Goal: Information Seeking & Learning: Learn about a topic

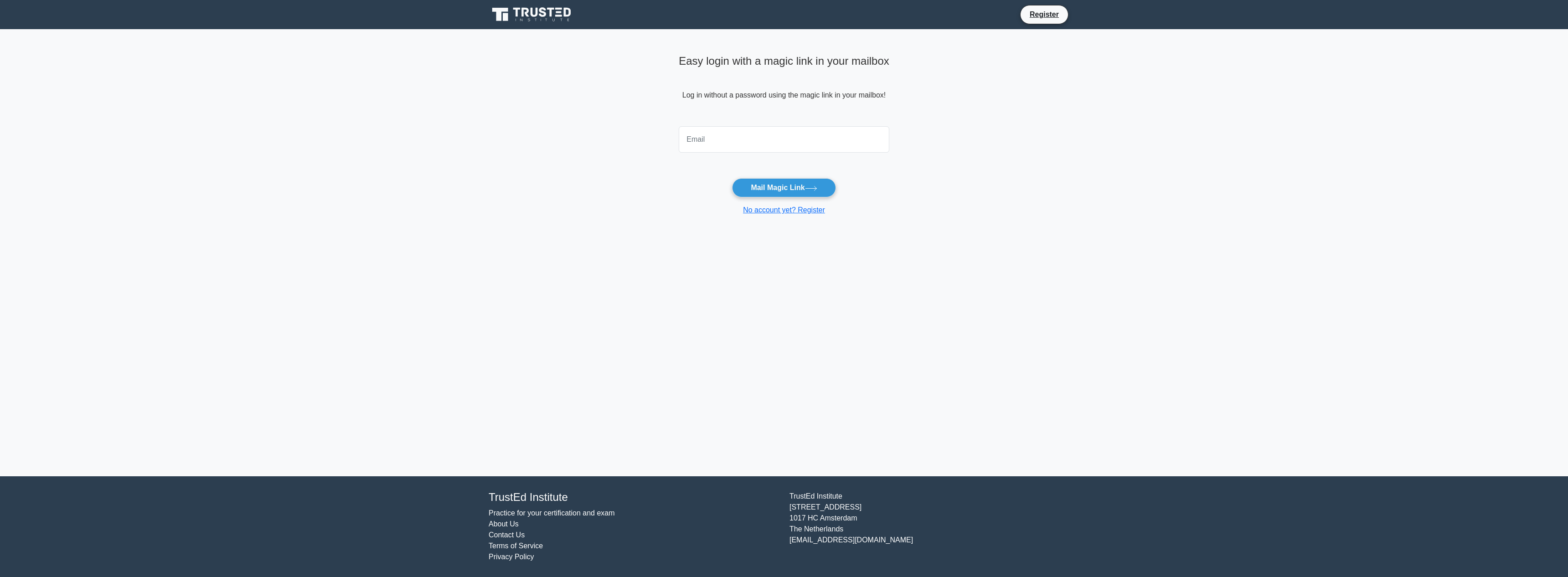
click at [721, 132] on input "email" at bounding box center [784, 139] width 211 height 27
type input "marie.ann.rico@gmail.com"
click at [796, 185] on button "Mail Magic Link" at bounding box center [784, 188] width 103 height 19
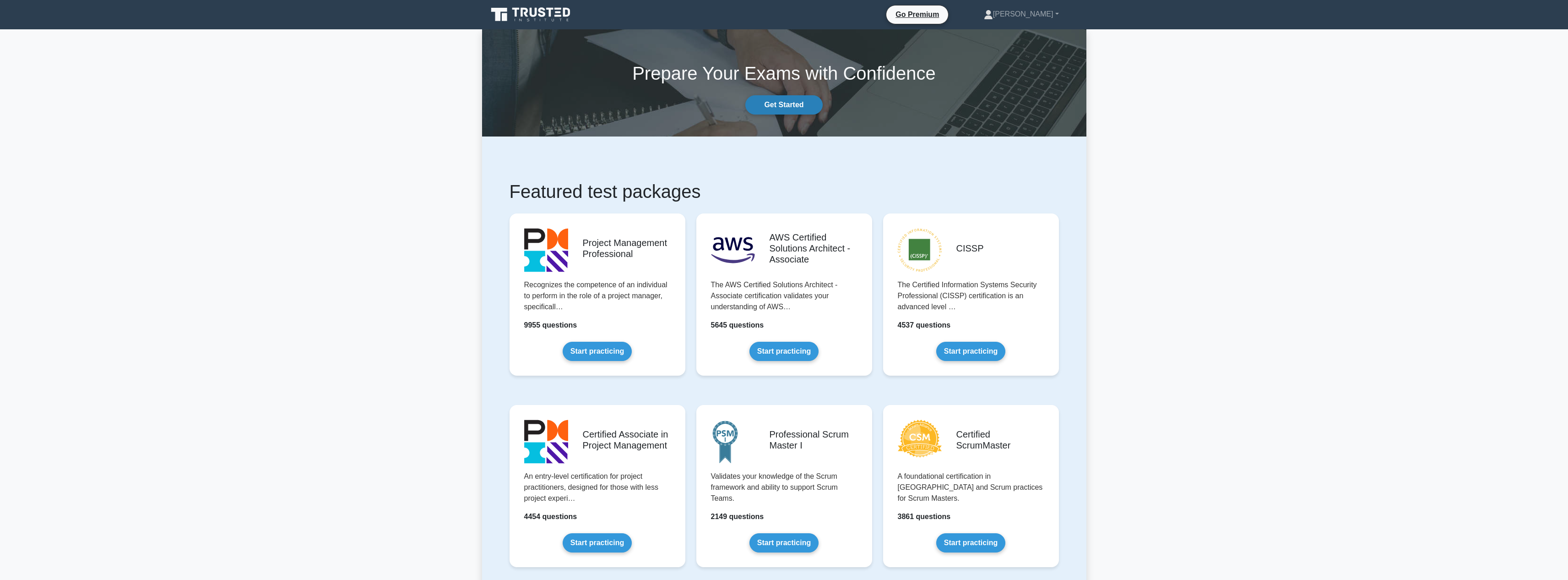
click at [774, 105] on link "Get Started" at bounding box center [784, 105] width 77 height 19
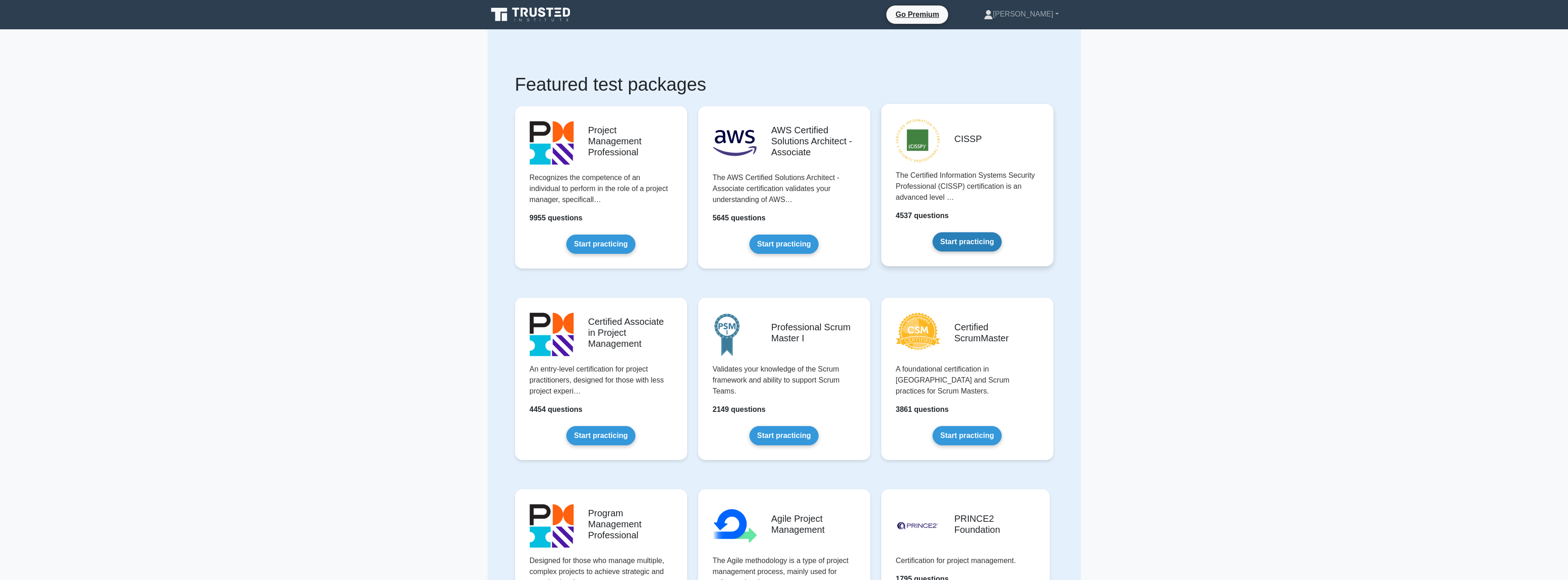
click at [1002, 233] on link "Start practicing" at bounding box center [966, 242] width 69 height 19
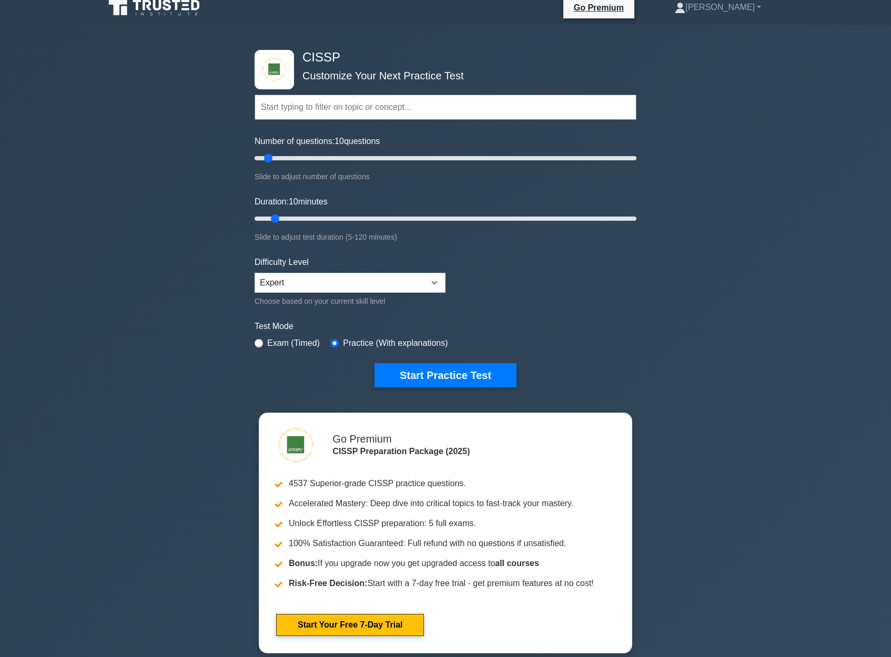
scroll to position [11, 0]
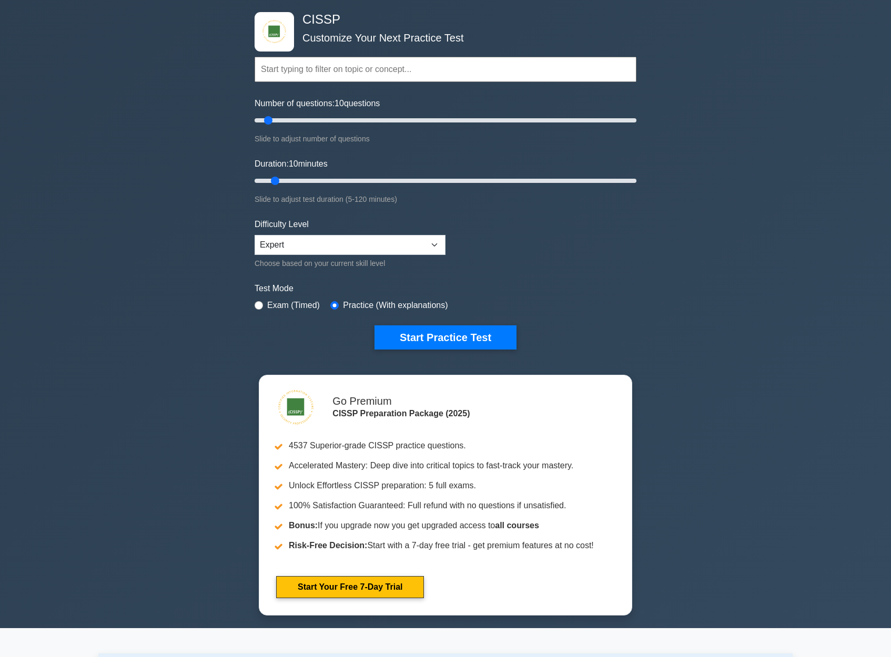
scroll to position [54, 0]
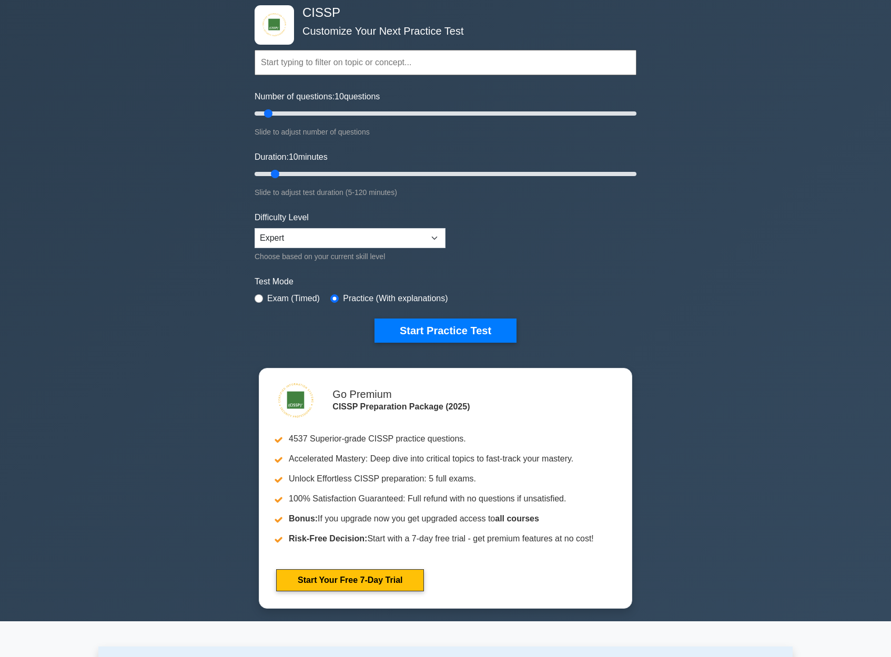
click at [494, 63] on input "text" at bounding box center [446, 62] width 382 height 25
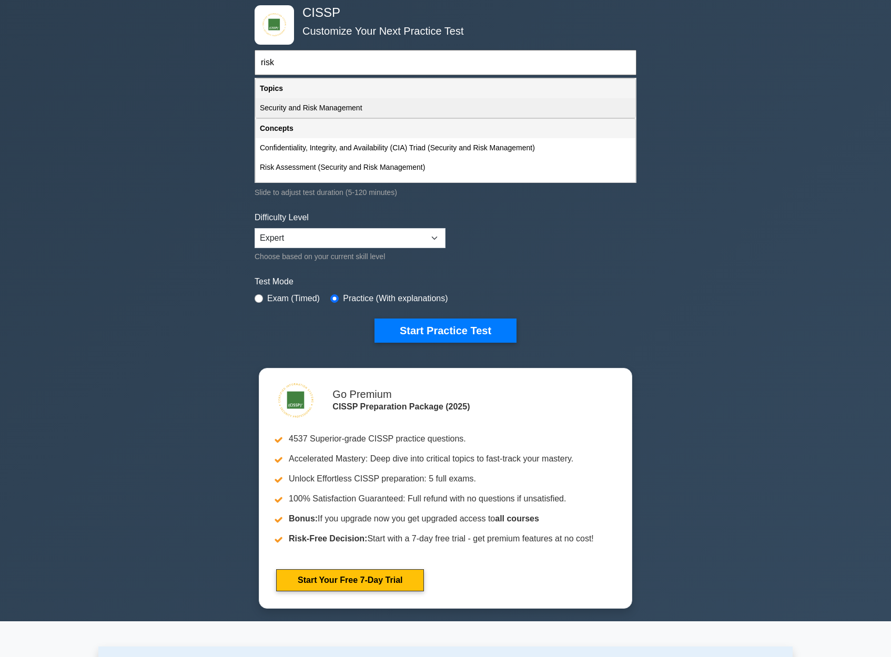
click at [404, 108] on div "Security and Risk Management" at bounding box center [446, 107] width 380 height 19
type input "Security and Risk Management"
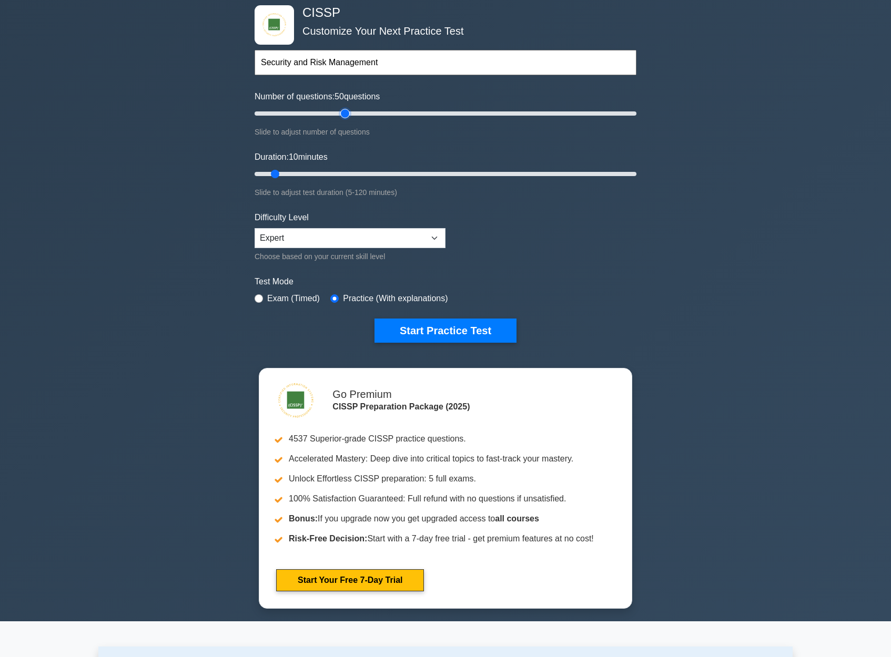
drag, startPoint x: 289, startPoint y: 113, endPoint x: 344, endPoint y: 126, distance: 57.4
type input "50"
click at [343, 116] on input "Number of questions: 50 questions" at bounding box center [446, 113] width 382 height 13
drag, startPoint x: 281, startPoint y: 170, endPoint x: 360, endPoint y: 174, distance: 79.0
click at [360, 174] on input "Duration: 35 minutes" at bounding box center [446, 174] width 382 height 13
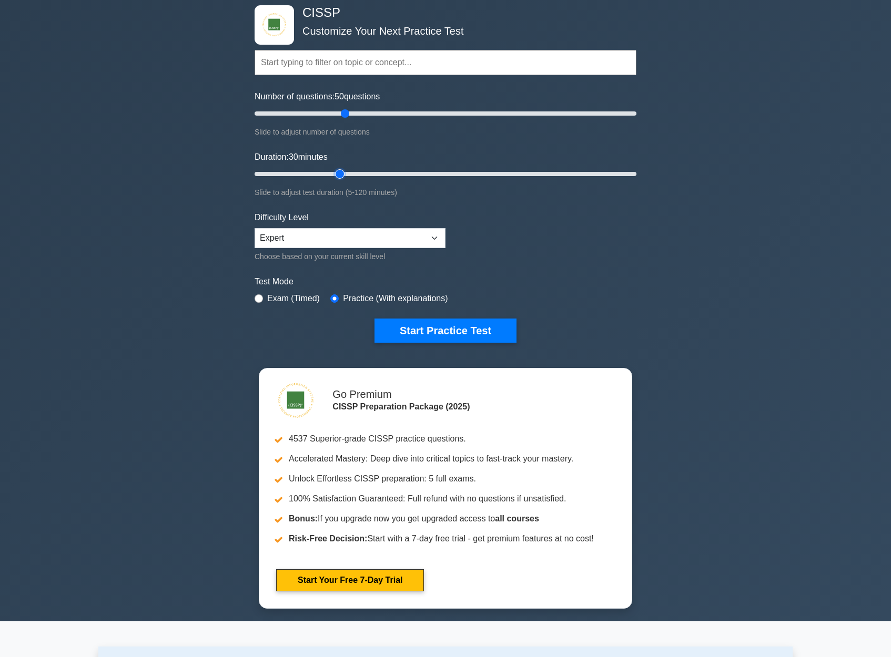
type input "35"
drag, startPoint x: 355, startPoint y: 172, endPoint x: 349, endPoint y: 171, distance: 6.3
click at [349, 171] on input "Duration: 35 minutes" at bounding box center [446, 174] width 382 height 13
click at [424, 236] on select "Beginner Intermediate Expert" at bounding box center [350, 238] width 191 height 20
click at [255, 228] on select "Beginner Intermediate Expert" at bounding box center [350, 238] width 191 height 20
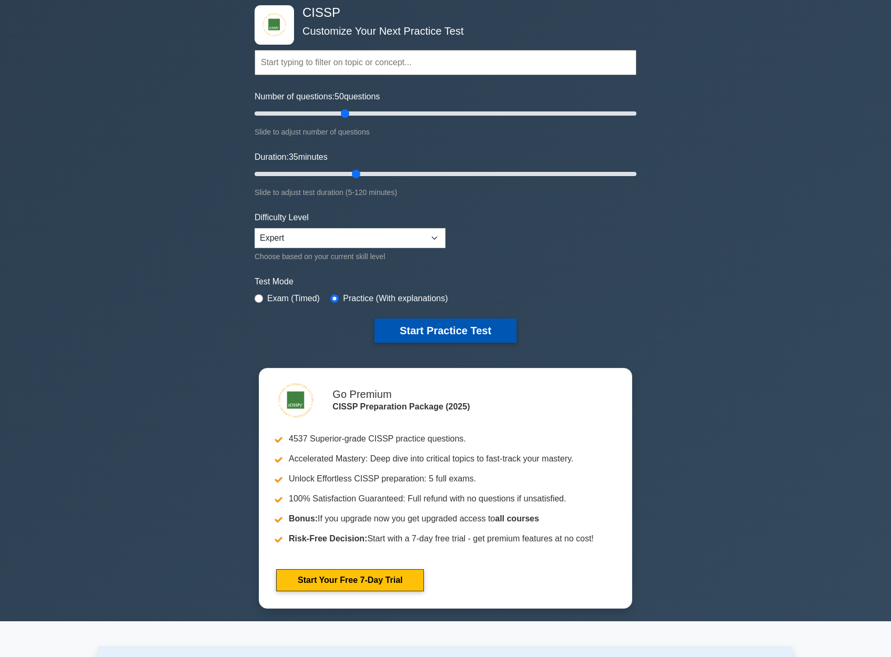
click at [455, 329] on button "Start Practice Test" at bounding box center [445, 331] width 142 height 24
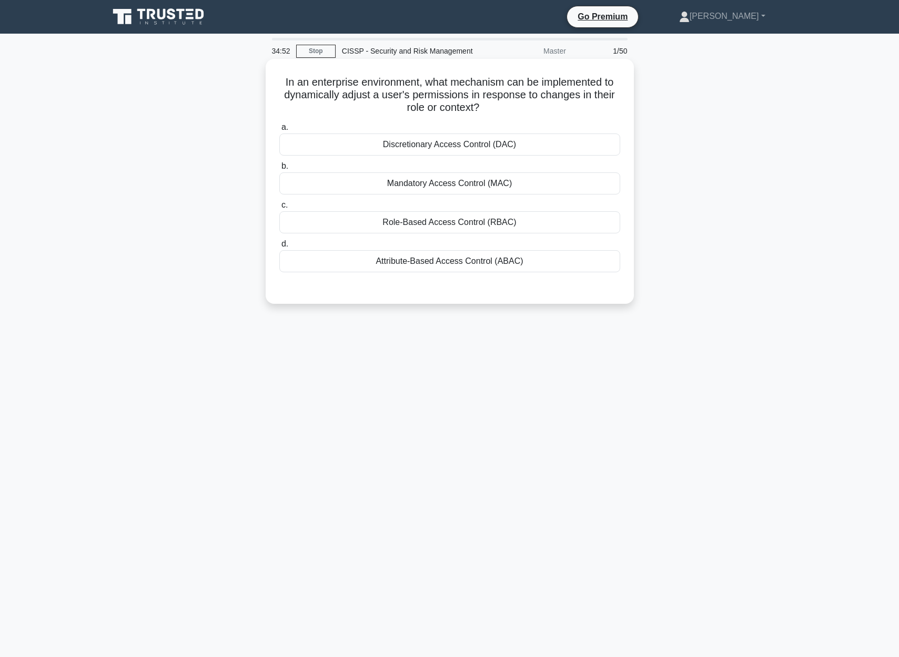
drag, startPoint x: 288, startPoint y: 83, endPoint x: 598, endPoint y: 113, distance: 312.3
click at [601, 114] on h5 "In an enterprise environment, what mechanism can be implemented to dynamically …" at bounding box center [449, 95] width 343 height 39
click at [417, 289] on div "a. Discretionary Access Control (DAC) b. Mandatory Access Control (MAC) c. d." at bounding box center [449, 205] width 343 height 172
click at [452, 265] on div "Attribute-Based Access Control (ABAC)" at bounding box center [449, 261] width 341 height 22
click at [279, 248] on input "d. Attribute-Based Access Control (ABAC)" at bounding box center [279, 244] width 0 height 7
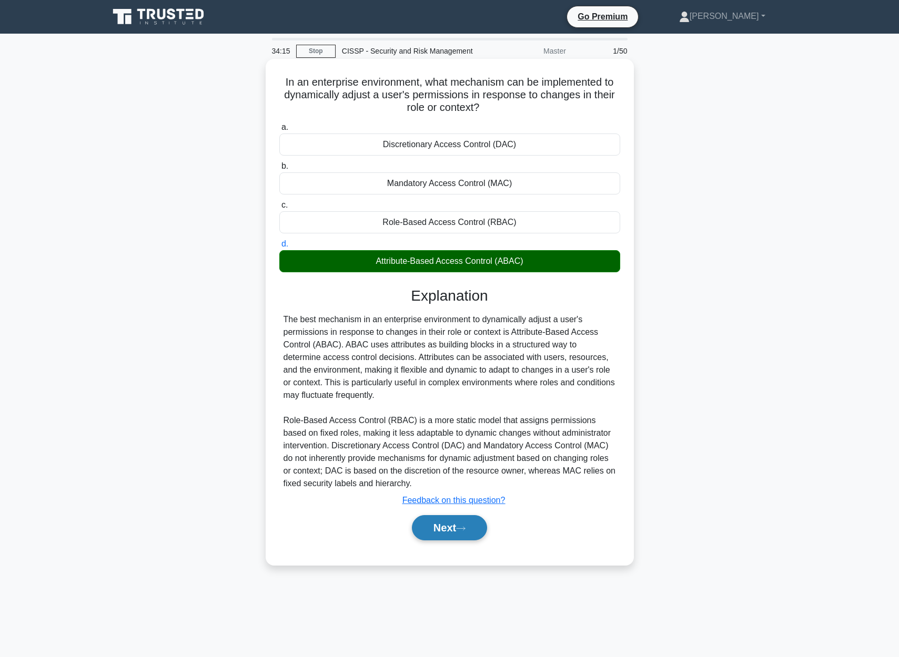
drag, startPoint x: 454, startPoint y: 532, endPoint x: 459, endPoint y: 537, distance: 7.5
click at [459, 540] on button "Next" at bounding box center [449, 527] width 75 height 25
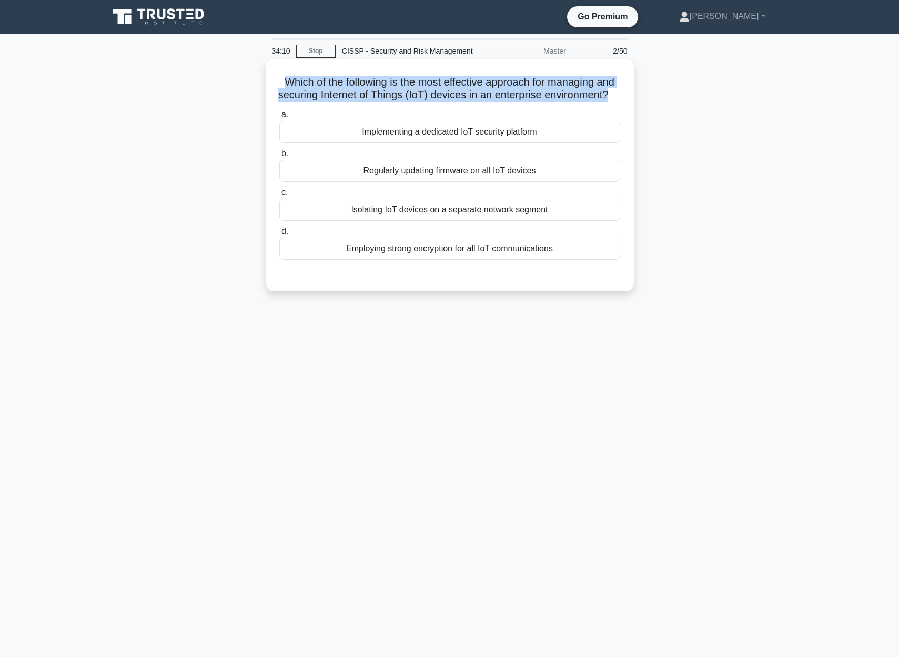
drag, startPoint x: 290, startPoint y: 88, endPoint x: 613, endPoint y: 88, distance: 322.9
click at [617, 92] on h5 "Which of the following is the most effective approach for managing and securing…" at bounding box center [449, 89] width 343 height 26
click at [600, 81] on h5 "Which of the following is the most effective approach for managing and securing…" at bounding box center [449, 89] width 343 height 26
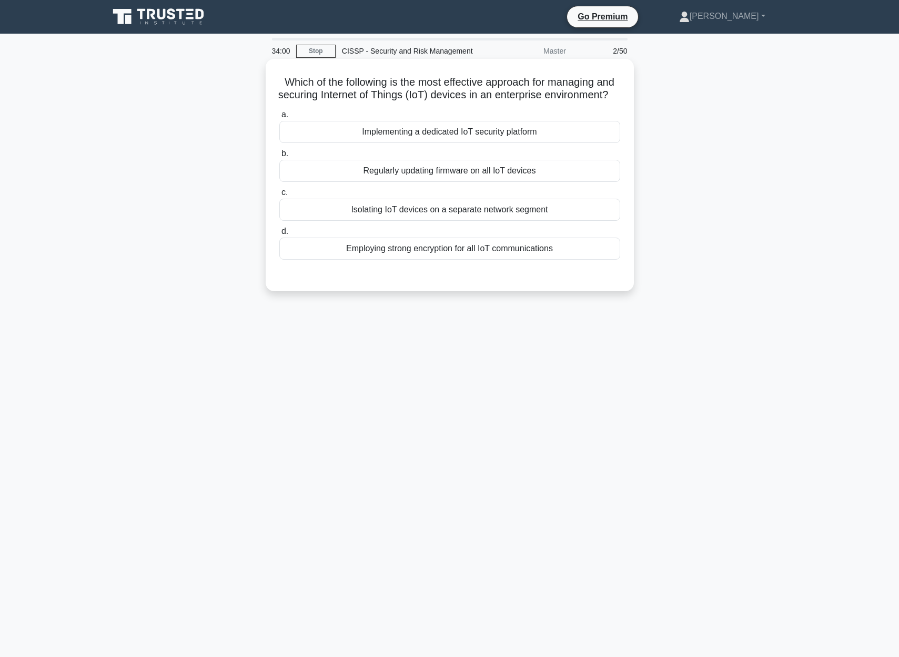
click at [544, 221] on div "Isolating IoT devices on a separate network segment" at bounding box center [449, 210] width 341 height 22
click at [279, 196] on input "c. Isolating IoT devices on a separate network segment" at bounding box center [279, 192] width 0 height 7
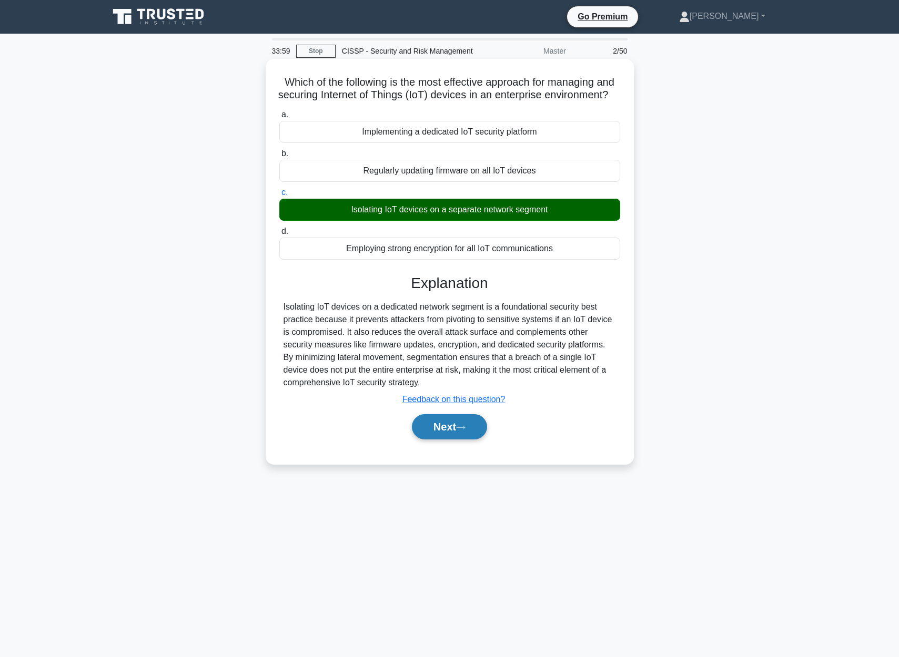
click at [465, 431] on icon at bounding box center [460, 428] width 9 height 6
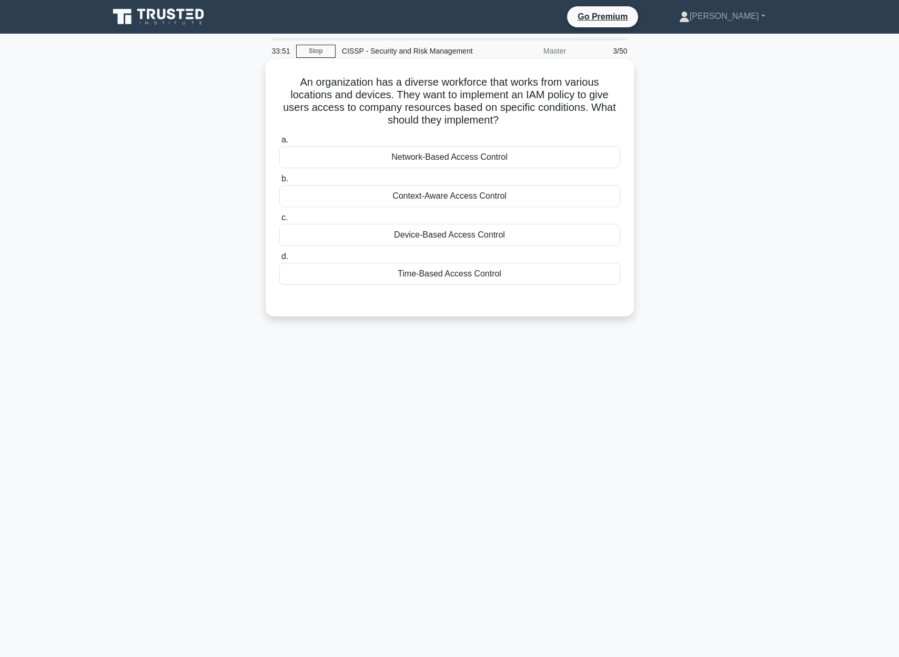
drag, startPoint x: 279, startPoint y: 81, endPoint x: 611, endPoint y: 124, distance: 334.6
click at [611, 124] on h5 "An organization has a diverse workforce that works from various locations and d…" at bounding box center [449, 102] width 343 height 52
click at [448, 237] on div "Device-Based Access Control" at bounding box center [449, 235] width 341 height 22
click at [279, 221] on input "c. Device-Based Access Control" at bounding box center [279, 218] width 0 height 7
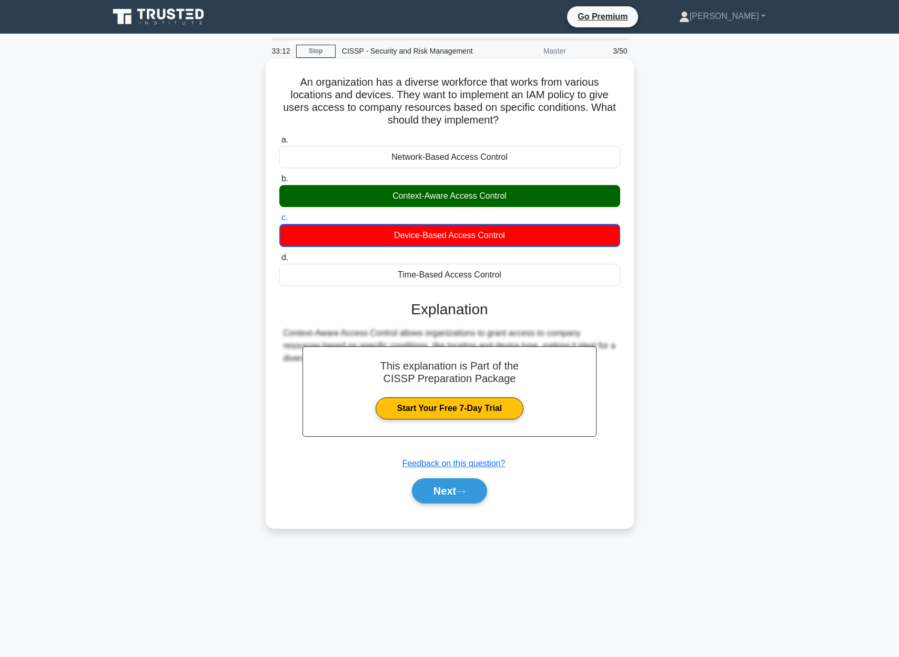
drag, startPoint x: 280, startPoint y: 78, endPoint x: 598, endPoint y: 275, distance: 373.6
click at [601, 283] on div "An organization has a diverse workforce that works from various locations and d…" at bounding box center [450, 293] width 360 height 461
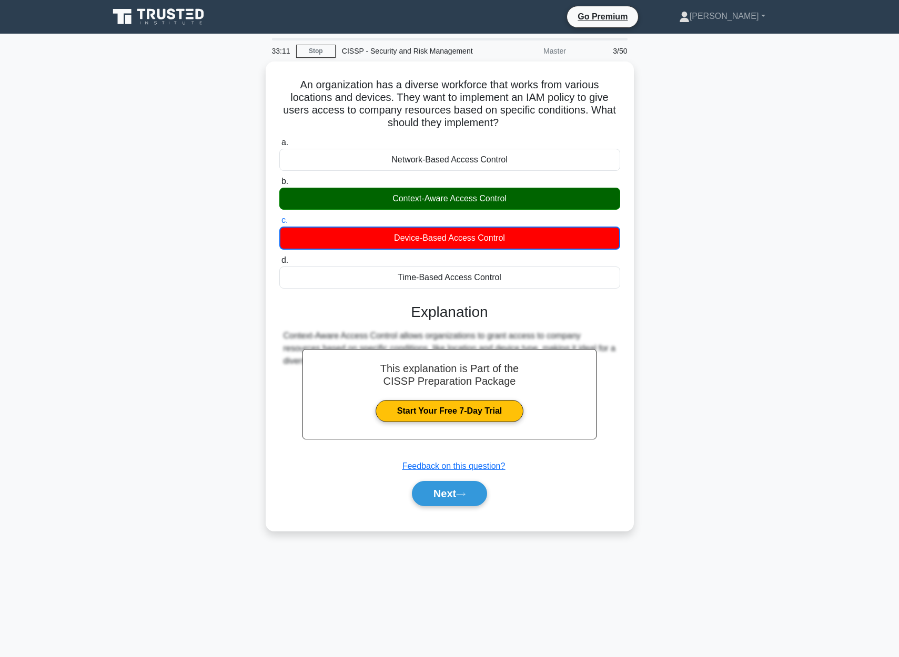
copy div "An organization has a diverse workforce that works from various locations and d…"
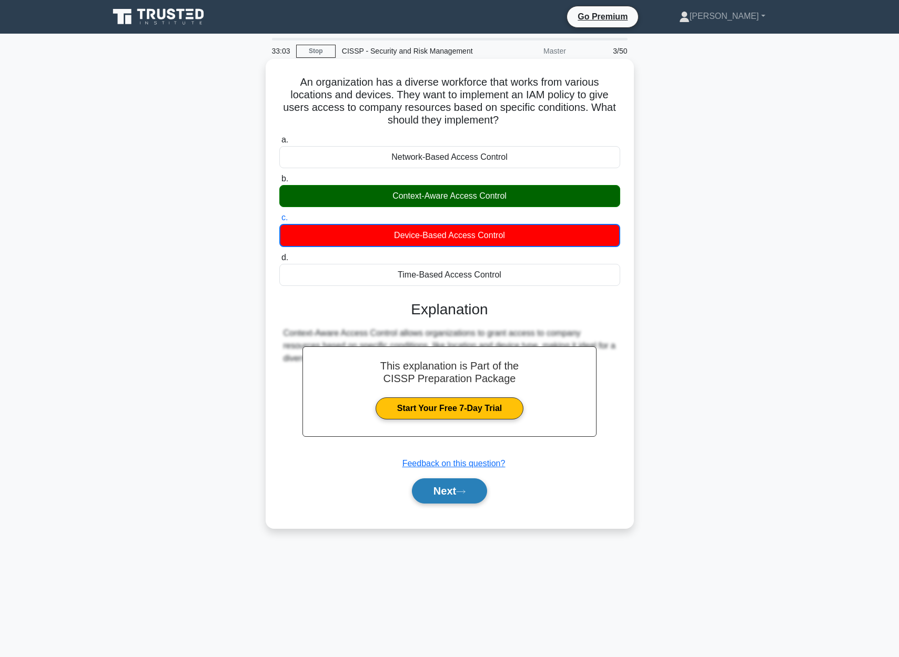
click at [454, 494] on button "Next" at bounding box center [449, 491] width 75 height 25
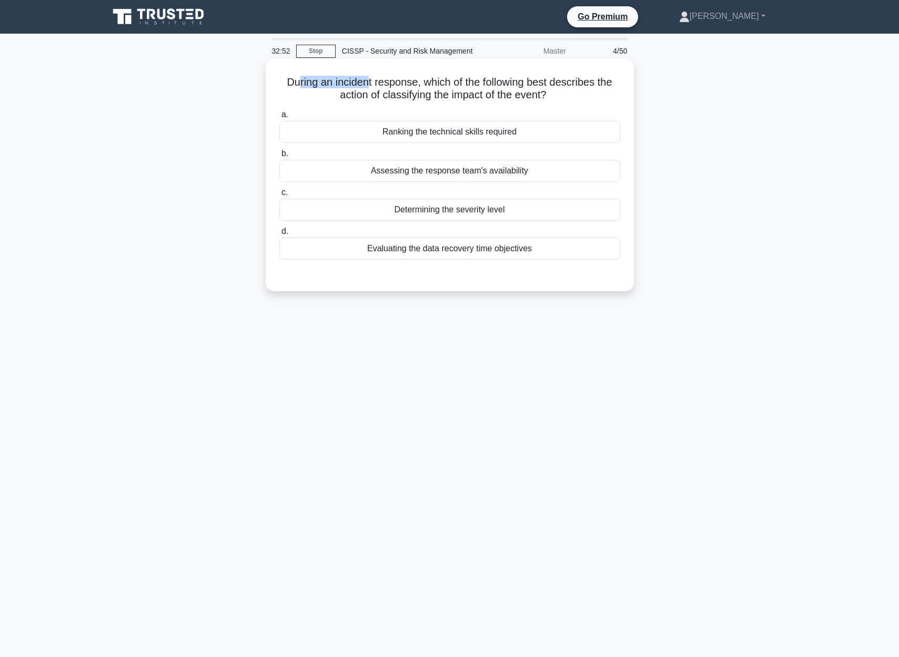
drag, startPoint x: 301, startPoint y: 82, endPoint x: 370, endPoint y: 86, distance: 69.0
click at [369, 85] on h5 "During an incident response, which of the following best describes the action o…" at bounding box center [449, 89] width 343 height 26
click at [378, 95] on h5 "During an incident response, which of the following best describes the action o…" at bounding box center [449, 89] width 343 height 26
click at [502, 214] on div "Determining the severity level" at bounding box center [449, 210] width 341 height 22
click at [279, 196] on input "c. Determining the severity level" at bounding box center [279, 192] width 0 height 7
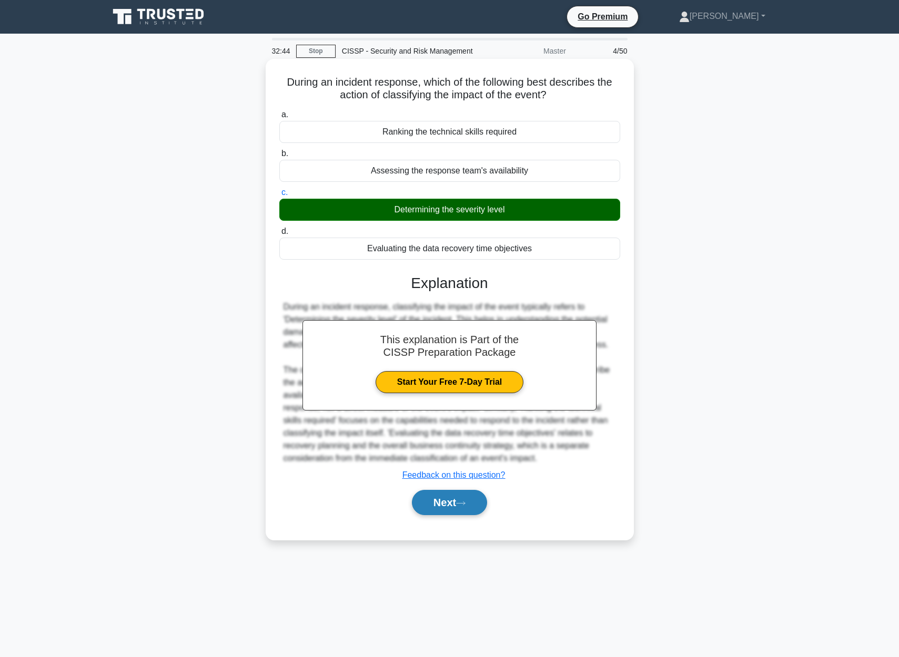
click at [447, 506] on button "Next" at bounding box center [449, 502] width 75 height 25
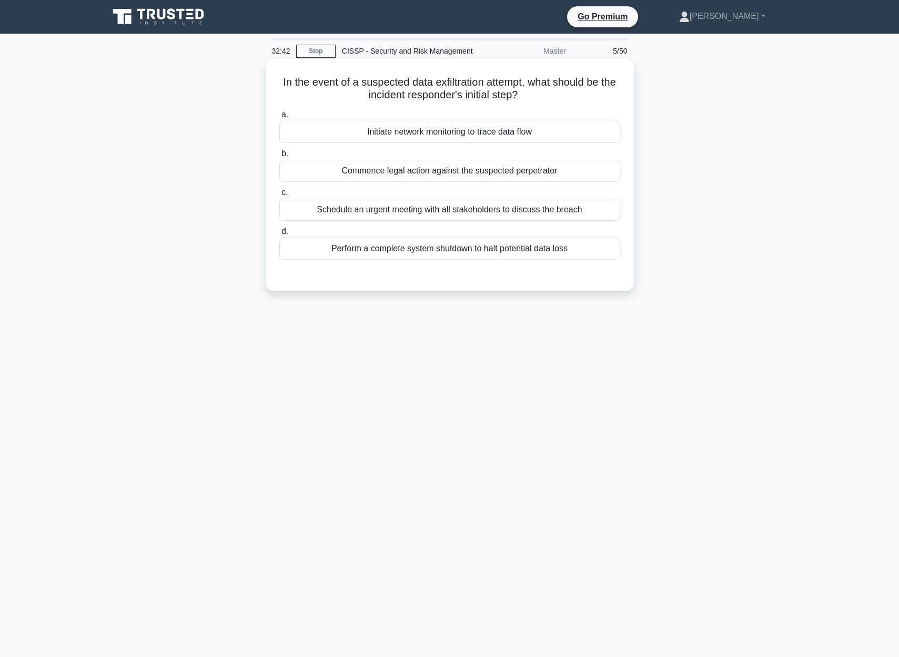
drag, startPoint x: 272, startPoint y: 82, endPoint x: 625, endPoint y: 91, distance: 352.5
click at [625, 91] on div "In the event of a suspected data exfiltration attempt, what should be the incid…" at bounding box center [450, 175] width 360 height 224
click at [403, 279] on div "In the event of a suspected data exfiltration attempt, what should be the incid…" at bounding box center [450, 175] width 360 height 224
click at [579, 252] on div "Perform a complete system shutdown to halt potential data loss" at bounding box center [449, 249] width 341 height 22
click at [279, 235] on input "d. Perform a complete system shutdown to halt potential data loss" at bounding box center [279, 231] width 0 height 7
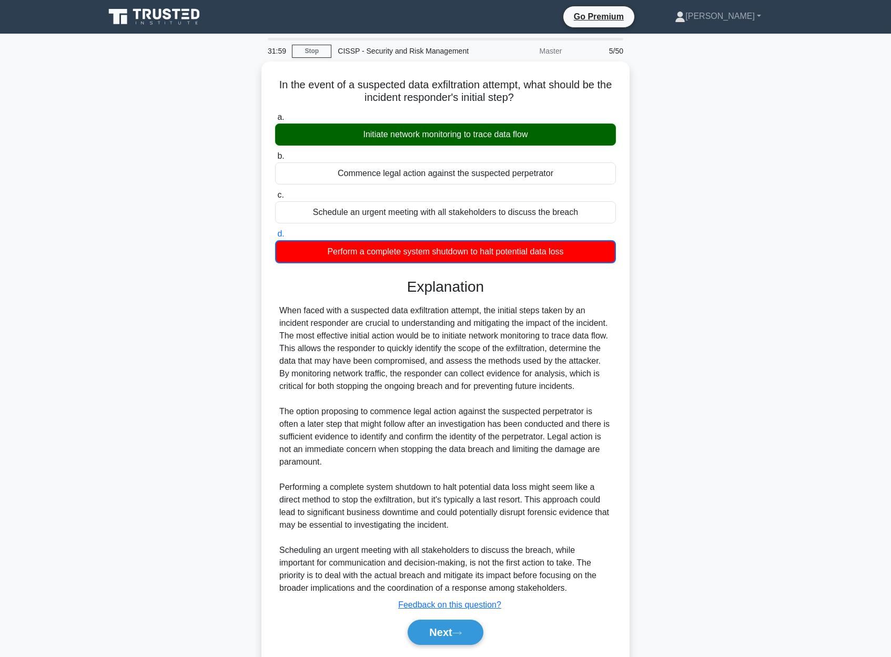
drag, startPoint x: 277, startPoint y: 78, endPoint x: 635, endPoint y: 263, distance: 403.4
click at [635, 263] on div "In the event of a suspected data exfiltration attempt, what should be the incid…" at bounding box center [445, 372] width 694 height 621
copy div "In the event of a suspected data exfiltration attempt, what should be the incid…"
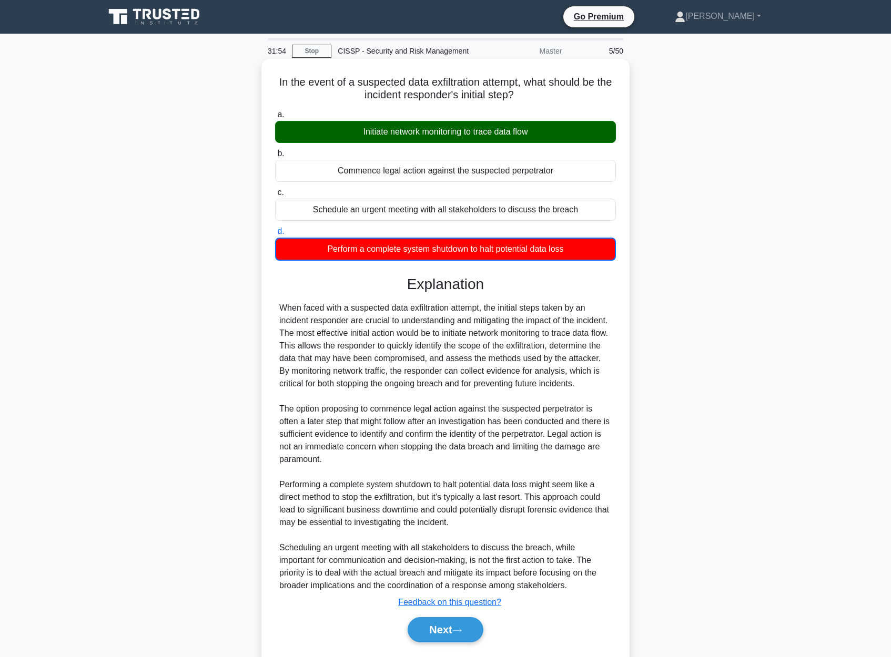
drag, startPoint x: 455, startPoint y: 632, endPoint x: 505, endPoint y: 611, distance: 54.0
click at [455, 632] on button "Next" at bounding box center [445, 629] width 75 height 25
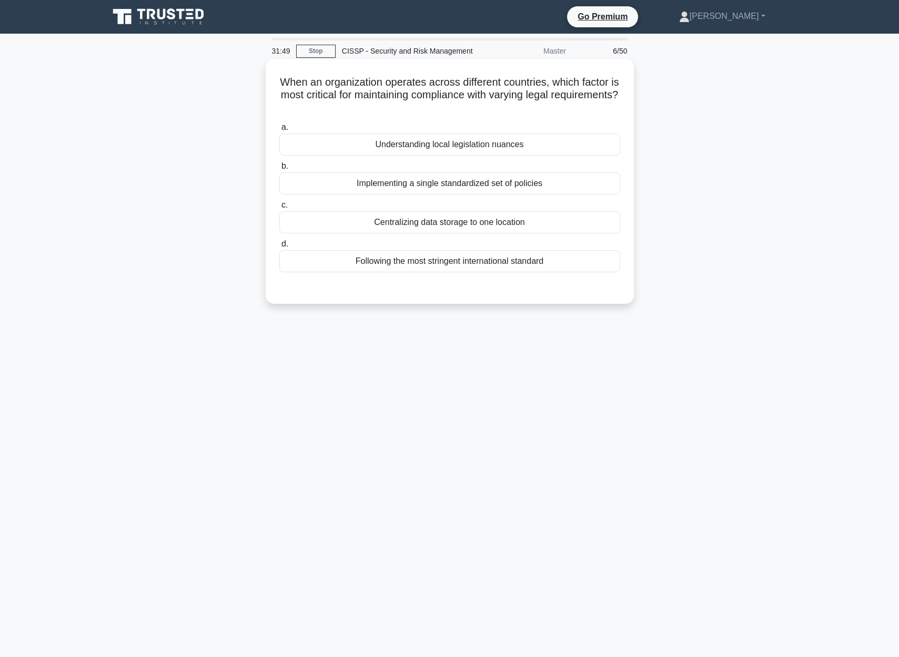
drag, startPoint x: 282, startPoint y: 78, endPoint x: 633, endPoint y: 105, distance: 352.3
click at [633, 105] on div "When an organization operates across different countries, which factor is most …" at bounding box center [450, 181] width 368 height 245
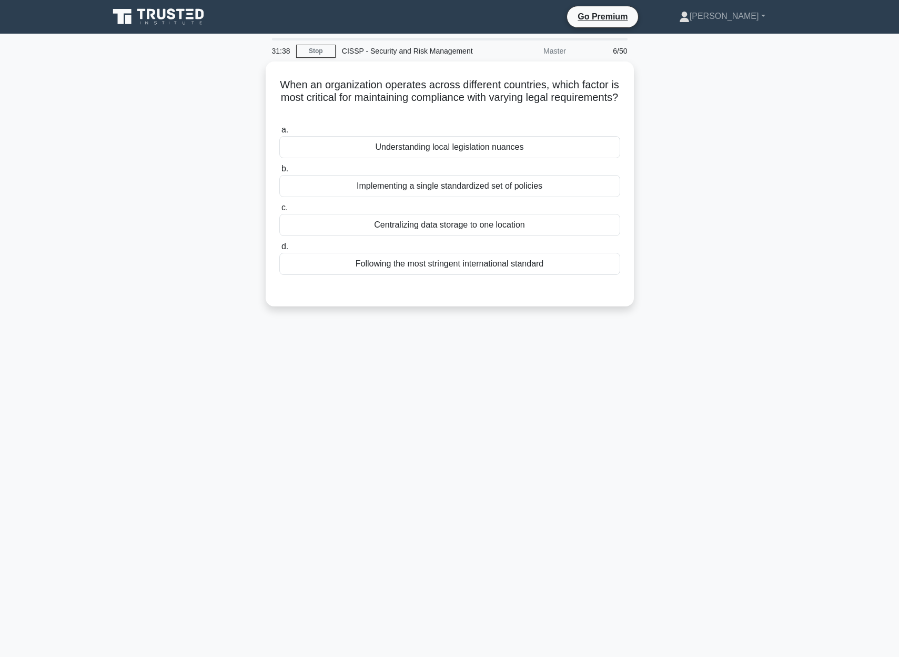
click at [691, 208] on div "When an organization operates across different countries, which factor is most …" at bounding box center [450, 191] width 694 height 258
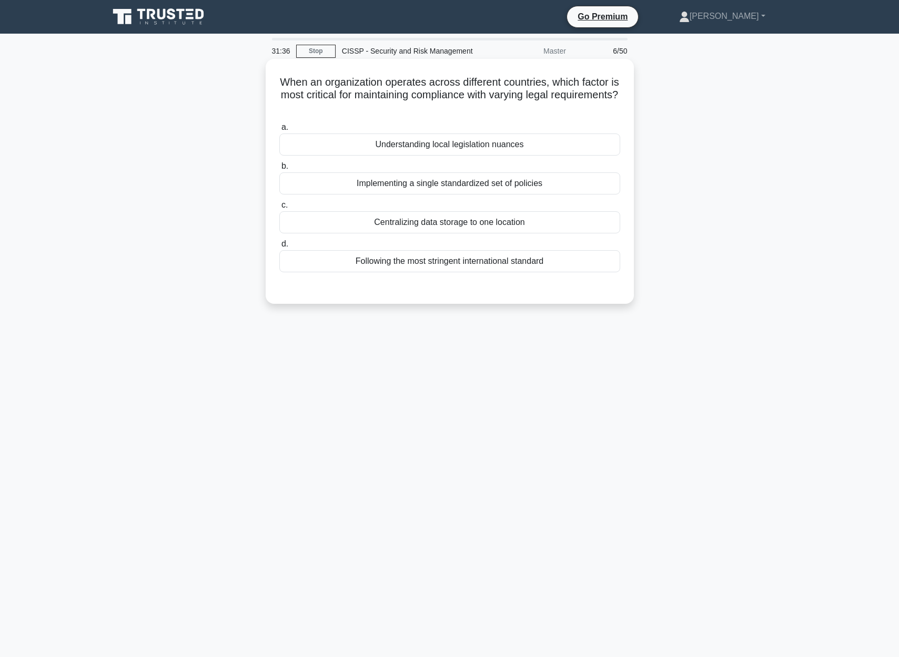
click at [430, 266] on div "Following the most stringent international standard" at bounding box center [449, 261] width 341 height 22
click at [279, 248] on input "d. Following the most stringent international standard" at bounding box center [279, 244] width 0 height 7
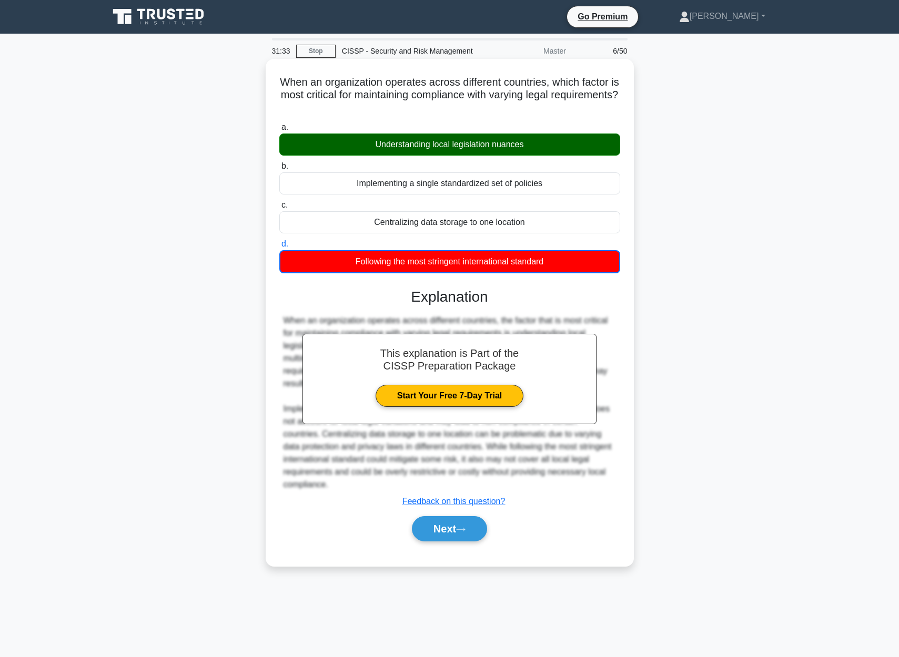
drag, startPoint x: 278, startPoint y: 82, endPoint x: 572, endPoint y: 262, distance: 344.9
click at [572, 262] on div "When an organization operates across different countries, which factor is most …" at bounding box center [450, 312] width 360 height 499
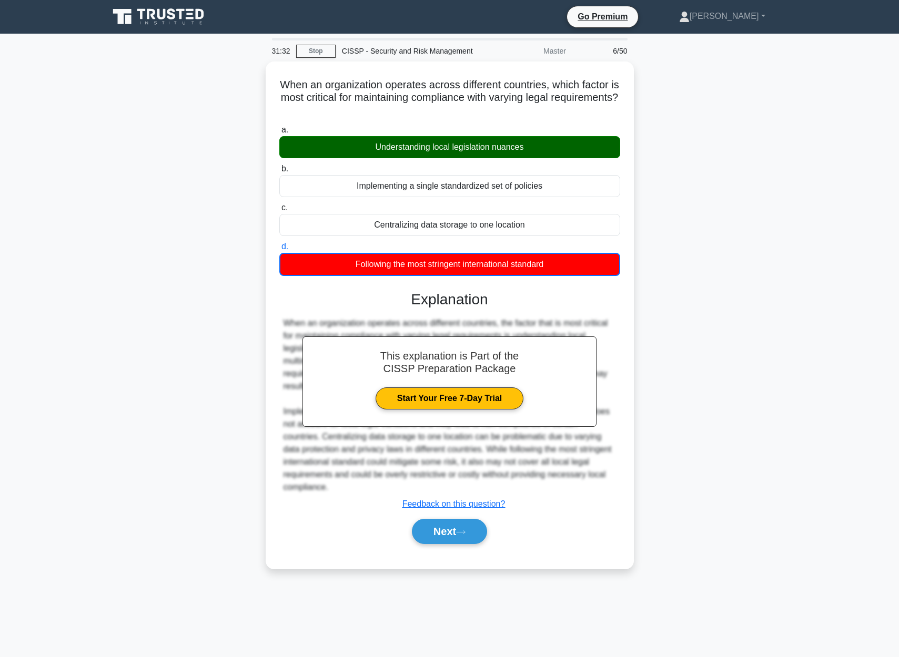
copy div "When an organization operates across different countries, which factor is most …"
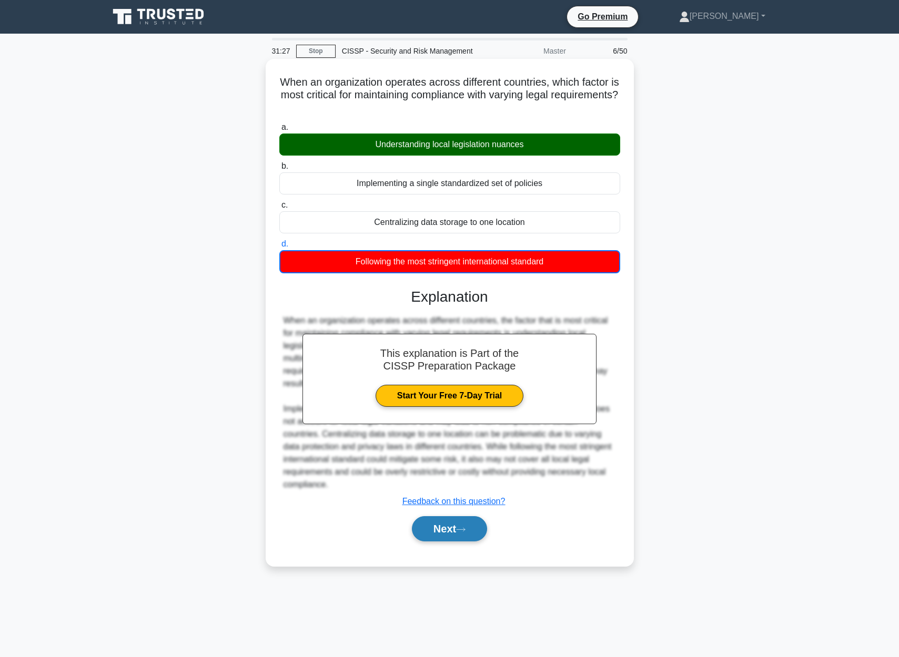
click at [429, 522] on button "Next" at bounding box center [449, 528] width 75 height 25
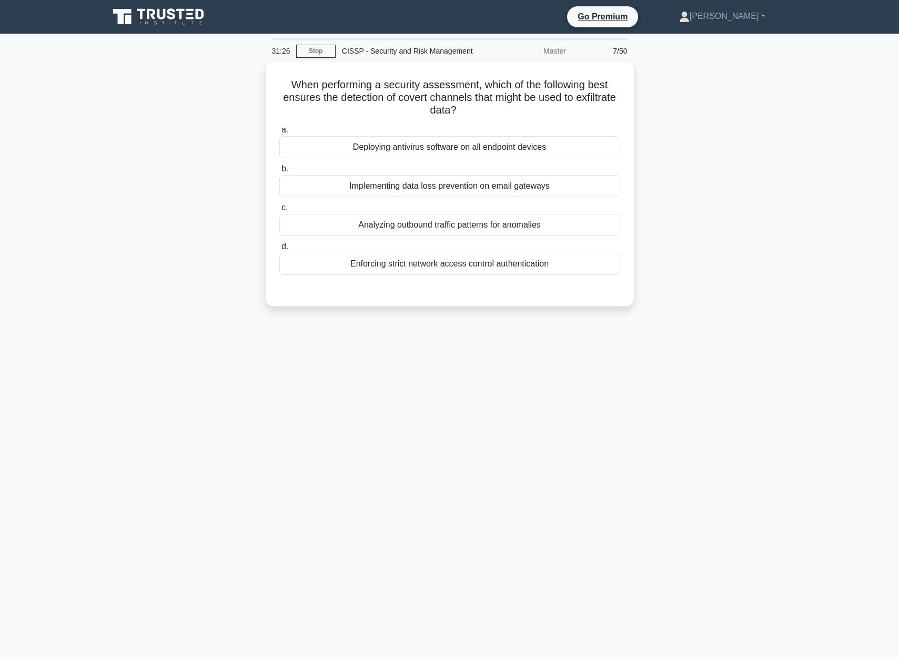
click at [705, 236] on div "When performing a security assessment, which of the following best ensures the …" at bounding box center [450, 191] width 694 height 258
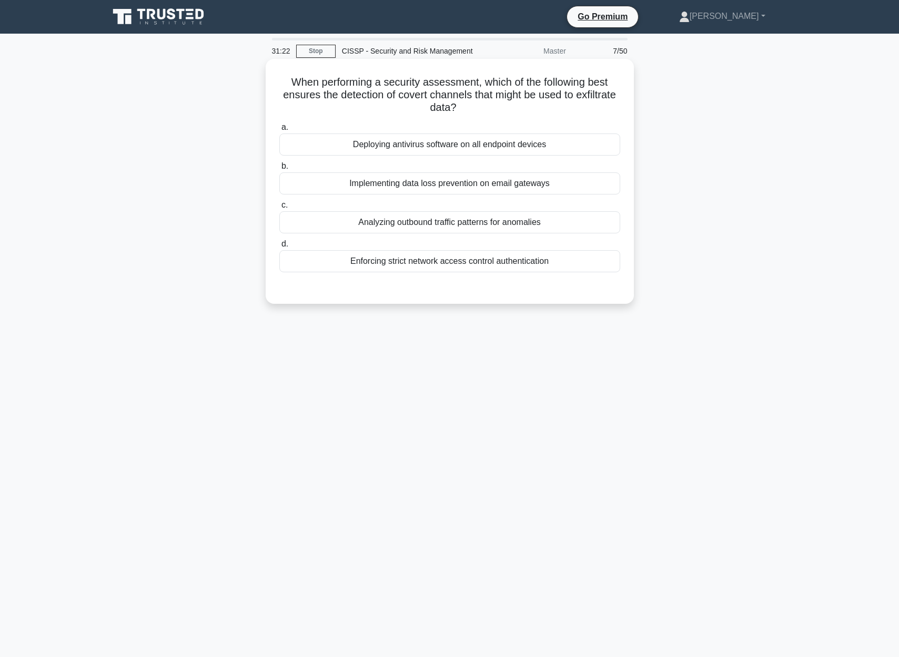
drag, startPoint x: 291, startPoint y: 82, endPoint x: 525, endPoint y: 107, distance: 234.8
click at [525, 107] on h5 "When performing a security assessment, which of the following best ensures the …" at bounding box center [449, 95] width 343 height 39
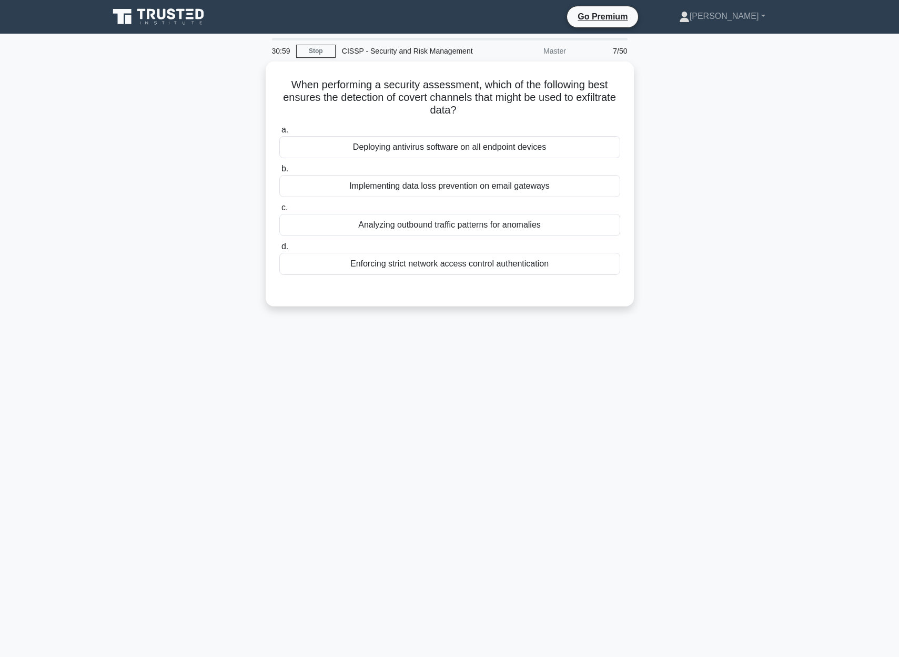
click at [692, 229] on div "When performing a security assessment, which of the following best ensures the …" at bounding box center [450, 191] width 694 height 258
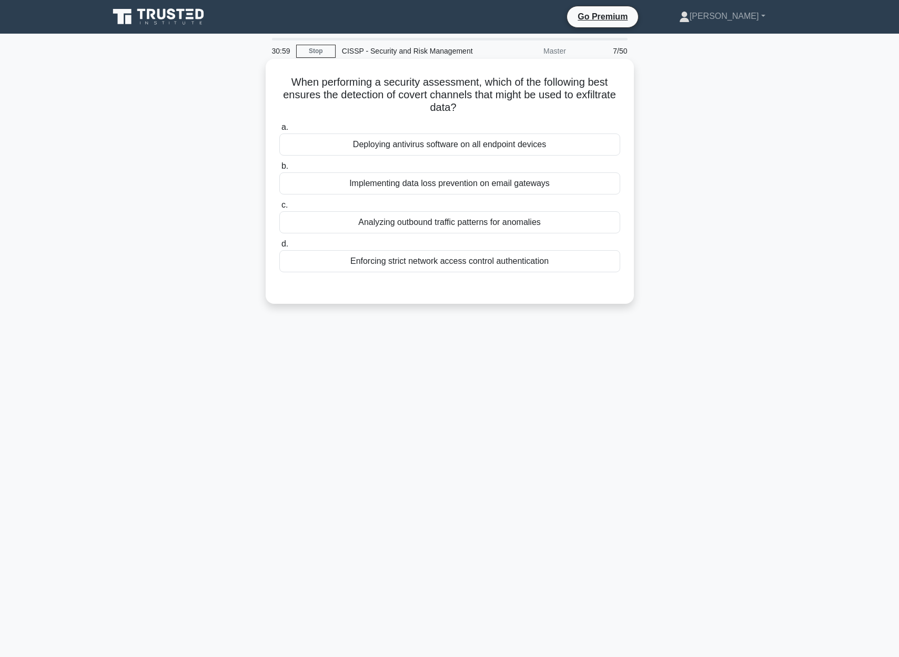
click at [586, 225] on div "Analyzing outbound traffic patterns for anomalies" at bounding box center [449, 222] width 341 height 22
click at [279, 209] on input "c. Analyzing outbound traffic patterns for anomalies" at bounding box center [279, 205] width 0 height 7
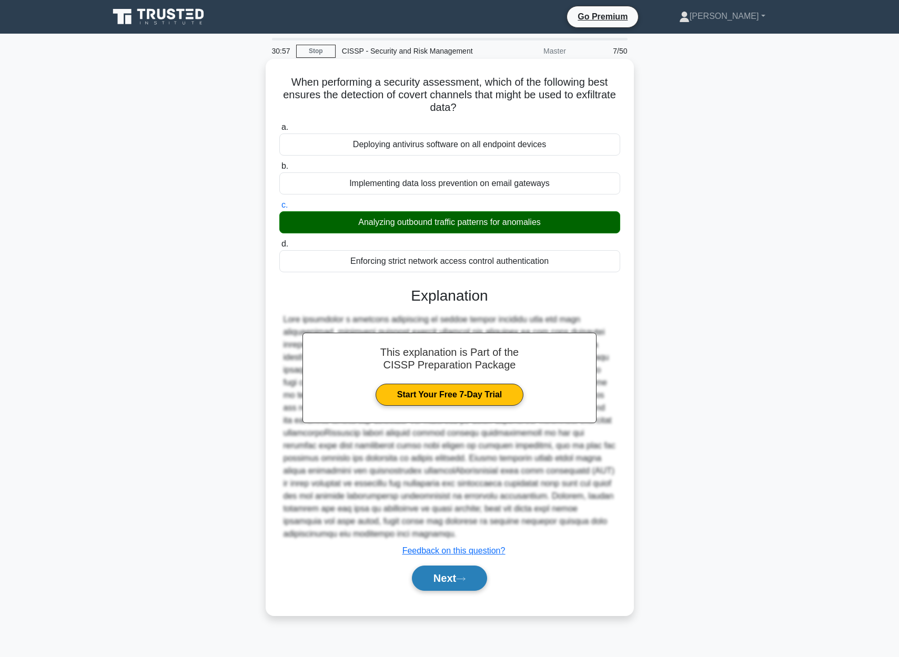
click at [462, 572] on button "Next" at bounding box center [449, 578] width 75 height 25
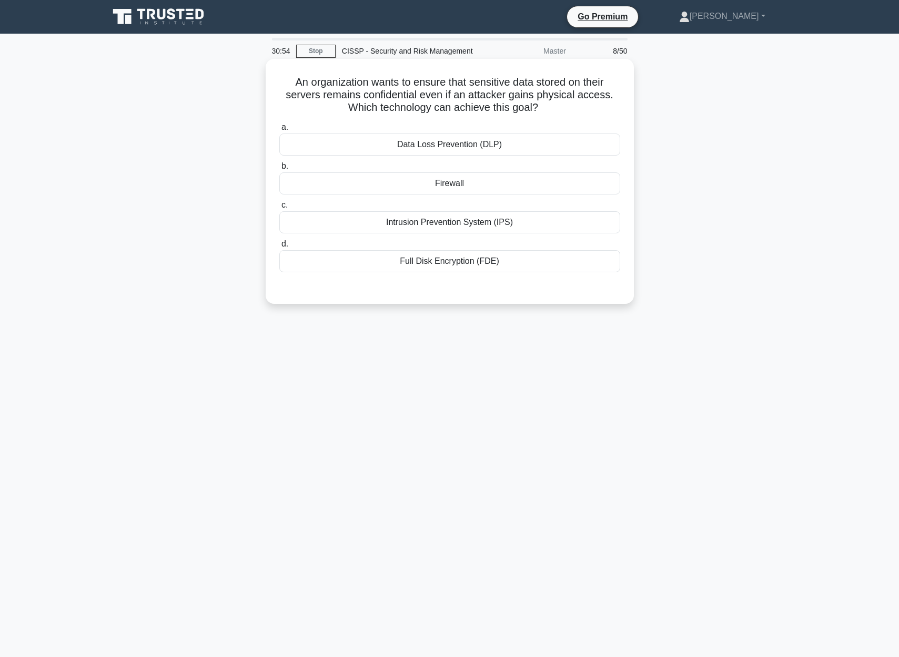
click at [303, 80] on h5 "An organization wants to ensure that sensitive data stored on their servers rem…" at bounding box center [449, 95] width 343 height 39
drag, startPoint x: 295, startPoint y: 79, endPoint x: 608, endPoint y: 107, distance: 314.1
click at [608, 107] on h5 "An organization wants to ensure that sensitive data stored on their servers rem…" at bounding box center [449, 95] width 343 height 39
click at [469, 292] on div "An organization wants to ensure that sensitive data stored on their servers rem…" at bounding box center [450, 181] width 360 height 237
click at [435, 259] on div "Full Disk Encryption (FDE)" at bounding box center [449, 261] width 341 height 22
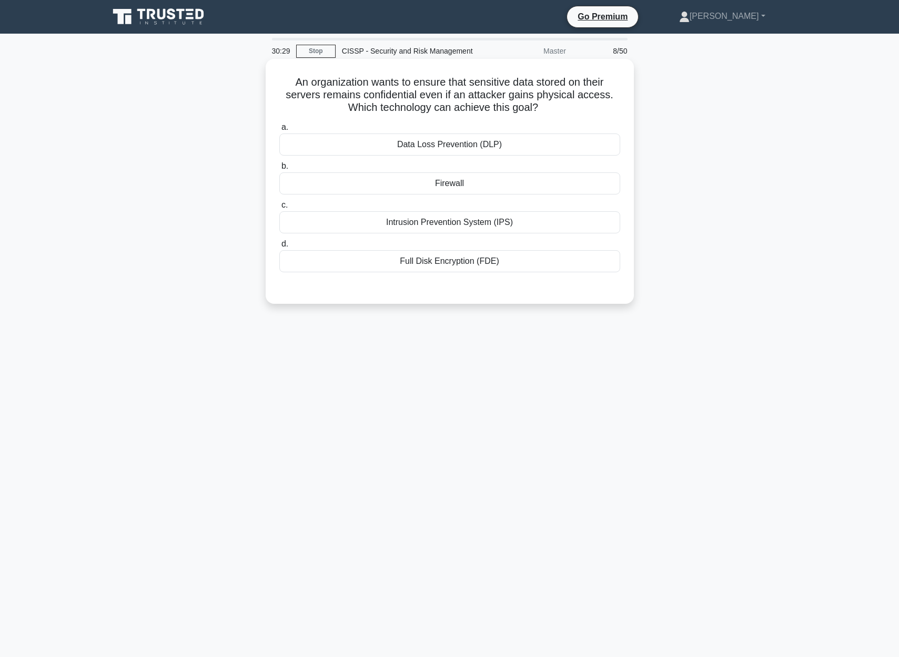
click at [279, 248] on input "d. Full Disk Encryption (FDE)" at bounding box center [279, 244] width 0 height 7
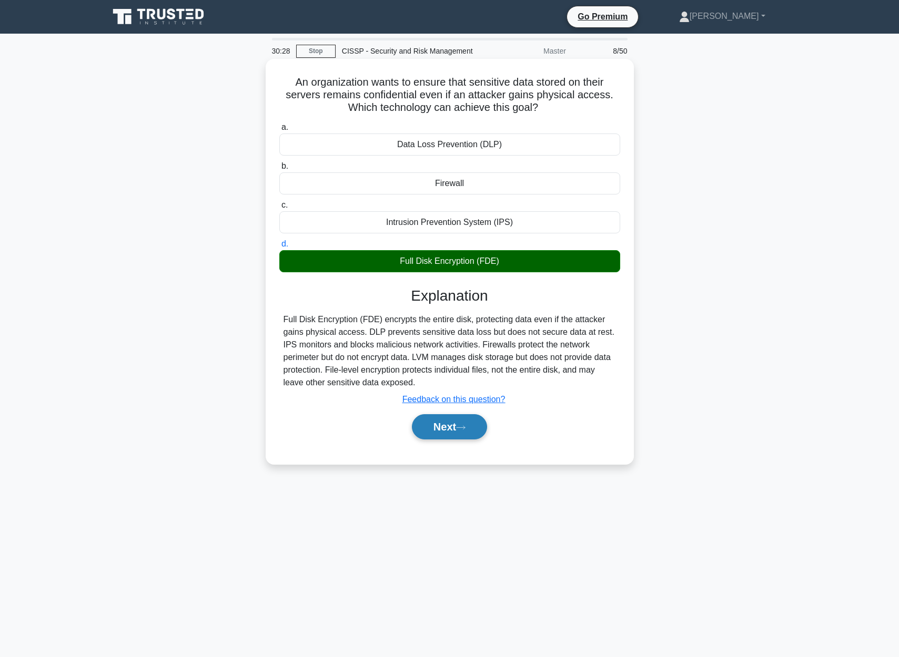
click at [453, 430] on button "Next" at bounding box center [449, 426] width 75 height 25
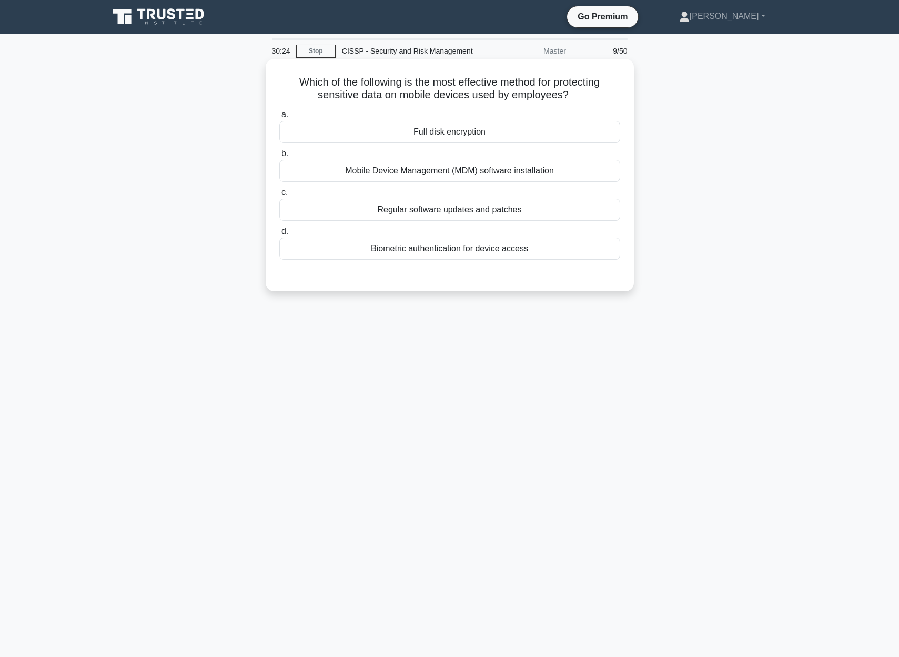
drag, startPoint x: 296, startPoint y: 76, endPoint x: 577, endPoint y: 89, distance: 281.7
click at [577, 89] on h5 "Which of the following is the most effective method for protecting sensitive da…" at bounding box center [449, 89] width 343 height 26
click at [704, 186] on div "Which of the following is the most effective method for protecting sensitive da…" at bounding box center [450, 184] width 694 height 245
click at [453, 175] on div "Mobile Device Management (MDM) software installation" at bounding box center [449, 171] width 341 height 22
click at [279, 157] on input "b. Mobile Device Management (MDM) software installation" at bounding box center [279, 153] width 0 height 7
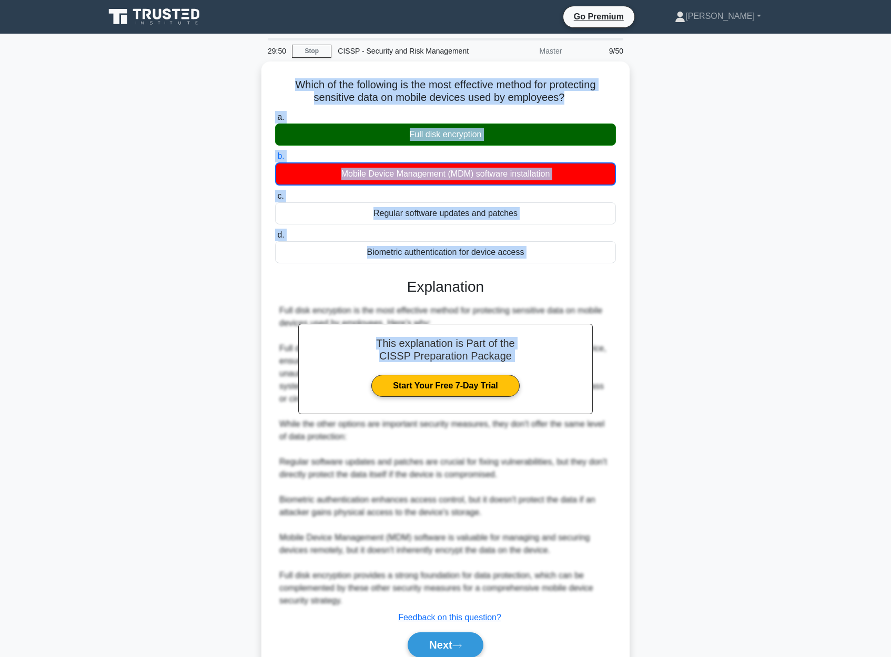
drag, startPoint x: 293, startPoint y: 81, endPoint x: 631, endPoint y: 266, distance: 385.1
click at [631, 266] on div "Which of the following is the most effective method for protecting sensitive da…" at bounding box center [445, 379] width 694 height 634
copy div "Which of the following is the most effective method for protecting sensitive da…"
click at [657, 344] on div "Which of the following is the most effective method for protecting sensitive da…" at bounding box center [445, 379] width 694 height 634
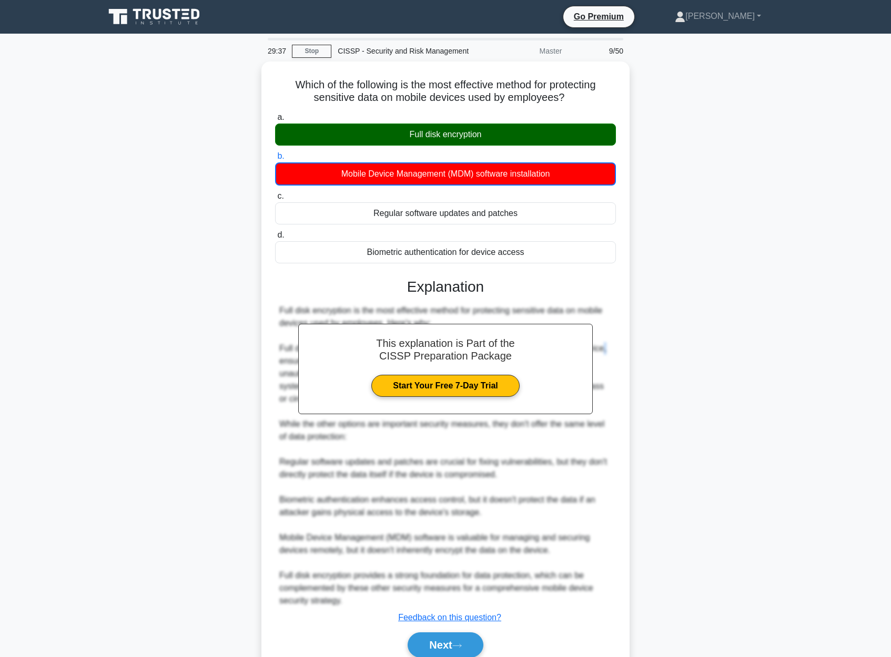
click at [657, 344] on div "Which of the following is the most effective method for protecting sensitive da…" at bounding box center [445, 379] width 694 height 634
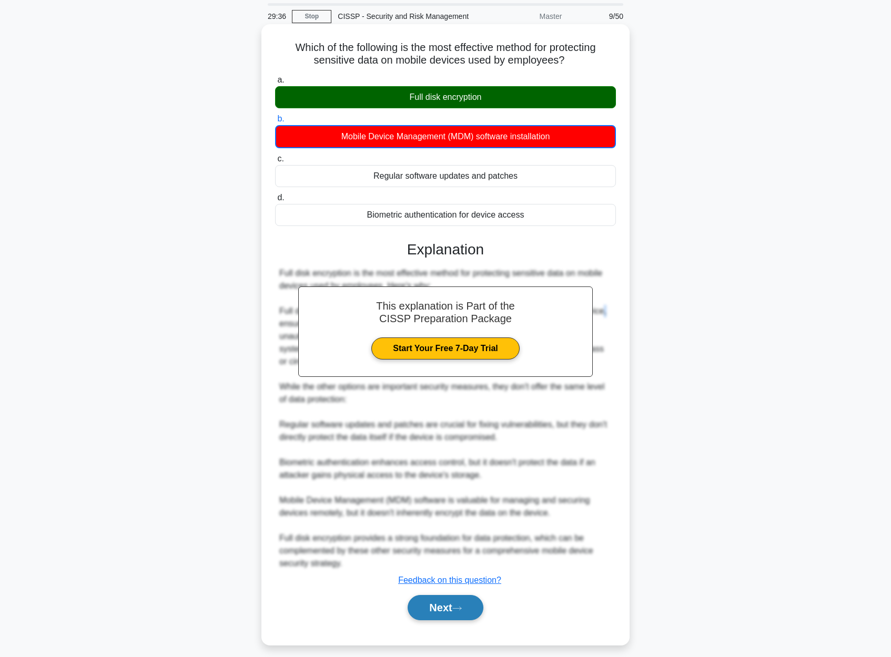
scroll to position [43, 0]
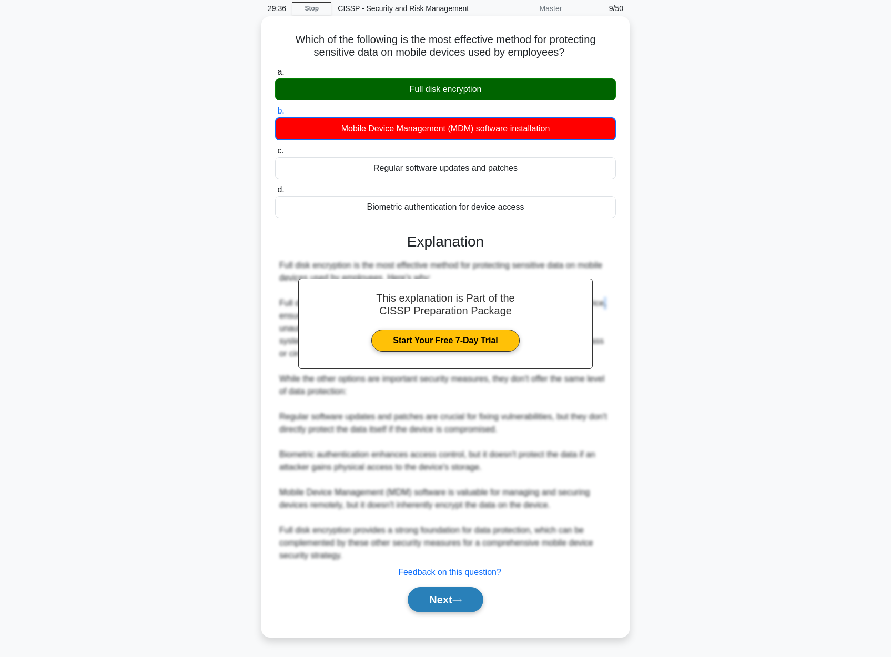
click at [432, 606] on button "Next" at bounding box center [445, 599] width 75 height 25
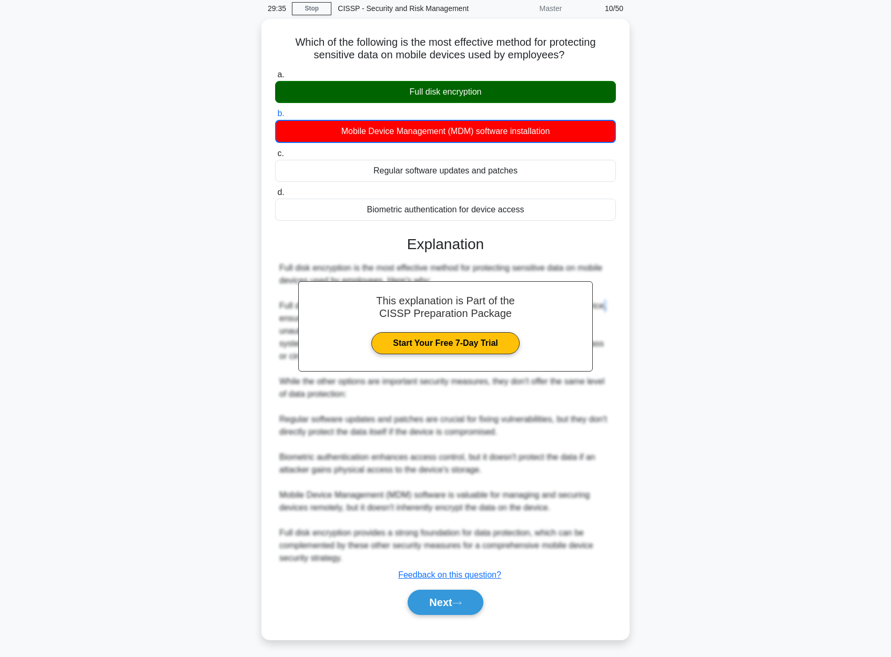
scroll to position [0, 0]
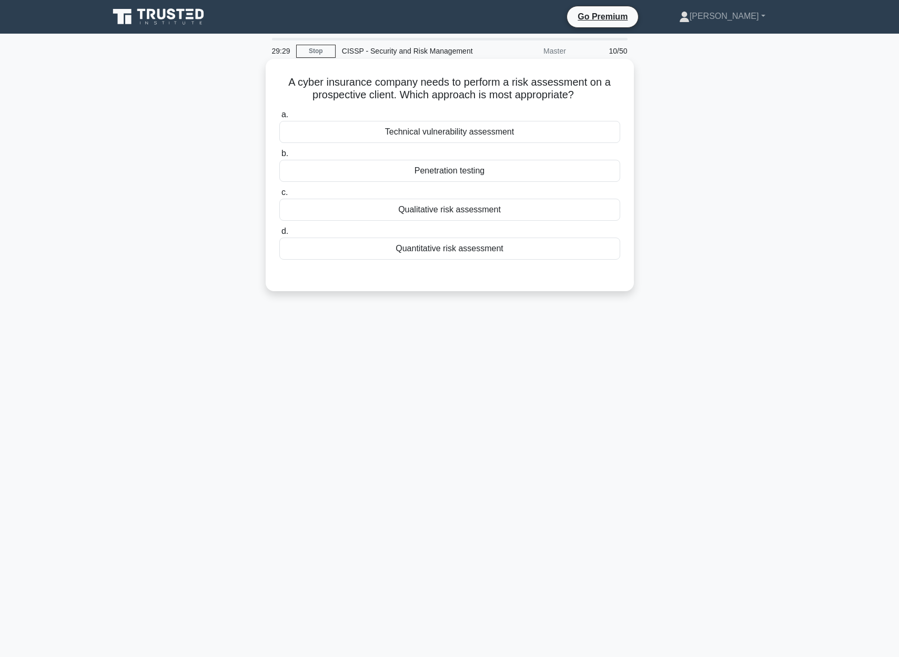
drag, startPoint x: 278, startPoint y: 78, endPoint x: 591, endPoint y: 99, distance: 313.1
click at [593, 98] on h5 "A cyber insurance company needs to perform a risk assessment on a prospective c…" at bounding box center [449, 89] width 343 height 26
click at [496, 326] on div "29:16 Stop CISSP - Security and Risk Management Master 10/50 A cyber insurance …" at bounding box center [450, 301] width 694 height 526
click at [492, 248] on div "Quantitative risk assessment" at bounding box center [449, 249] width 341 height 22
click at [279, 235] on input "d. Quantitative risk assessment" at bounding box center [279, 231] width 0 height 7
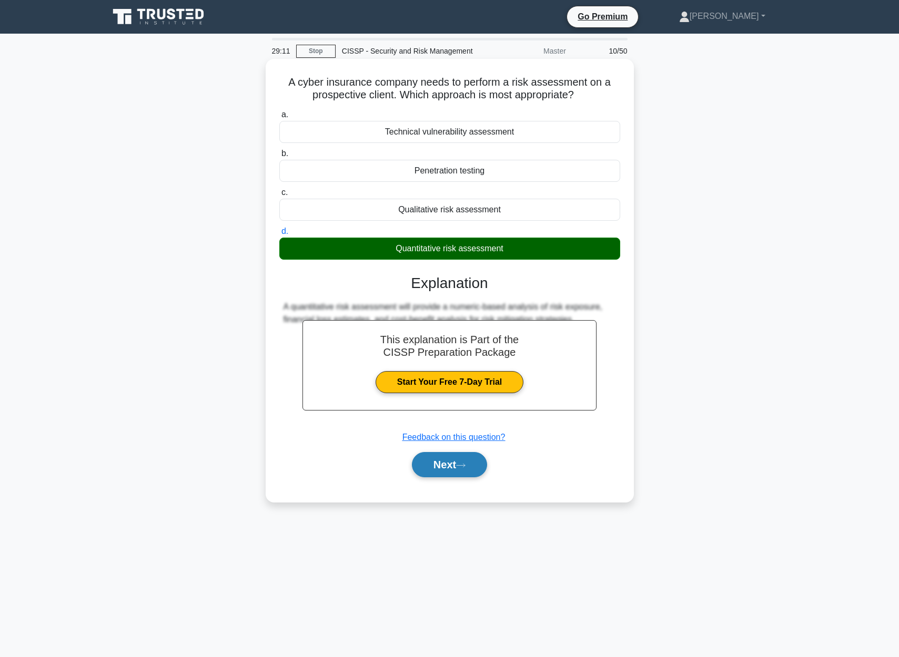
click at [421, 464] on button "Next" at bounding box center [449, 464] width 75 height 25
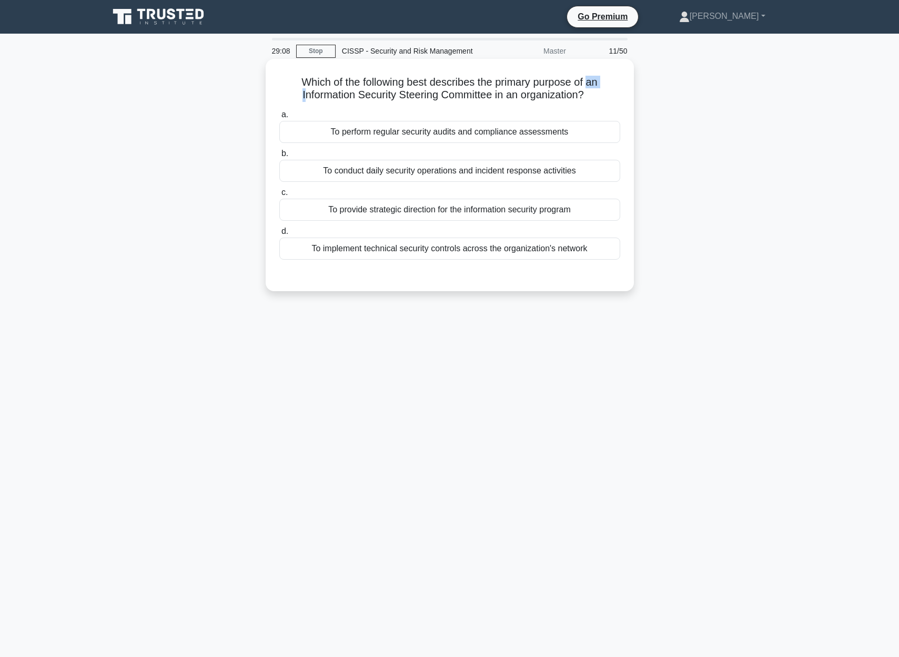
drag, startPoint x: 306, startPoint y: 93, endPoint x: 587, endPoint y: 85, distance: 281.5
click at [588, 82] on h5 "Which of the following best describes the primary purpose of an Information Sec…" at bounding box center [449, 89] width 343 height 26
click at [541, 94] on h5 "Which of the following best describes the primary purpose of an Information Sec…" at bounding box center [449, 89] width 343 height 26
click at [449, 214] on div "To provide strategic direction for the information security program" at bounding box center [449, 210] width 341 height 22
click at [279, 196] on input "c. To provide strategic direction for the information security program" at bounding box center [279, 192] width 0 height 7
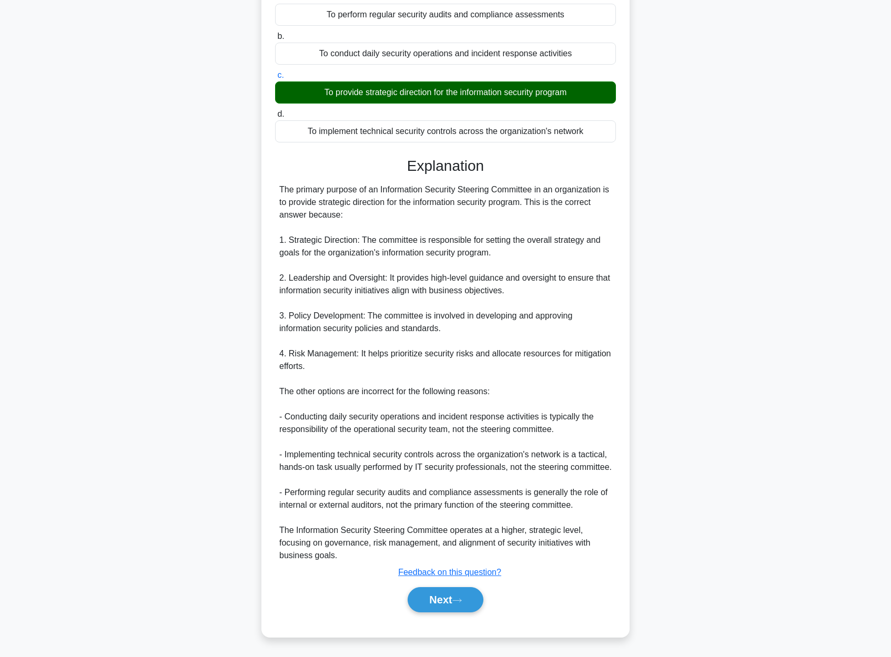
scroll to position [130, 0]
click at [431, 601] on button "Next" at bounding box center [445, 599] width 75 height 25
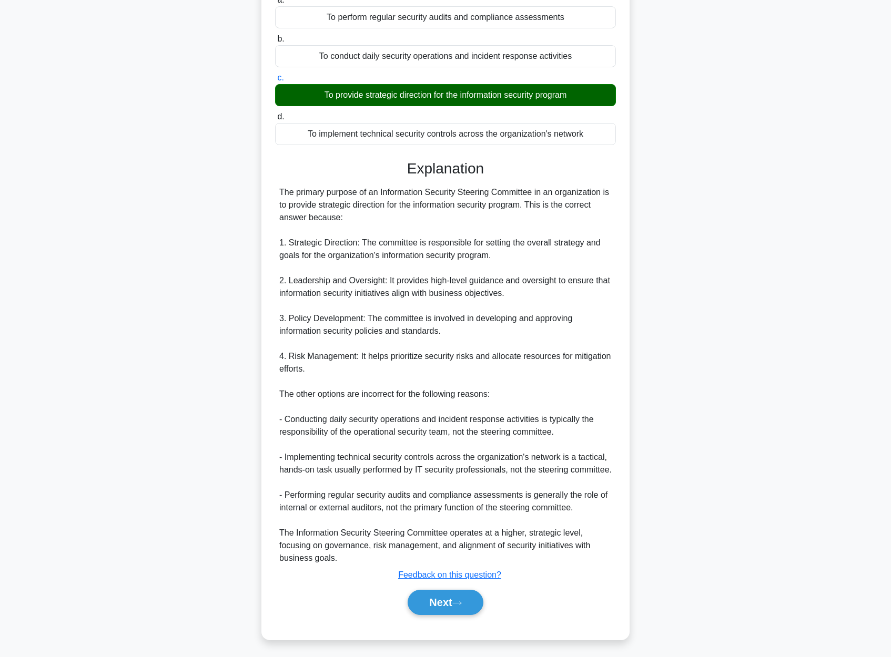
scroll to position [0, 0]
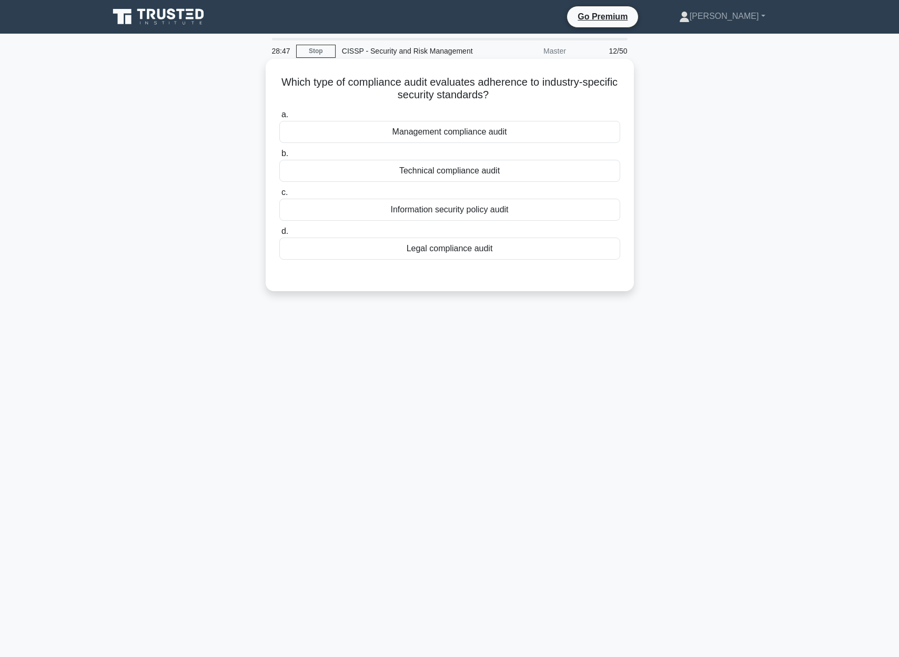
drag, startPoint x: 280, startPoint y: 83, endPoint x: 609, endPoint y: 102, distance: 329.8
click at [622, 97] on div "Which type of compliance audit evaluates adherence to industry-specific securit…" at bounding box center [450, 175] width 360 height 224
click at [472, 133] on div "Management compliance audit" at bounding box center [449, 132] width 341 height 22
click at [279, 118] on input "a. Management compliance audit" at bounding box center [279, 114] width 0 height 7
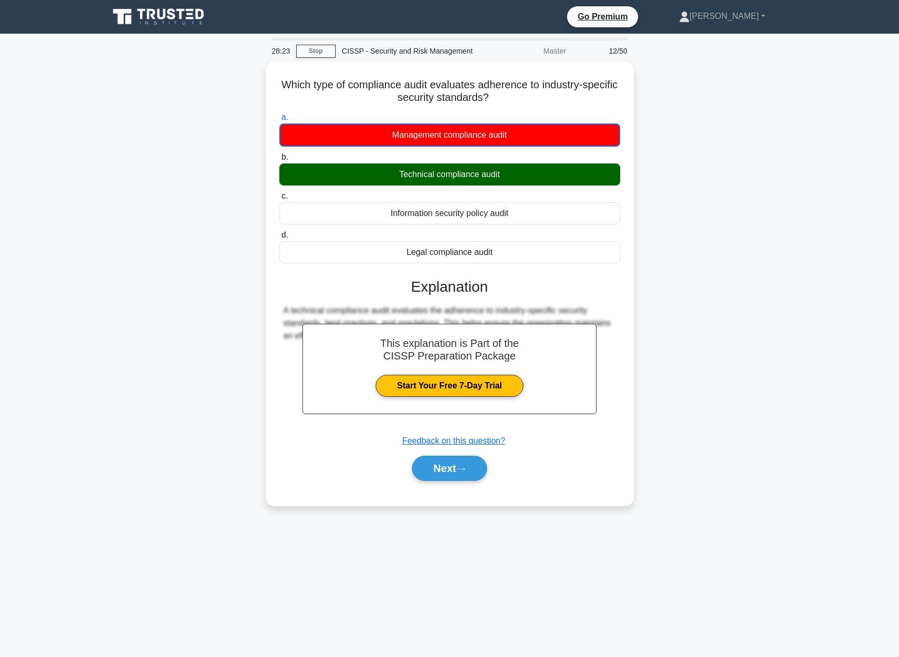
drag, startPoint x: 284, startPoint y: 81, endPoint x: 643, endPoint y: 265, distance: 403.1
click at [643, 265] on div "Which type of compliance audit evaluates adherence to industry-specific securit…" at bounding box center [450, 290] width 694 height 457
copy div "Which type of compliance audit evaluates adherence to industry-specific securit…"
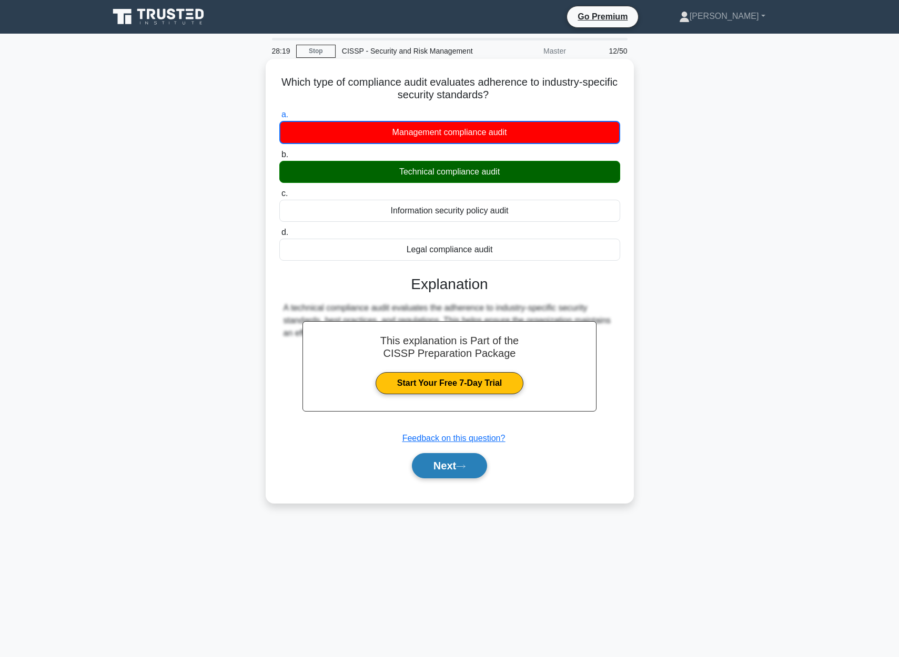
click at [437, 465] on button "Next" at bounding box center [449, 465] width 75 height 25
click at [437, 464] on button "Next" at bounding box center [449, 465] width 75 height 25
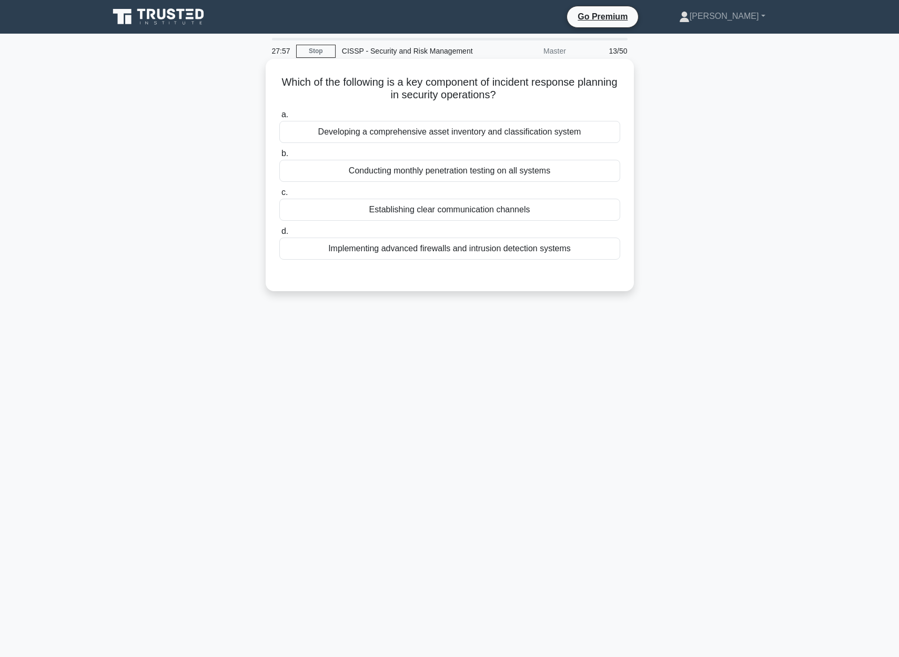
drag, startPoint x: 277, startPoint y: 79, endPoint x: 615, endPoint y: 94, distance: 339.0
click at [615, 94] on div "Which of the following is a key component of incident response planning in secu…" at bounding box center [450, 175] width 360 height 224
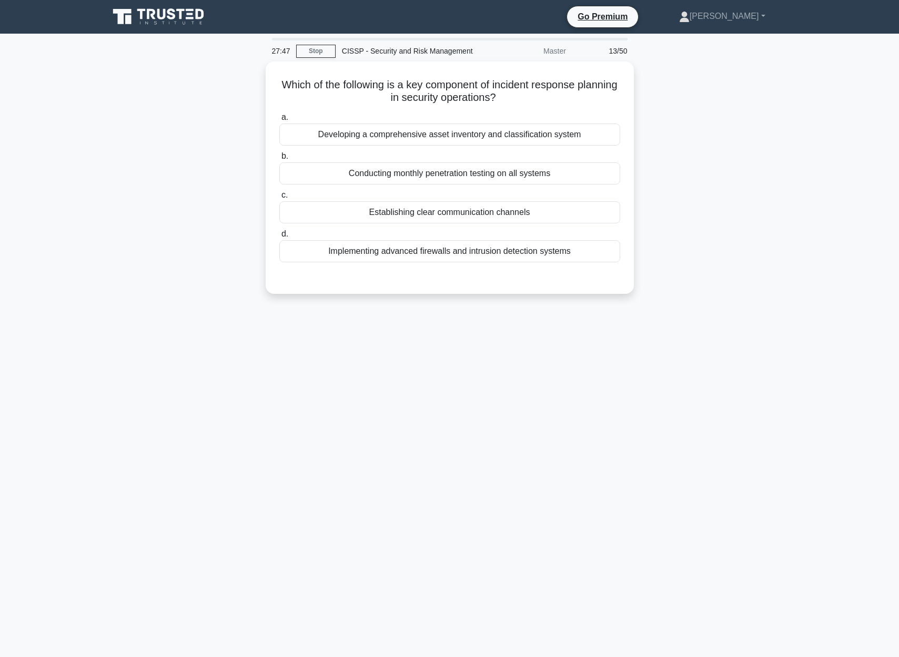
click at [643, 147] on div "Which of the following is a key component of incident response planning in secu…" at bounding box center [450, 184] width 694 height 245
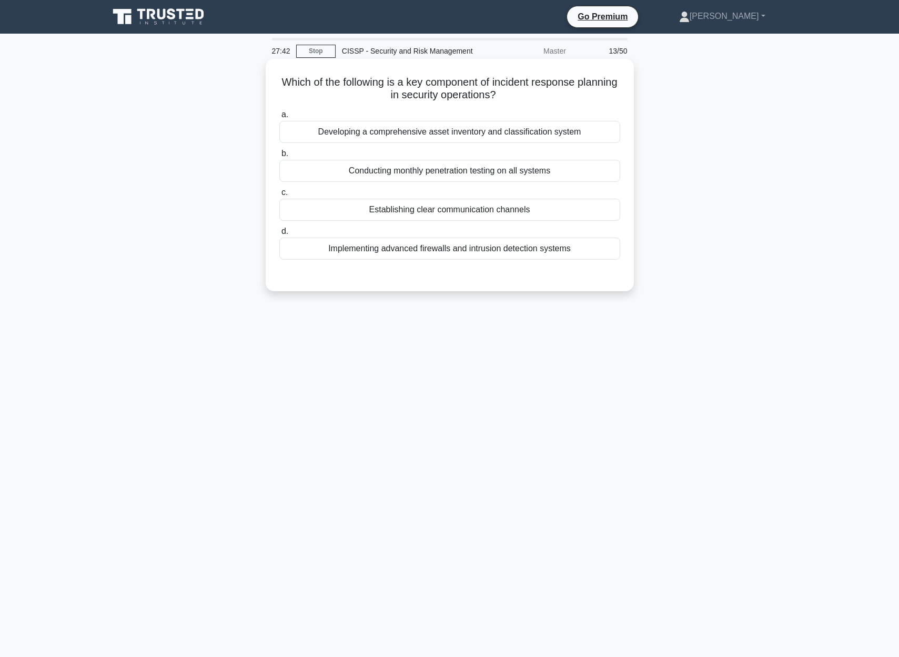
click at [390, 135] on div "Developing a comprehensive asset inventory and classification system" at bounding box center [449, 132] width 341 height 22
click at [279, 118] on input "a. Developing a comprehensive asset inventory and classification system" at bounding box center [279, 114] width 0 height 7
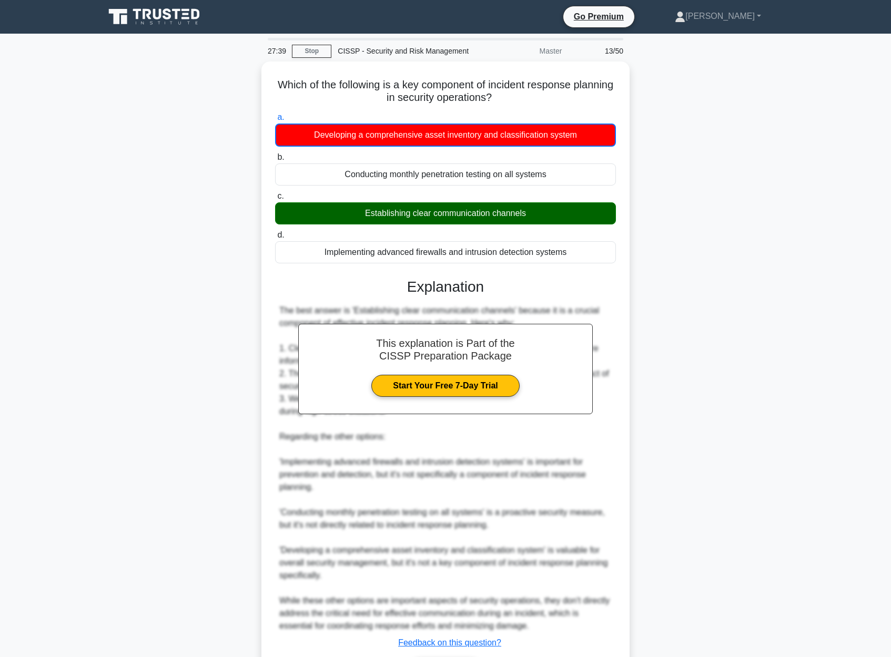
drag, startPoint x: 277, startPoint y: 78, endPoint x: 661, endPoint y: 265, distance: 426.7
click at [661, 265] on div "Which of the following is a key component of incident response planning in secu…" at bounding box center [445, 391] width 694 height 659
copy div "Which of the following is a key component of incident response planning in secu…"
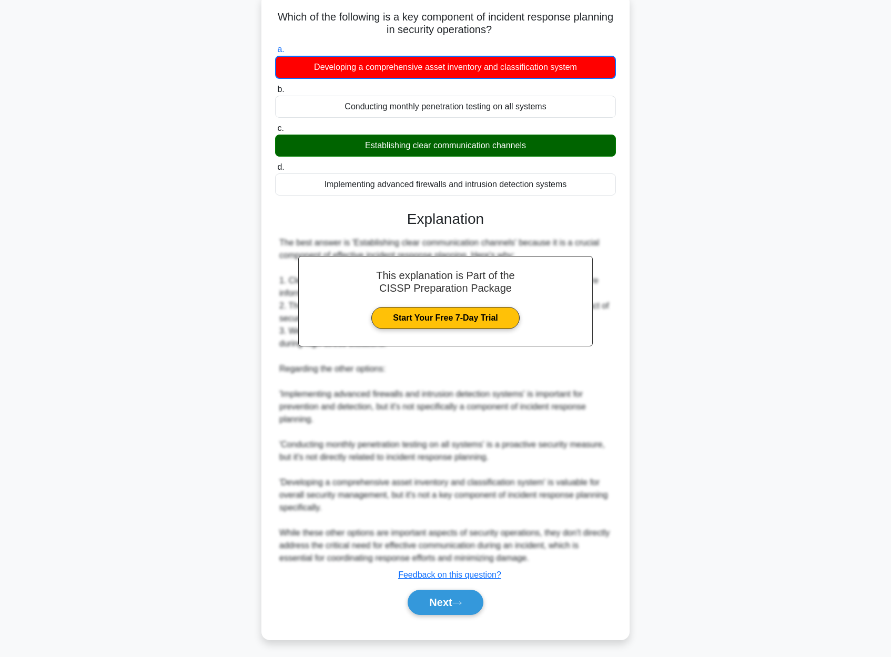
scroll to position [68, 0]
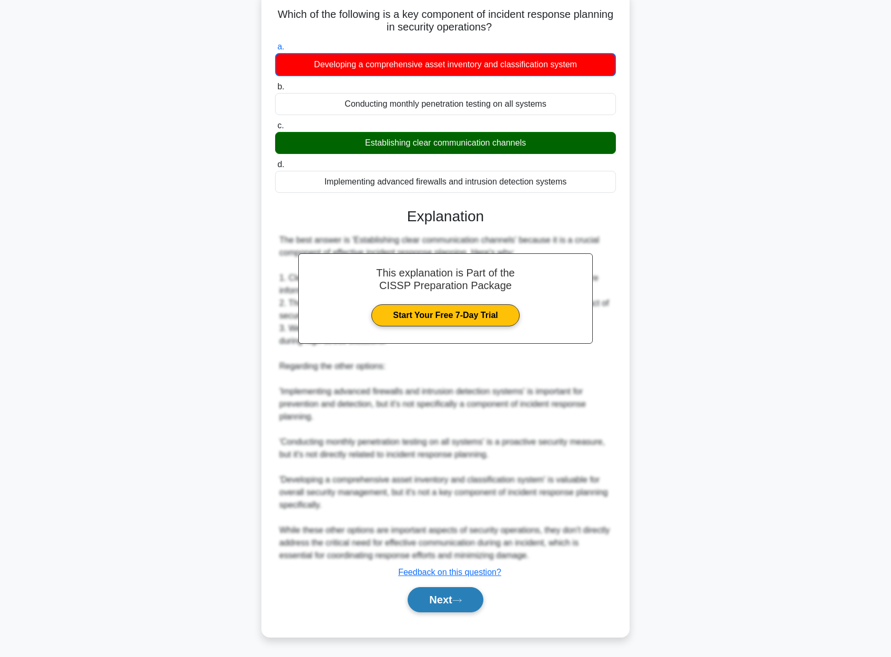
click at [410, 609] on button "Next" at bounding box center [445, 599] width 75 height 25
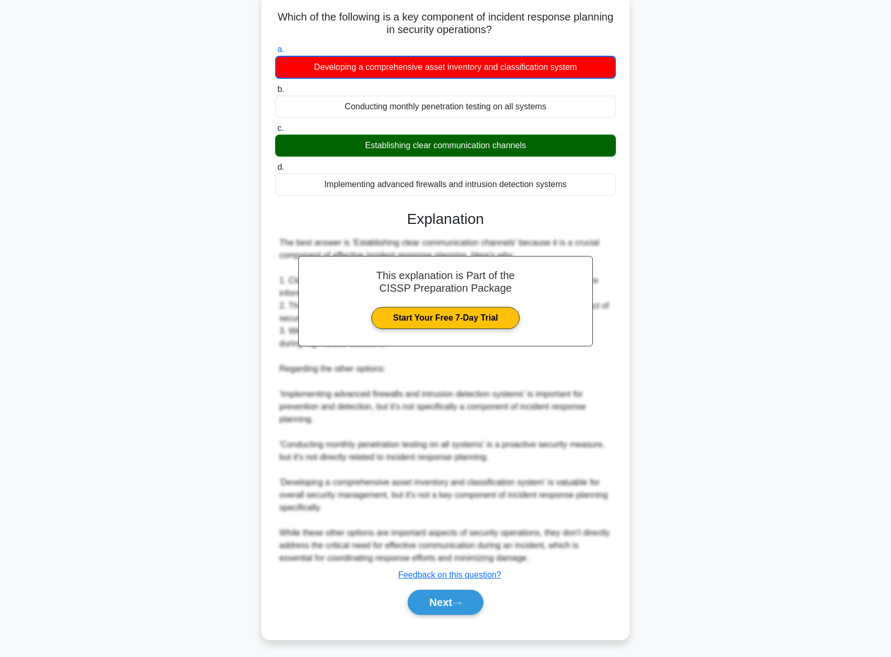
scroll to position [0, 0]
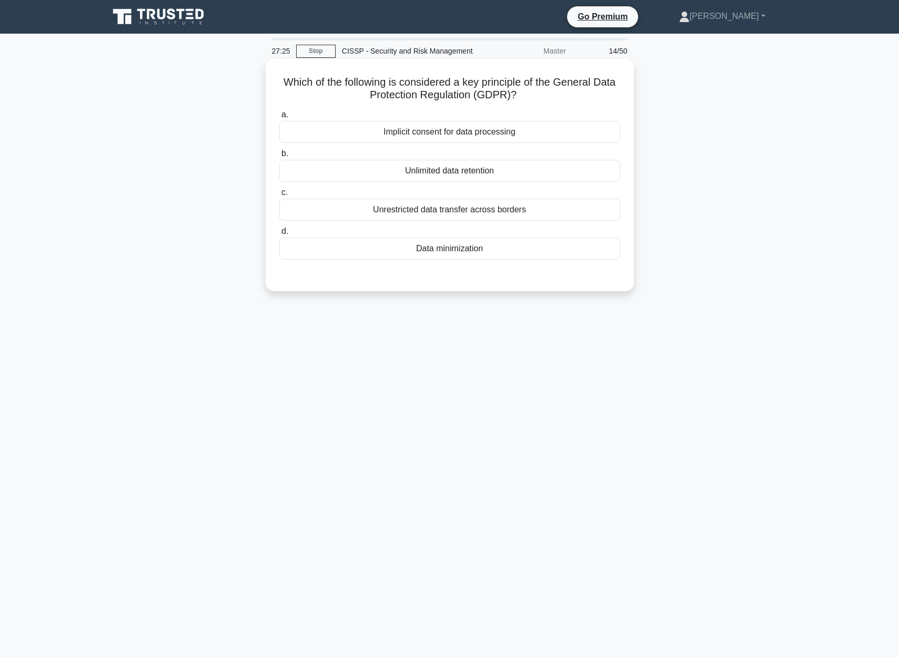
click at [494, 216] on div "Unrestricted data transfer across borders" at bounding box center [449, 210] width 341 height 22
click at [279, 196] on input "c. Unrestricted data transfer across borders" at bounding box center [279, 192] width 0 height 7
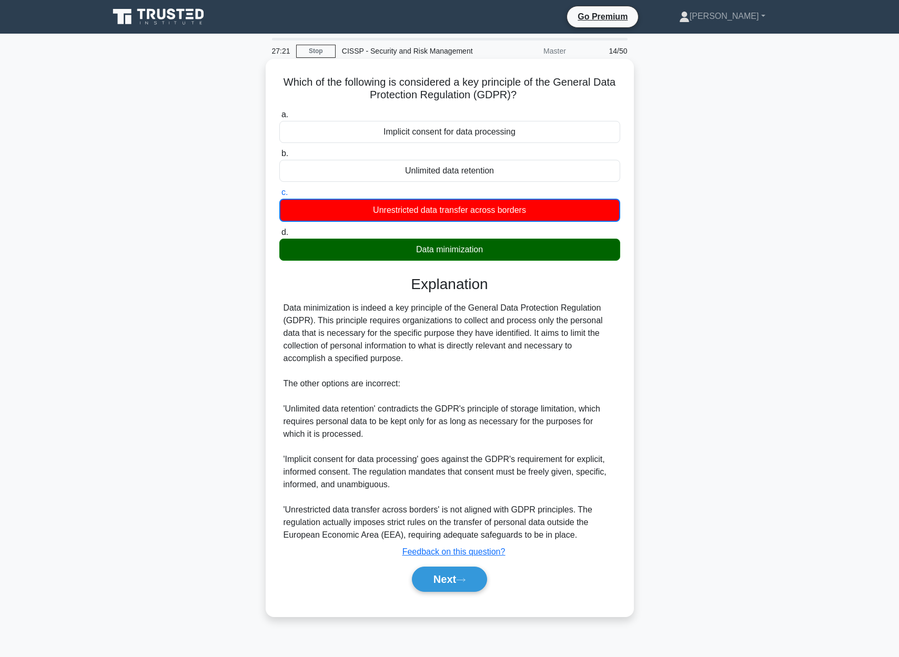
drag, startPoint x: 286, startPoint y: 80, endPoint x: 572, endPoint y: 265, distance: 340.8
click at [572, 262] on div "Which of the following is considered a key principle of the General Data Protec…" at bounding box center [450, 338] width 360 height 550
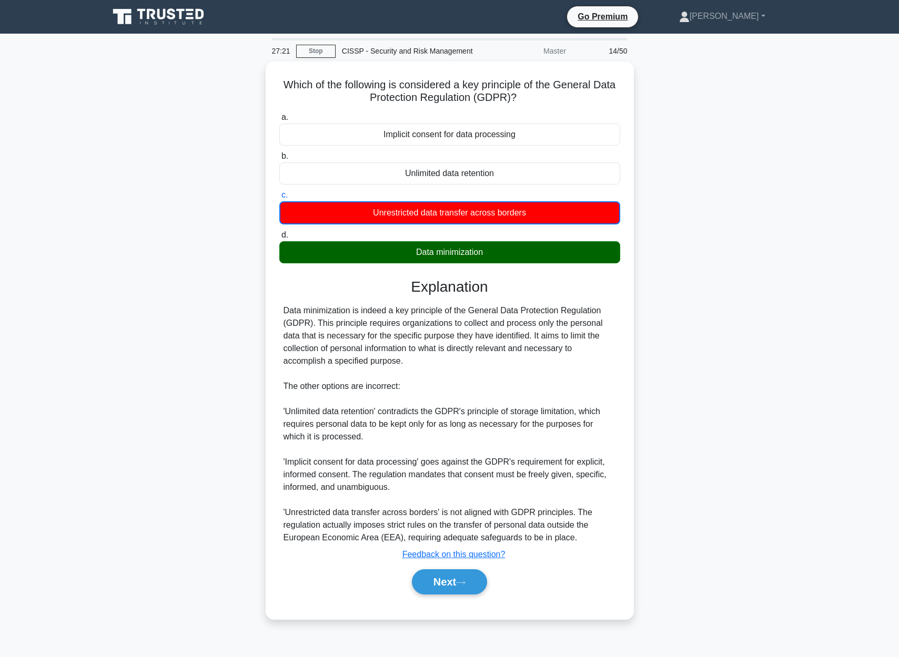
copy div "Which of the following is considered a key principle of the General Data Protec…"
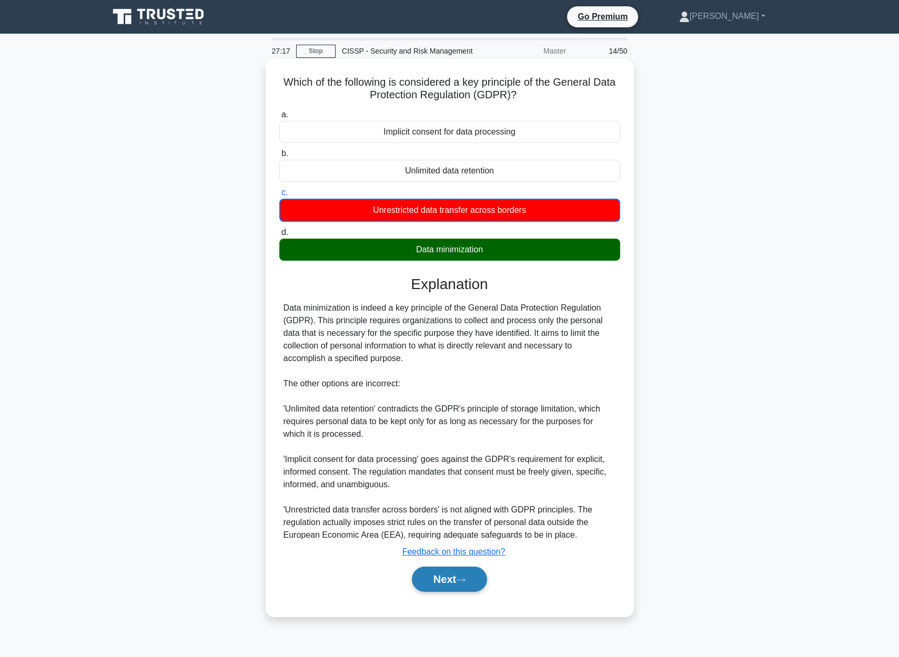
click at [448, 586] on button "Next" at bounding box center [449, 579] width 75 height 25
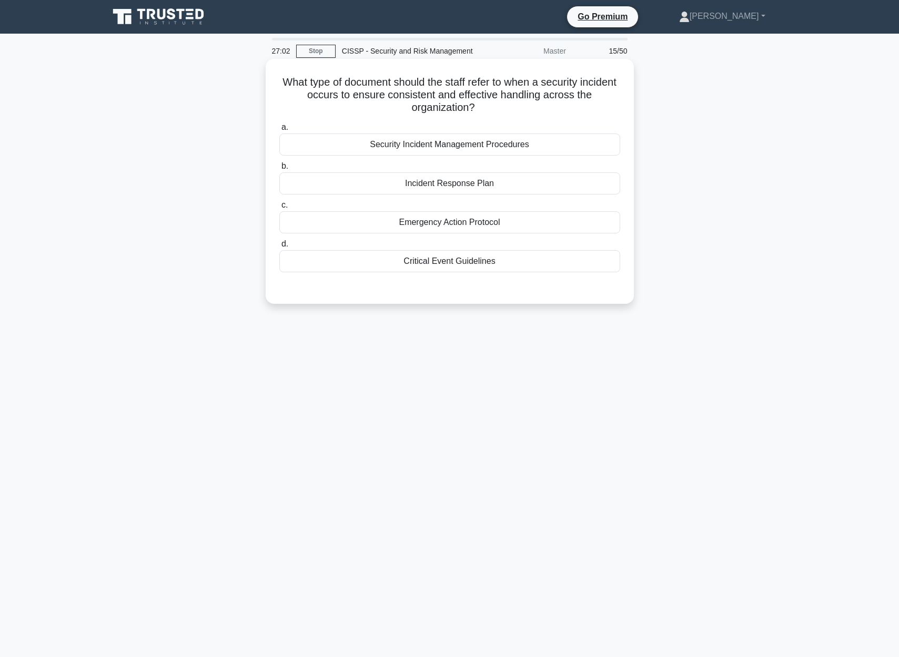
drag, startPoint x: 273, startPoint y: 78, endPoint x: 603, endPoint y: 102, distance: 330.1
click at [603, 102] on div "What type of document should the staff refer to when a security incident occurs…" at bounding box center [450, 181] width 360 height 237
click at [613, 167] on label "b. Incident Response Plan" at bounding box center [449, 177] width 341 height 35
click at [279, 167] on input "b. Incident Response Plan" at bounding box center [279, 166] width 0 height 7
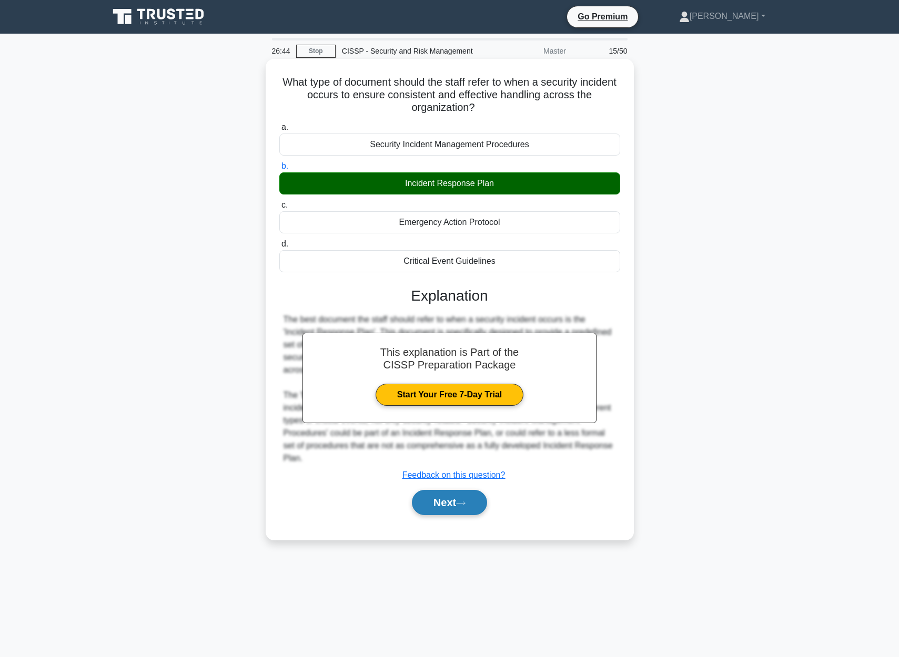
click at [458, 500] on button "Next" at bounding box center [449, 502] width 75 height 25
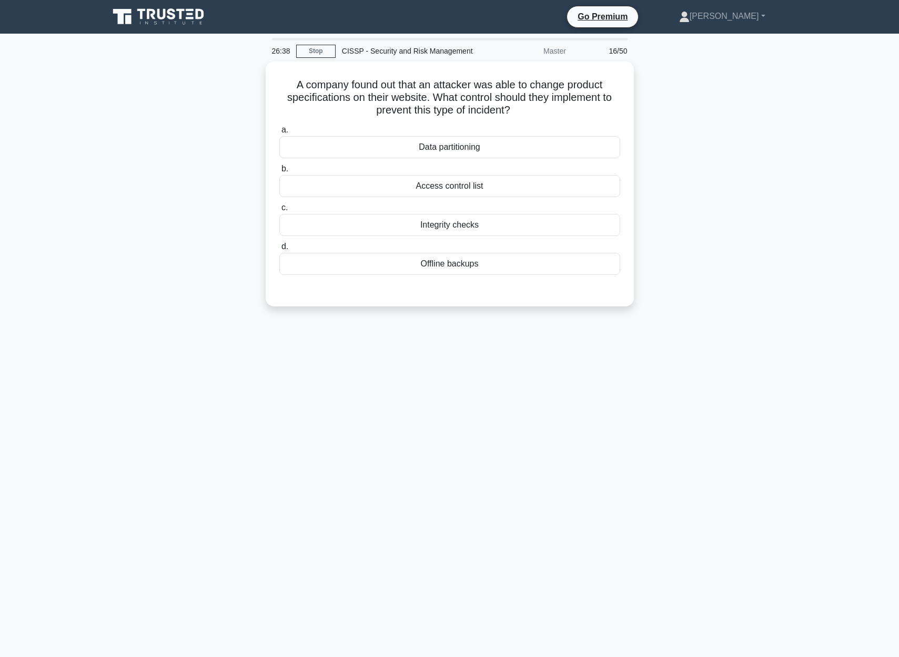
drag, startPoint x: 303, startPoint y: 80, endPoint x: 655, endPoint y: 113, distance: 353.9
click at [655, 113] on div "A company found out that an attacker was able to change product specifications …" at bounding box center [450, 191] width 694 height 258
click at [453, 208] on label "c. Integrity checks" at bounding box center [449, 216] width 341 height 35
click at [279, 208] on input "c. Integrity checks" at bounding box center [279, 205] width 0 height 7
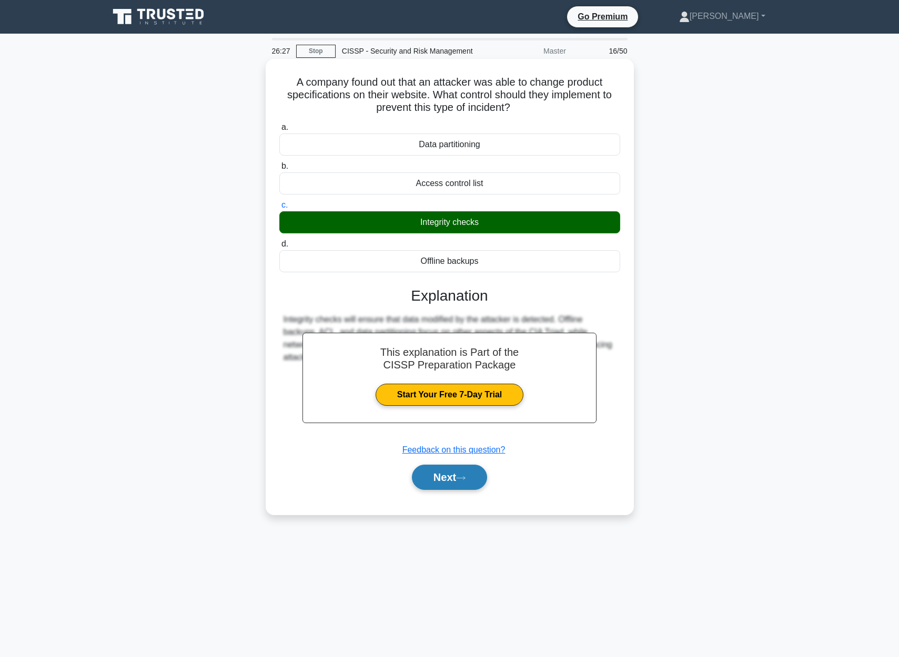
click at [472, 479] on button "Next" at bounding box center [449, 477] width 75 height 25
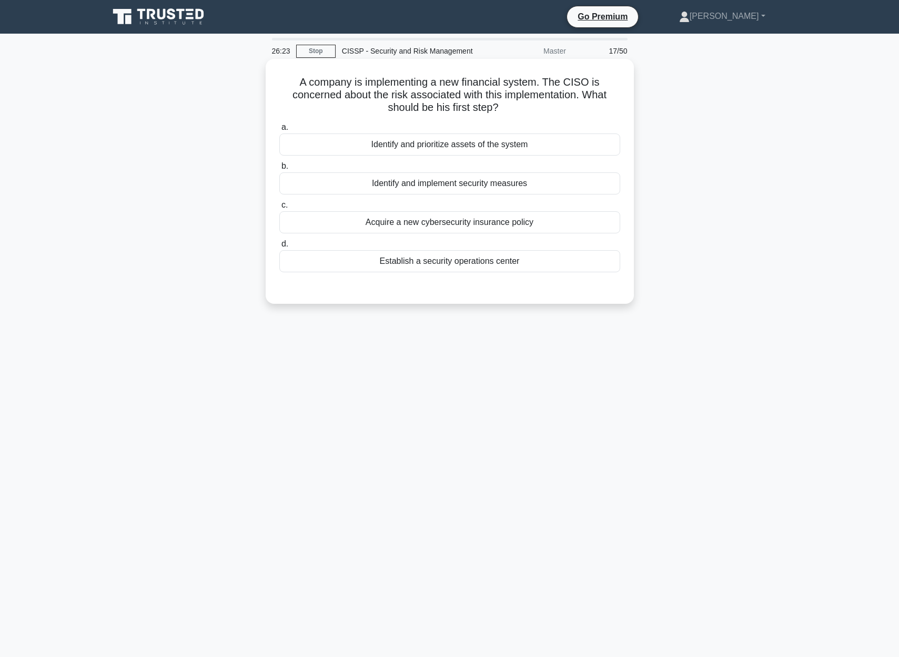
drag, startPoint x: 297, startPoint y: 77, endPoint x: 589, endPoint y: 109, distance: 293.6
click at [589, 109] on h5 "A company is implementing a new financial system. The CISO is concerned about t…" at bounding box center [449, 95] width 343 height 39
click at [569, 114] on h5 "A company is implementing a new financial system. The CISO is concerned about t…" at bounding box center [449, 95] width 343 height 39
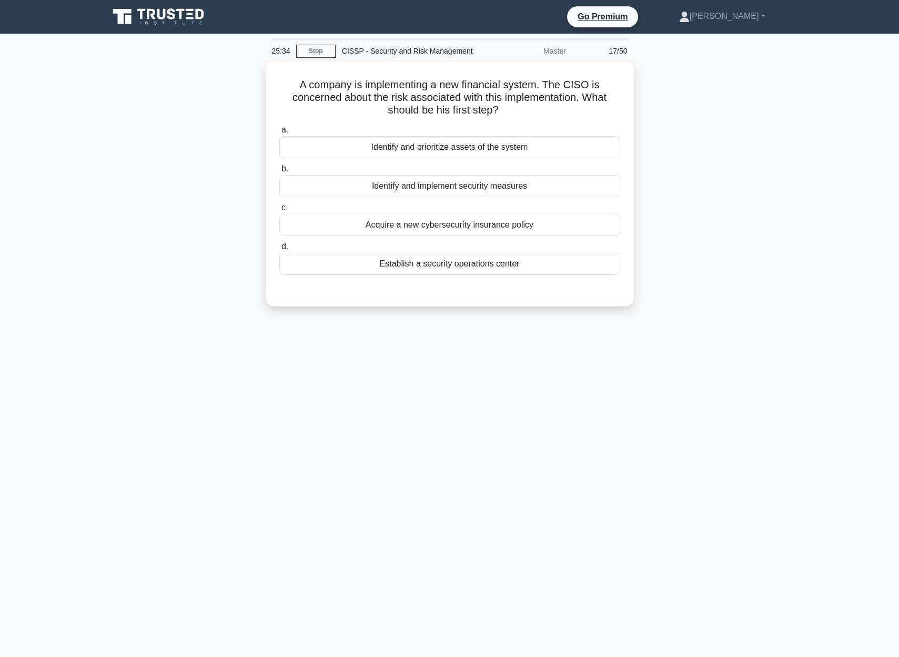
click at [637, 270] on div "A company is implementing a new financial system. The CISO is concerned about t…" at bounding box center [450, 191] width 694 height 258
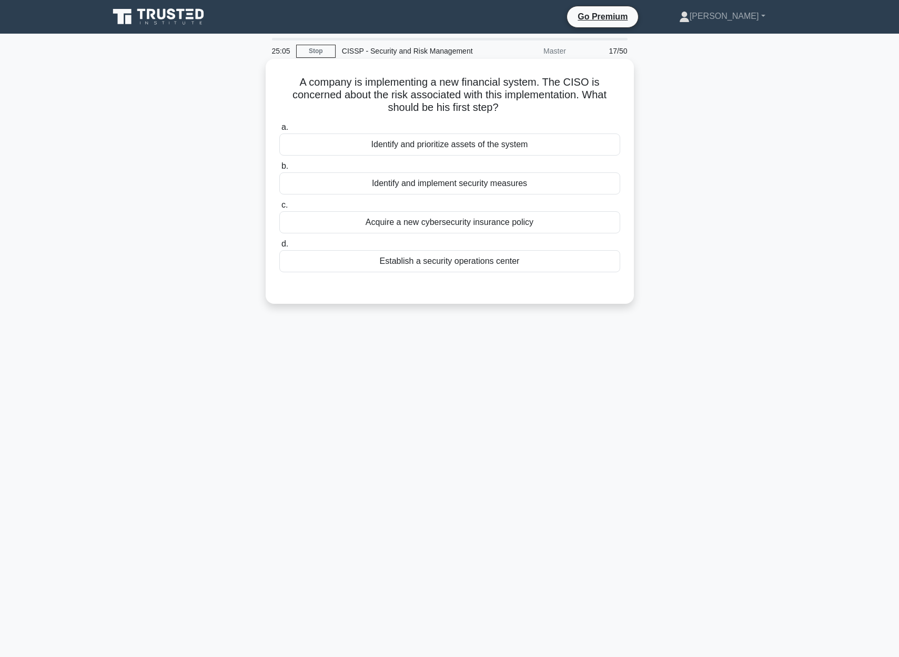
click at [452, 187] on div "Identify and implement security measures" at bounding box center [449, 183] width 341 height 22
click at [279, 170] on input "b. Identify and implement security measures" at bounding box center [279, 166] width 0 height 7
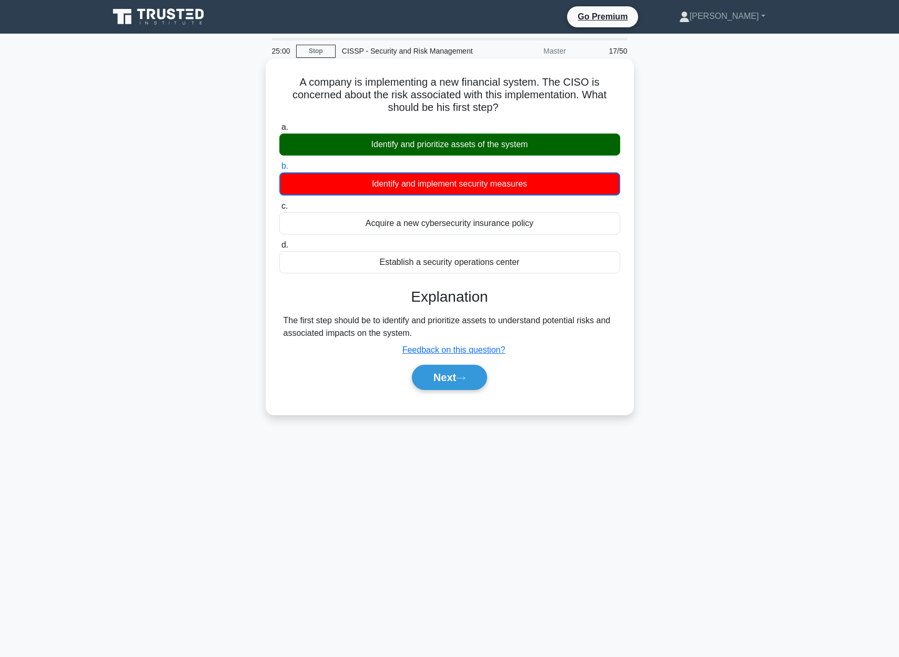
drag, startPoint x: 299, startPoint y: 79, endPoint x: 582, endPoint y: 336, distance: 382.0
click at [582, 336] on div "A company is implementing a new financial system. The CISO is concerned about t…" at bounding box center [450, 237] width 360 height 348
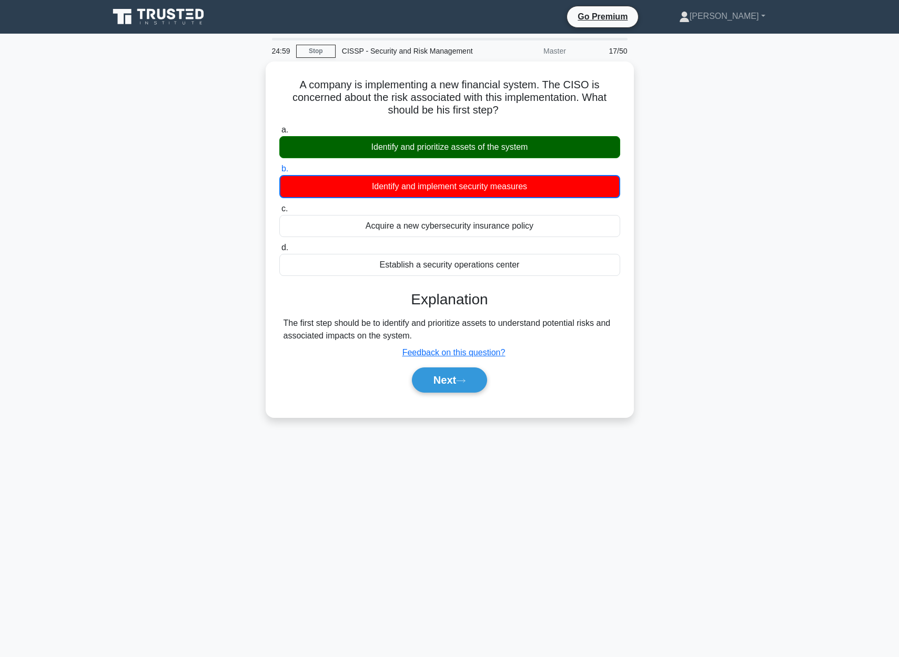
copy div "A company is implementing a new financial system. The CISO is concerned about t…"
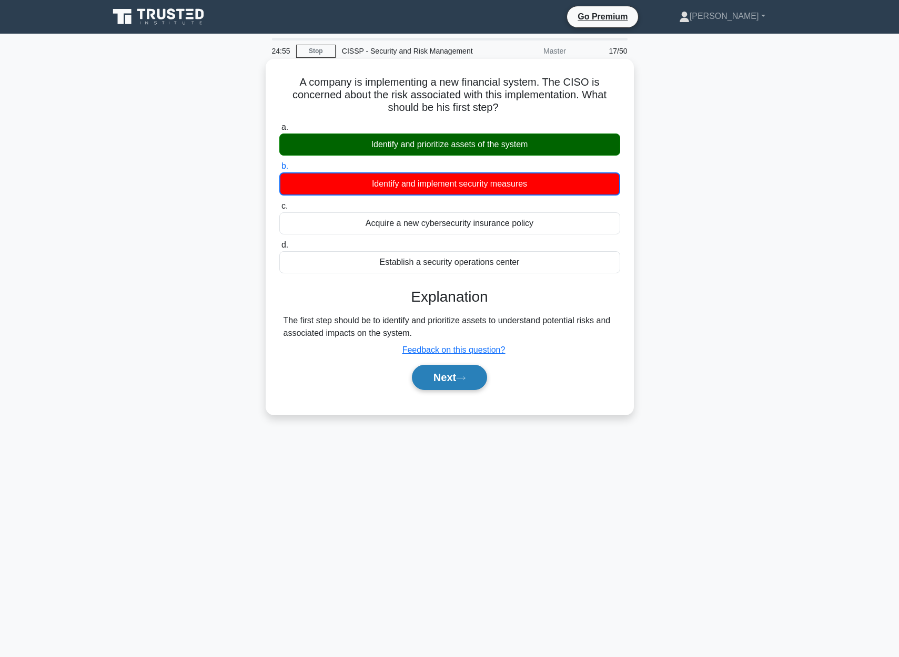
click at [444, 383] on button "Next" at bounding box center [449, 377] width 75 height 25
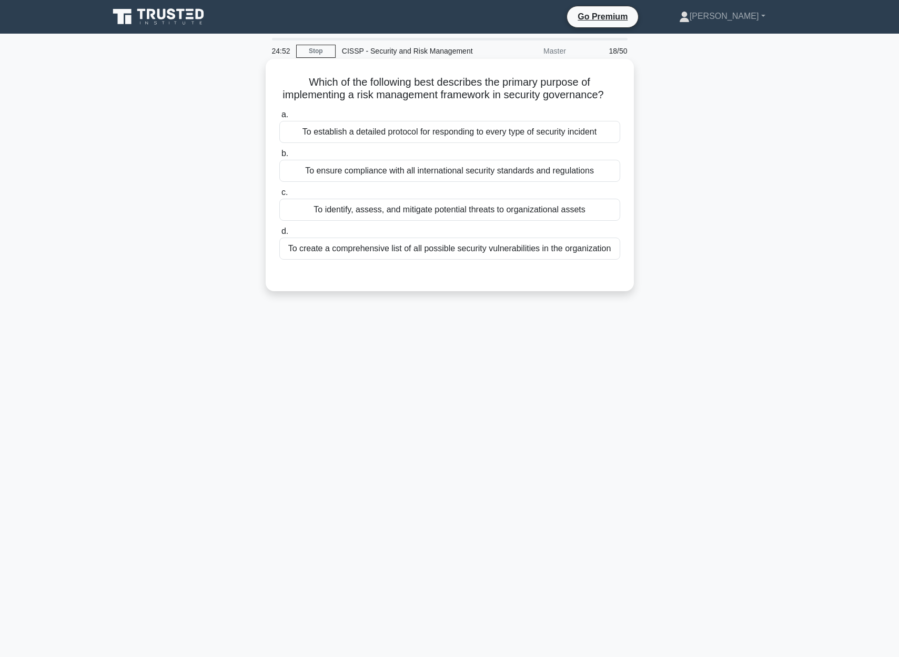
drag, startPoint x: 309, startPoint y: 83, endPoint x: 611, endPoint y: 104, distance: 302.6
click at [611, 104] on div "Which of the following best describes the primary purpose of implementing a ris…" at bounding box center [450, 175] width 360 height 224
click at [500, 135] on div "To establish a detailed protocol for responding to every type of security incid…" at bounding box center [449, 132] width 341 height 22
click at [279, 118] on input "a. To establish a detailed protocol for responding to every type of security in…" at bounding box center [279, 114] width 0 height 7
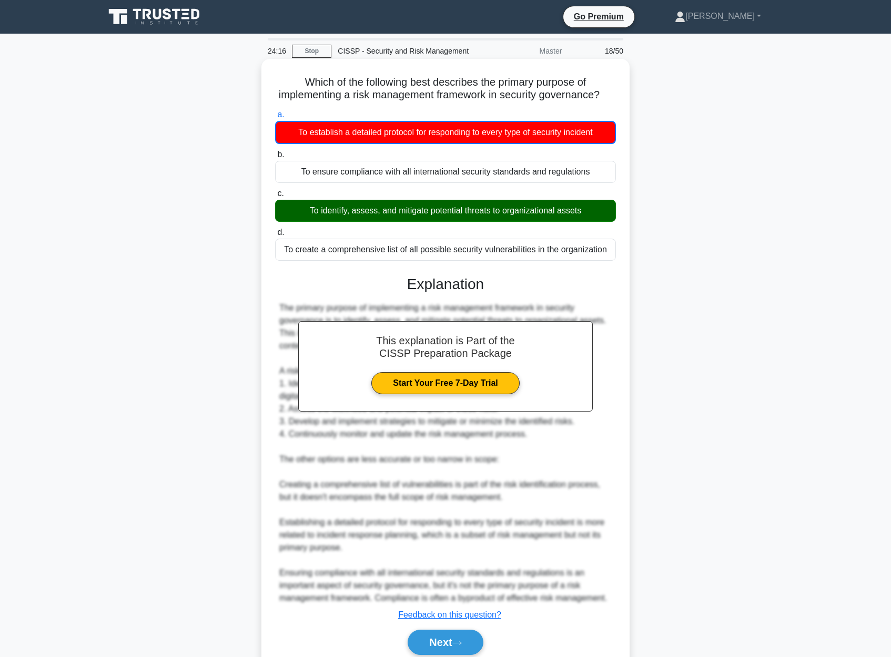
drag, startPoint x: 305, startPoint y: 80, endPoint x: 582, endPoint y: 257, distance: 329.1
click at [581, 258] on div "Which of the following best describes the primary purpose of implementing a ris…" at bounding box center [446, 369] width 360 height 613
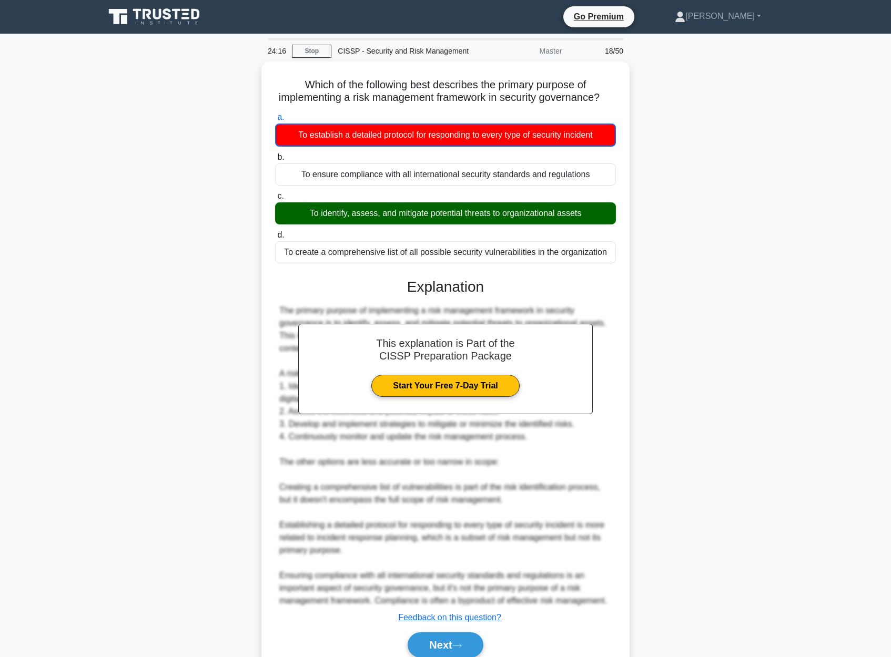
copy div "Which of the following best describes the primary purpose of implementing a ris…"
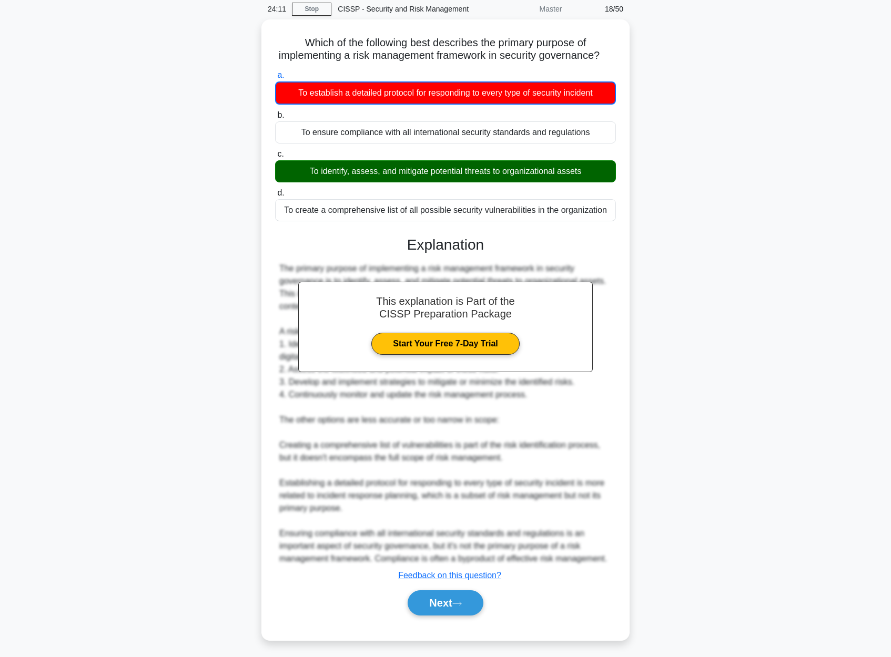
scroll to position [43, 0]
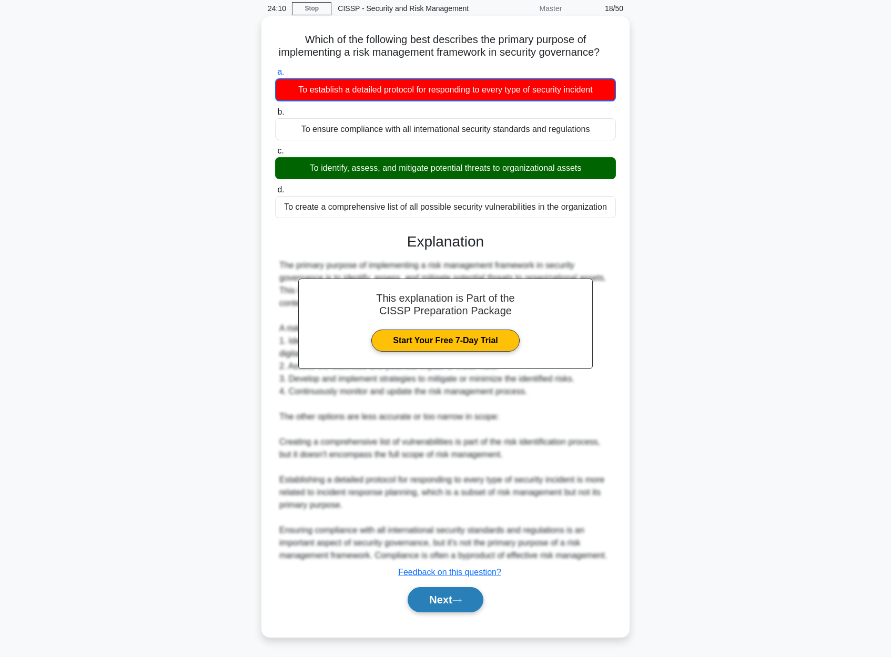
click at [434, 601] on button "Next" at bounding box center [445, 599] width 75 height 25
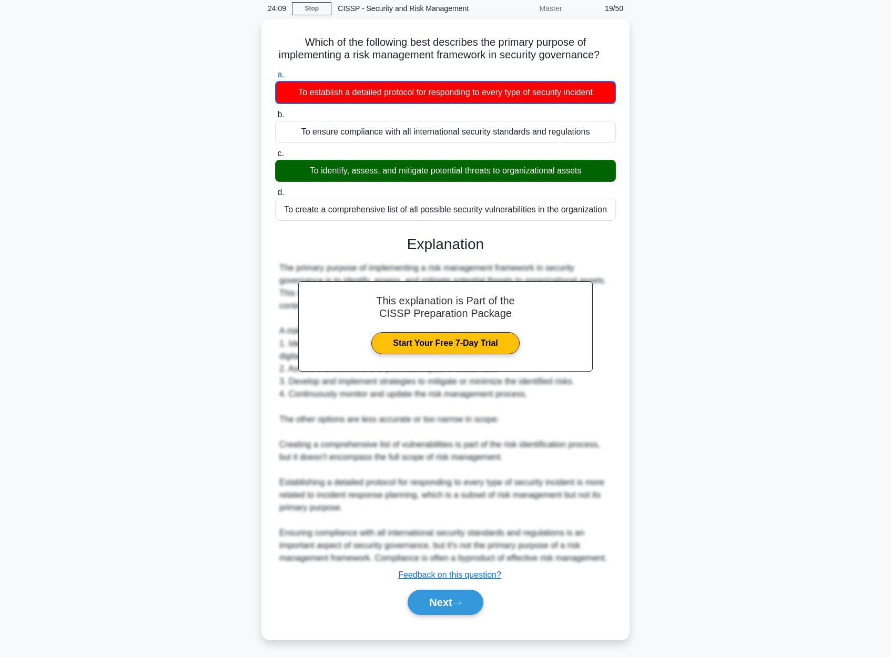
scroll to position [0, 0]
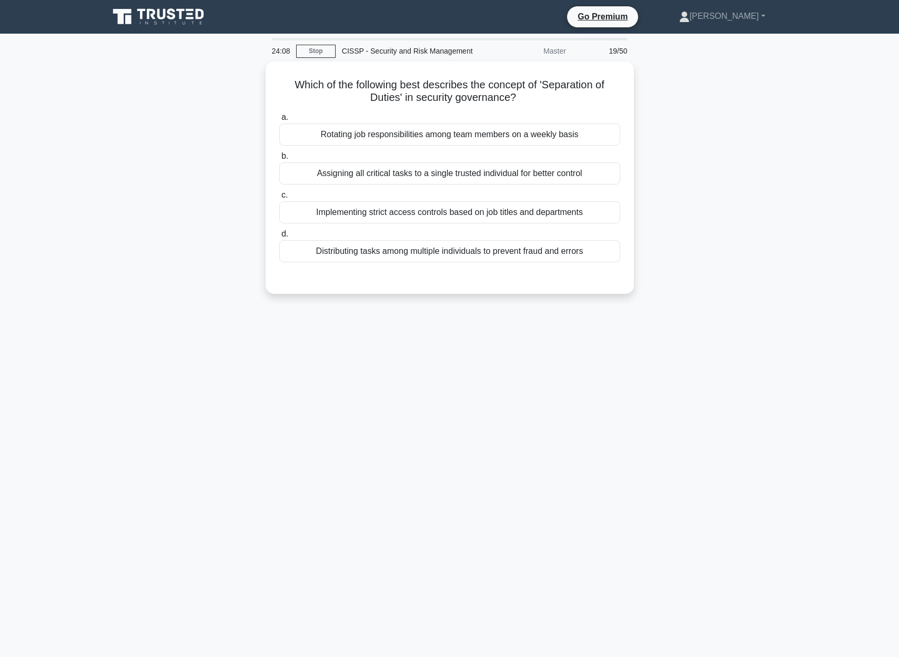
click at [740, 243] on div "Which of the following best describes the concept of 'Separation of Duties' in …" at bounding box center [450, 184] width 694 height 245
drag, startPoint x: 295, startPoint y: 80, endPoint x: 571, endPoint y: 98, distance: 277.2
click at [575, 97] on h5 "Which of the following best describes the concept of 'Separation of Duties' in …" at bounding box center [449, 89] width 343 height 26
click at [551, 98] on h5 "Which of the following best describes the concept of 'Separation of Duties' in …" at bounding box center [449, 89] width 343 height 26
click at [471, 250] on div "Distributing tasks among multiple individuals to prevent fraud and errors" at bounding box center [449, 249] width 341 height 22
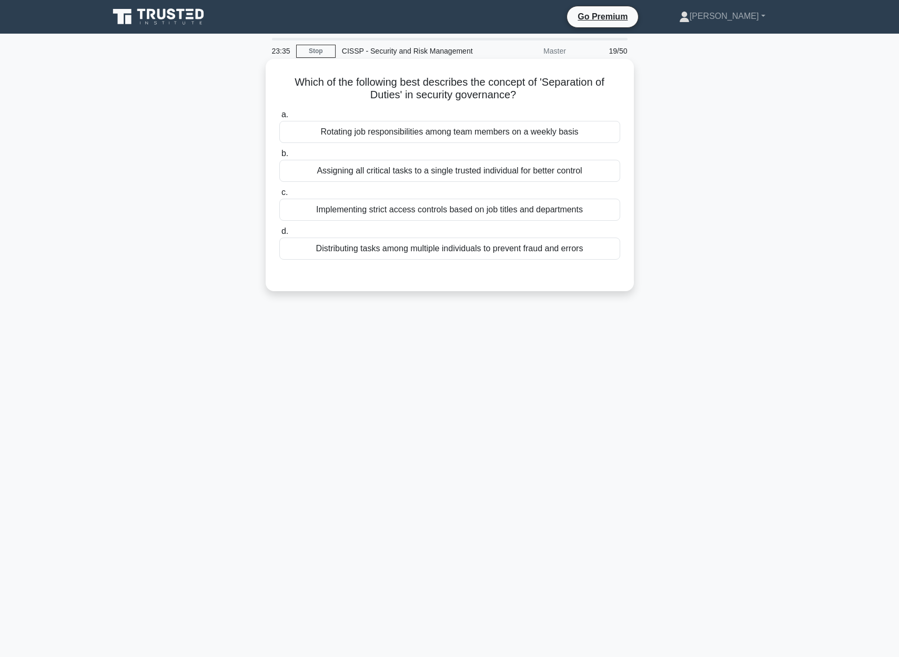
click at [279, 235] on input "d. Distributing tasks among multiple individuals to prevent fraud and errors" at bounding box center [279, 231] width 0 height 7
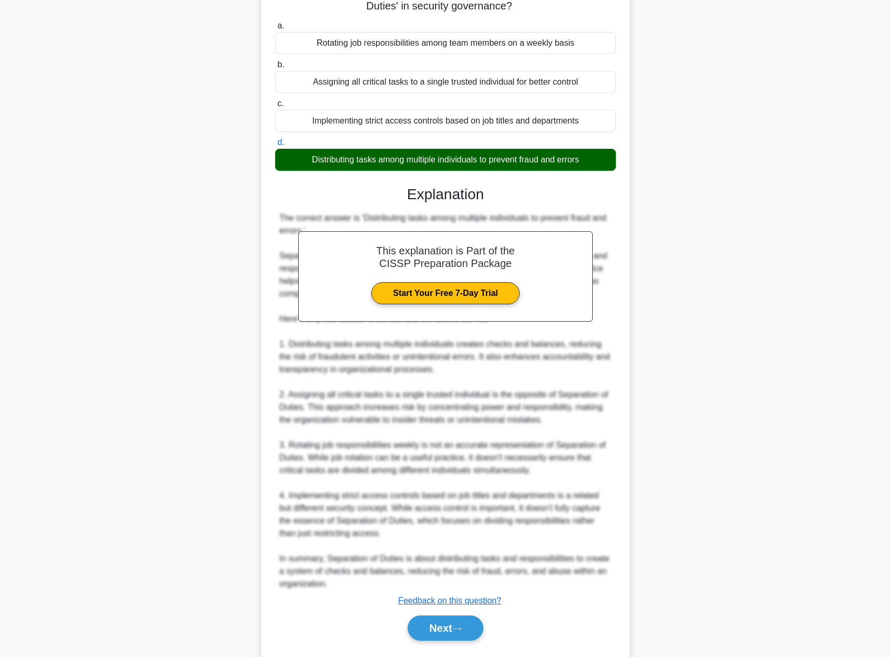
scroll to position [118, 0]
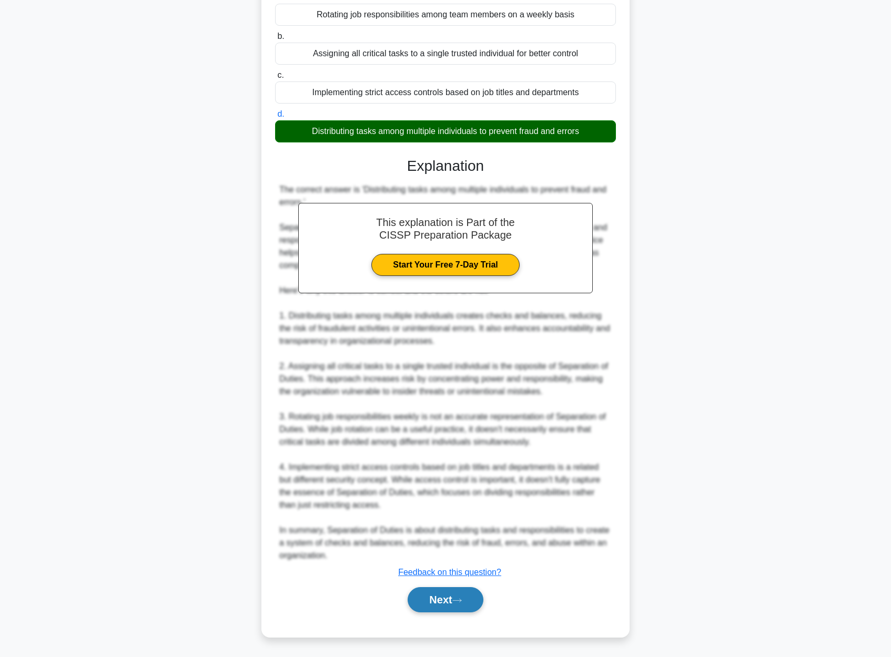
click at [451, 593] on button "Next" at bounding box center [445, 599] width 75 height 25
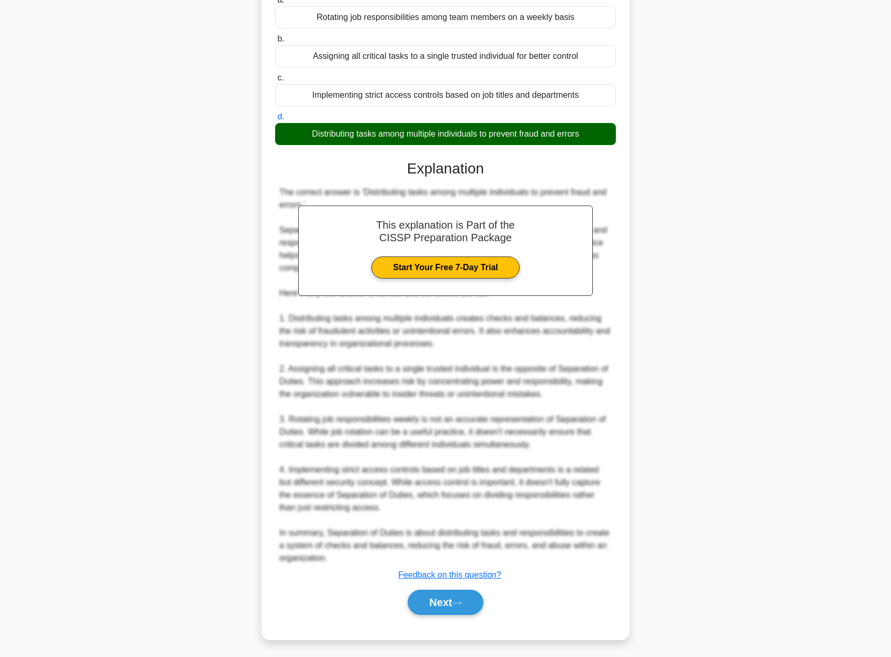
scroll to position [0, 0]
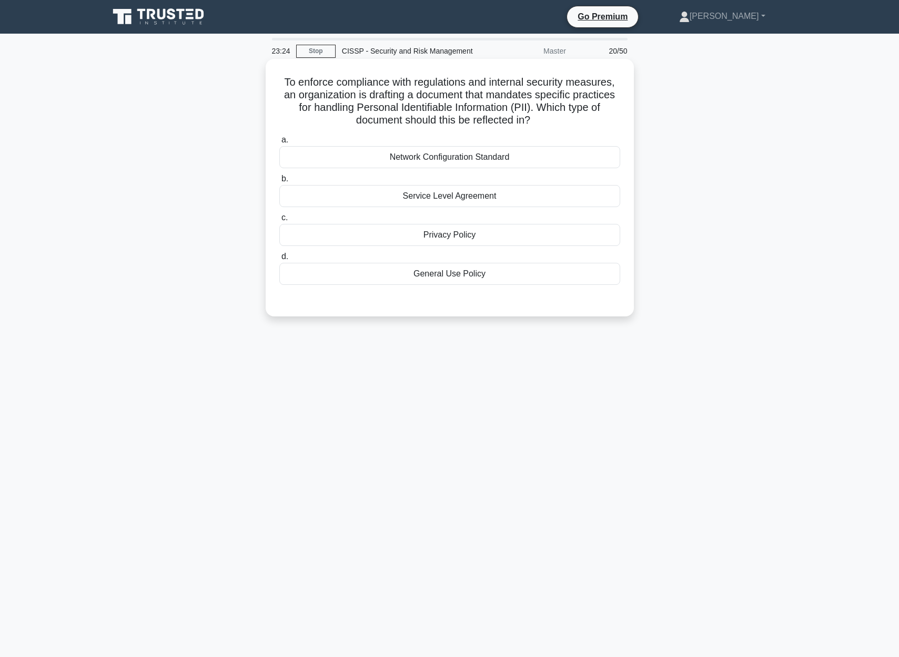
drag, startPoint x: 283, startPoint y: 79, endPoint x: 626, endPoint y: 110, distance: 344.3
click at [627, 114] on div "To enforce compliance with regulations and internal security measures, an organ…" at bounding box center [450, 187] width 360 height 249
click at [488, 194] on div "Service Level Agreement" at bounding box center [449, 196] width 341 height 22
click at [279, 182] on input "b. Service Level Agreement" at bounding box center [279, 179] width 0 height 7
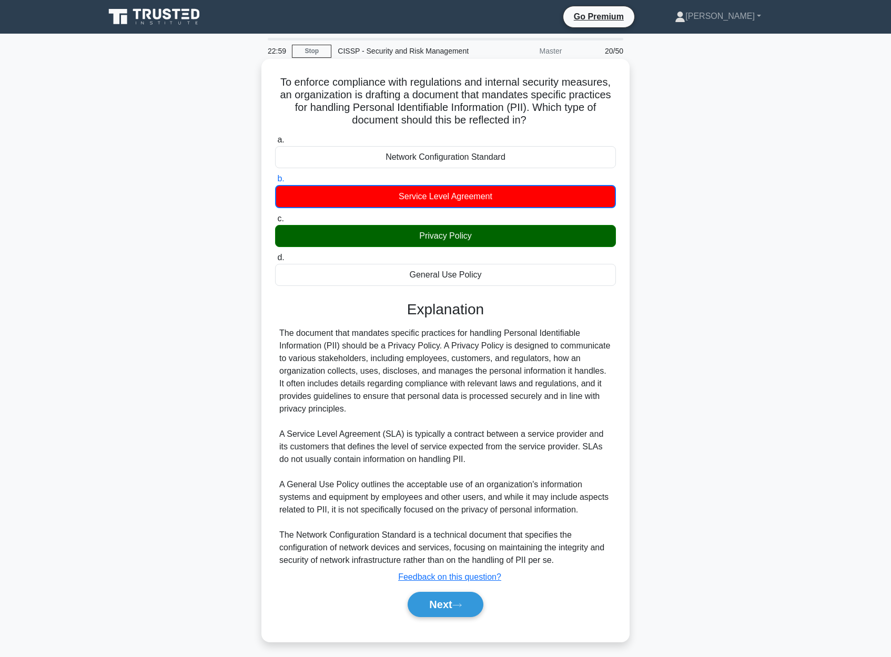
drag, startPoint x: 283, startPoint y: 78, endPoint x: 520, endPoint y: 277, distance: 308.7
click at [520, 276] on div "To enforce compliance with regulations and internal security measures, an organ…" at bounding box center [446, 350] width 360 height 575
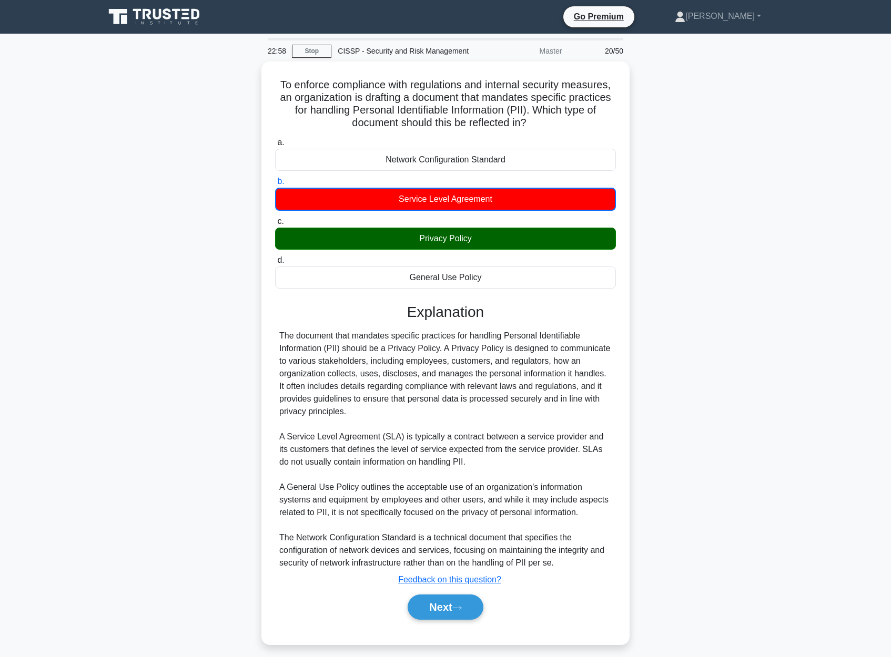
copy div "To enforce compliance with regulations and internal security measures, an organ…"
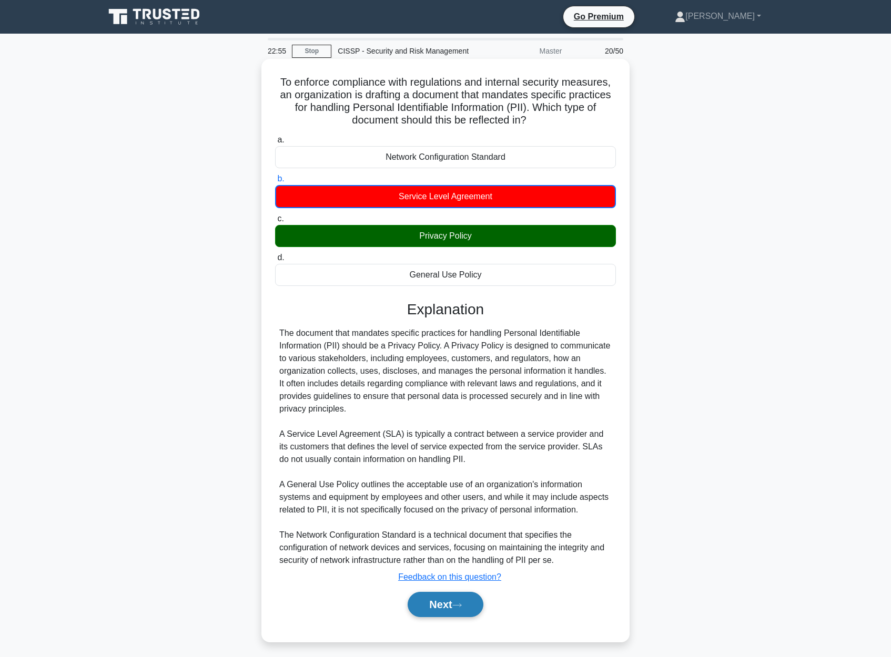
click at [439, 607] on button "Next" at bounding box center [445, 604] width 75 height 25
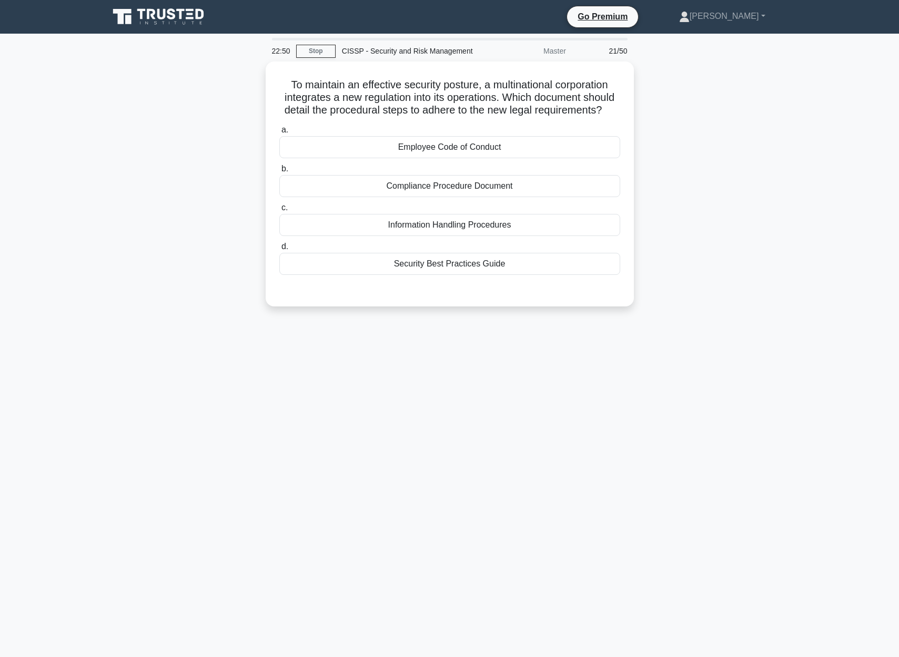
drag, startPoint x: 279, startPoint y: 85, endPoint x: 648, endPoint y: 110, distance: 369.5
click at [648, 110] on div "To maintain an effective security posture, a multinational corporation integrat…" at bounding box center [450, 191] width 694 height 258
click at [503, 94] on h5 "To maintain an effective security posture, a multinational corporation integrat…" at bounding box center [449, 95] width 343 height 39
click at [460, 185] on div "Compliance Procedure Document" at bounding box center [449, 183] width 341 height 22
click at [279, 170] on input "b. Compliance Procedure Document" at bounding box center [279, 166] width 0 height 7
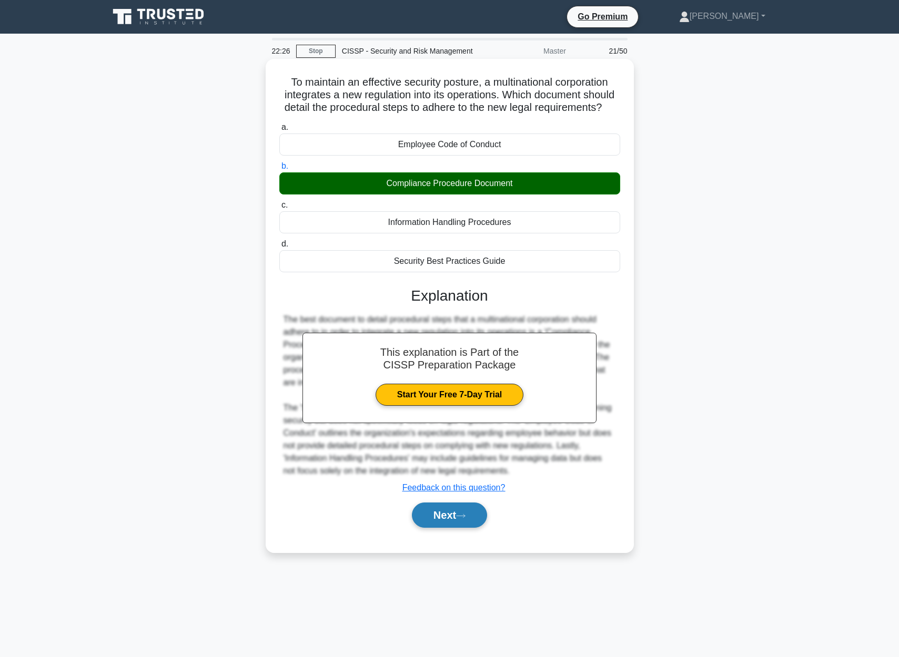
click at [458, 519] on button "Next" at bounding box center [449, 515] width 75 height 25
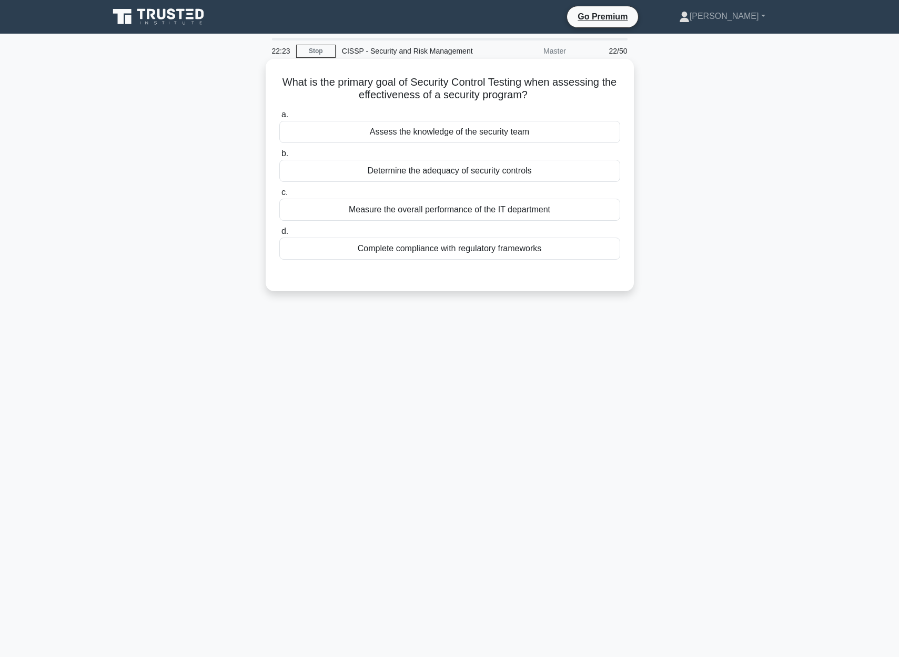
drag, startPoint x: 280, startPoint y: 85, endPoint x: 587, endPoint y: 93, distance: 306.7
click at [587, 93] on h5 "What is the primary goal of Security Control Testing when assessing the effecti…" at bounding box center [449, 89] width 343 height 26
click at [473, 172] on div "Determine the adequacy of security controls" at bounding box center [449, 171] width 341 height 22
click at [279, 157] on input "b. Determine the adequacy of security controls" at bounding box center [279, 153] width 0 height 7
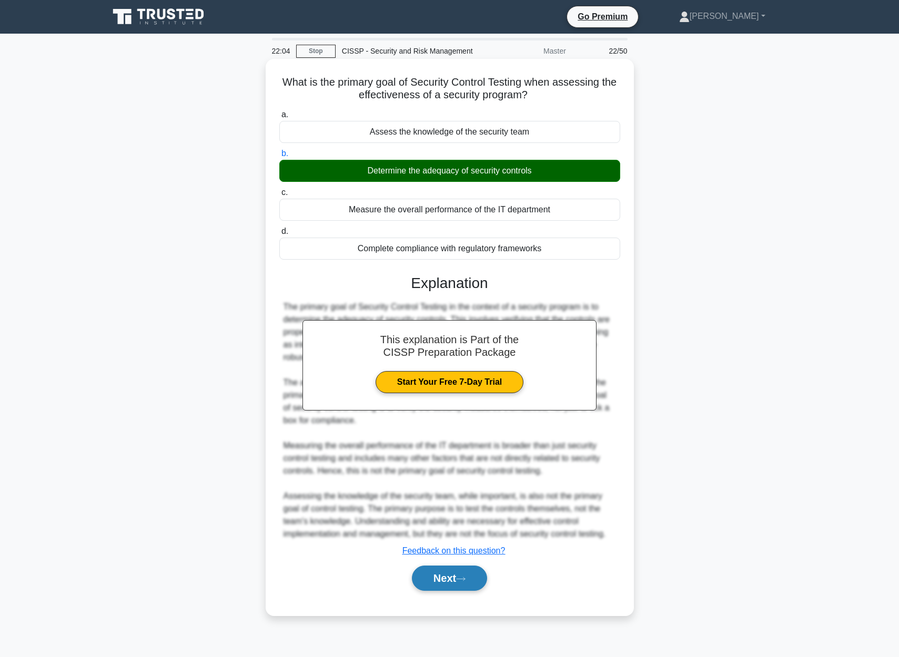
click at [471, 581] on button "Next" at bounding box center [449, 578] width 75 height 25
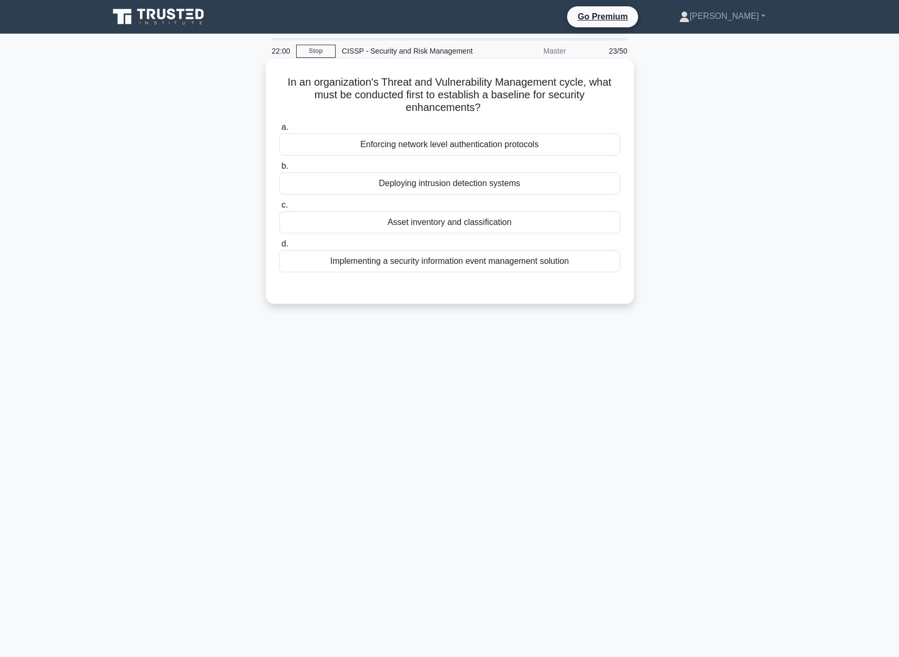
drag, startPoint x: 290, startPoint y: 81, endPoint x: 595, endPoint y: 107, distance: 306.6
click at [595, 107] on h5 "In an organization's Threat and Vulnerability Management cycle, what must be co…" at bounding box center [449, 95] width 343 height 39
drag, startPoint x: 289, startPoint y: 84, endPoint x: 619, endPoint y: 103, distance: 330.8
click at [619, 103] on h5 "In an organization's Threat and Vulnerability Management cycle, what must be co…" at bounding box center [449, 95] width 343 height 39
click at [466, 224] on div "Asset inventory and classification" at bounding box center [449, 222] width 341 height 22
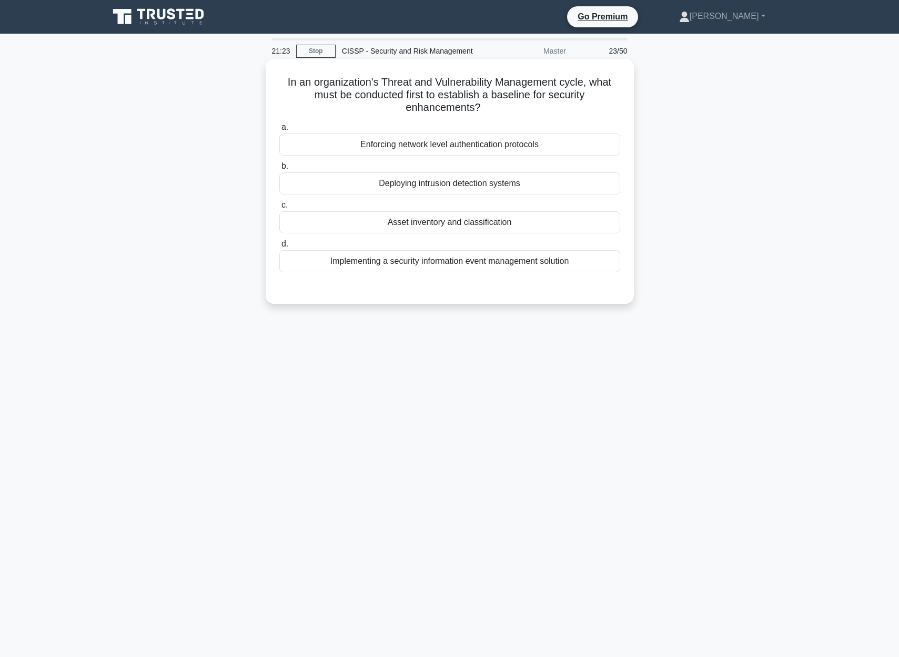
click at [279, 209] on input "c. Asset inventory and classification" at bounding box center [279, 205] width 0 height 7
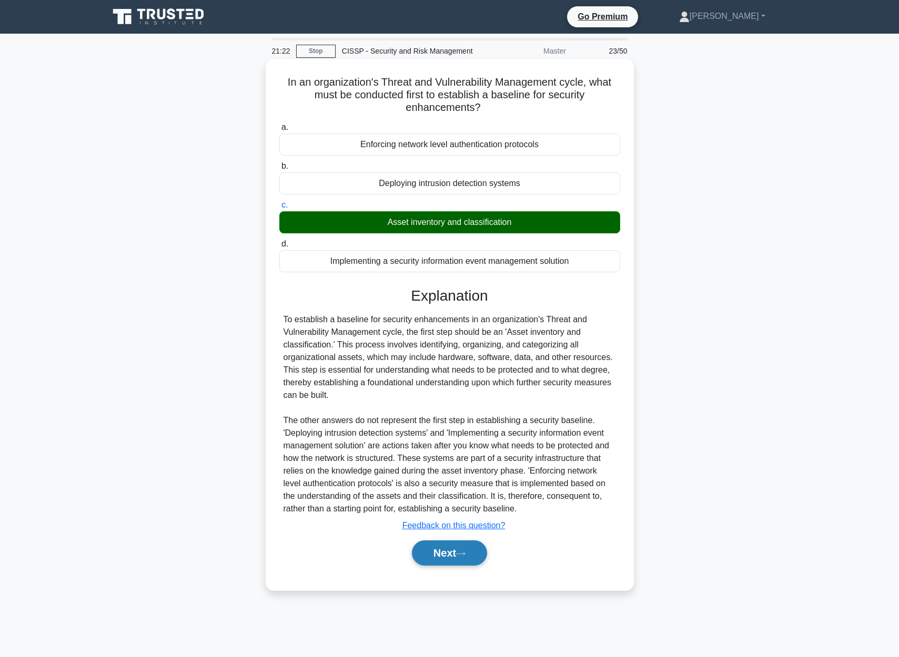
click at [457, 556] on button "Next" at bounding box center [449, 553] width 75 height 25
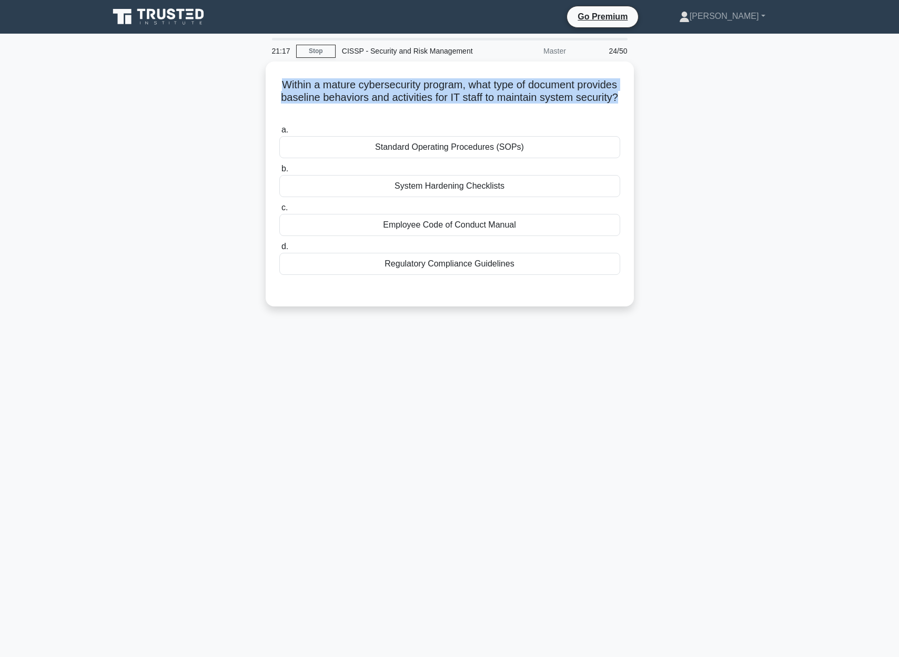
drag, startPoint x: 279, startPoint y: 75, endPoint x: 641, endPoint y: 94, distance: 361.8
click at [641, 94] on div "Within a mature cybersecurity program, what type of document provides baseline …" at bounding box center [450, 191] width 694 height 258
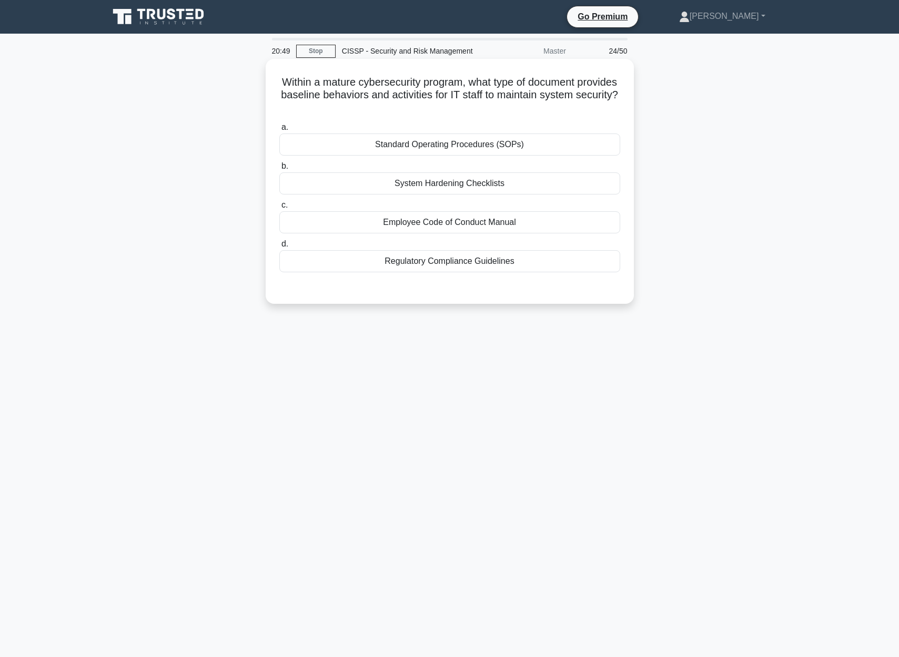
click at [508, 150] on div "Standard Operating Procedures (SOPs)" at bounding box center [449, 145] width 341 height 22
click at [279, 131] on input "a. Standard Operating Procedures (SOPs)" at bounding box center [279, 127] width 0 height 7
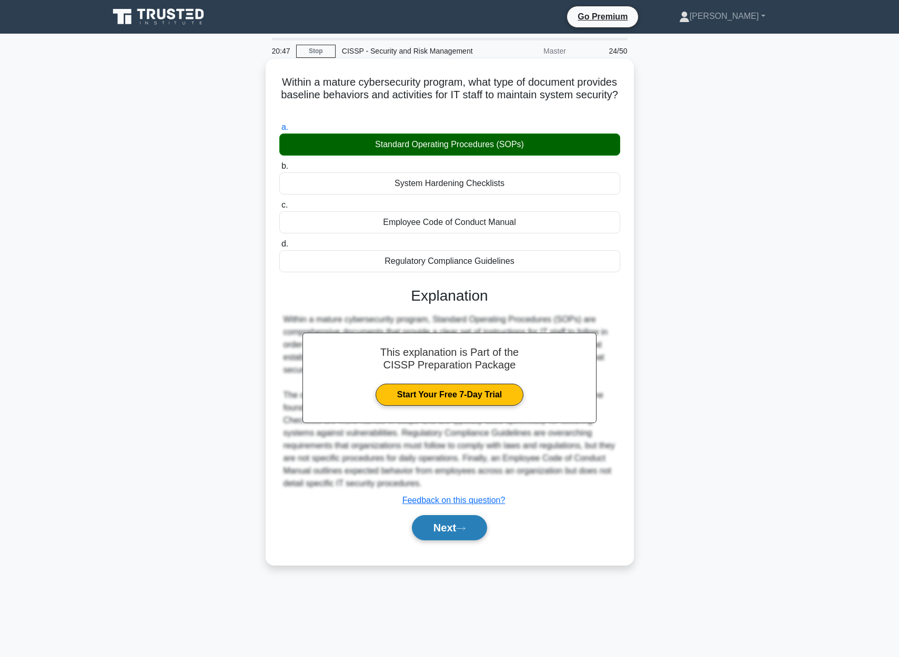
click at [439, 528] on button "Next" at bounding box center [449, 527] width 75 height 25
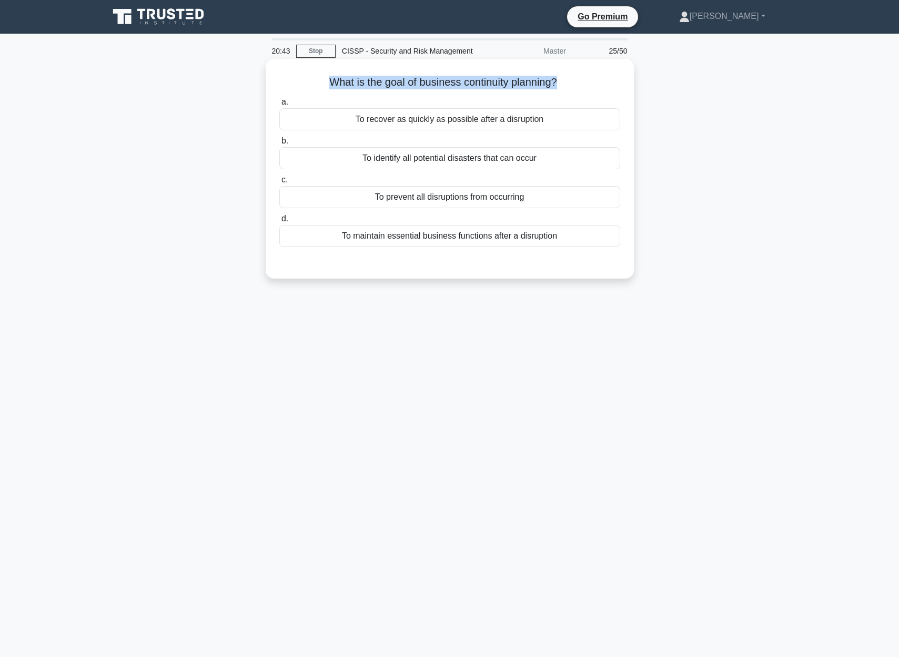
drag, startPoint x: 327, startPoint y: 86, endPoint x: 567, endPoint y: 93, distance: 240.5
click at [567, 93] on div "What is the goal of business continuity planning? .spinner_0XTQ{transform-origi…" at bounding box center [450, 168] width 360 height 211
click at [521, 241] on div "To maintain essential business functions after a disruption" at bounding box center [449, 236] width 341 height 22
click at [279, 222] on input "d. To maintain essential business functions after a disruption" at bounding box center [279, 219] width 0 height 7
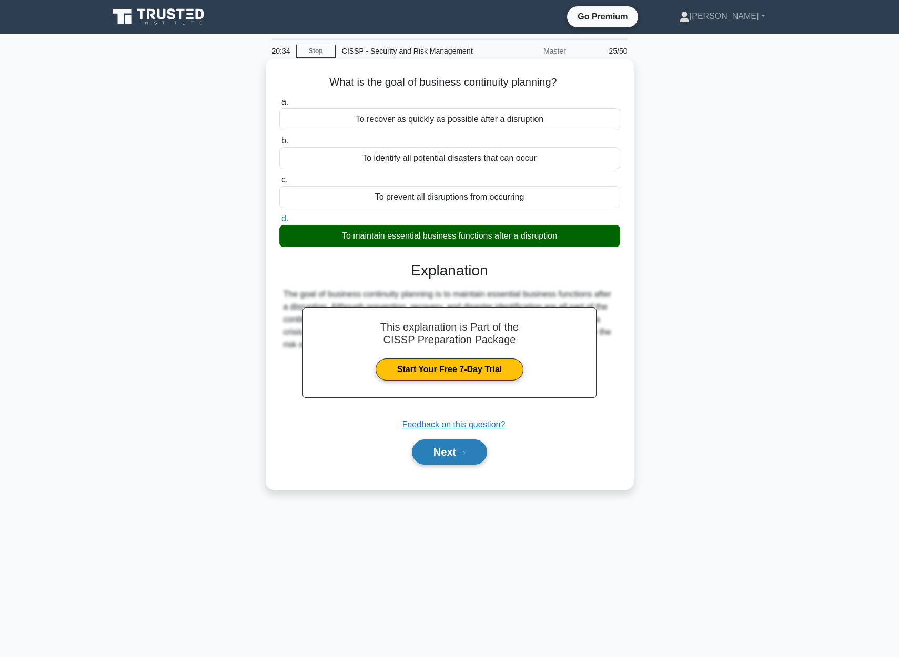
click at [451, 448] on button "Next" at bounding box center [449, 452] width 75 height 25
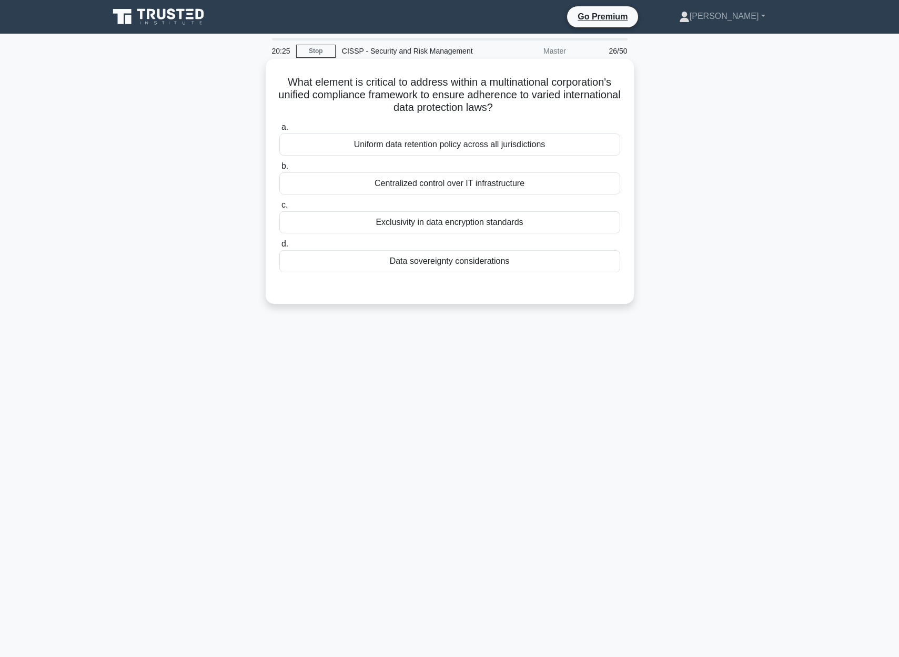
drag, startPoint x: 291, startPoint y: 77, endPoint x: 519, endPoint y: 102, distance: 228.5
click at [516, 103] on h5 "What element is critical to address within a multinational corporation's unifie…" at bounding box center [449, 95] width 343 height 39
drag, startPoint x: 288, startPoint y: 79, endPoint x: 502, endPoint y: 104, distance: 215.5
click at [500, 107] on h5 "What element is critical to address within a multinational corporation's unifie…" at bounding box center [449, 95] width 343 height 39
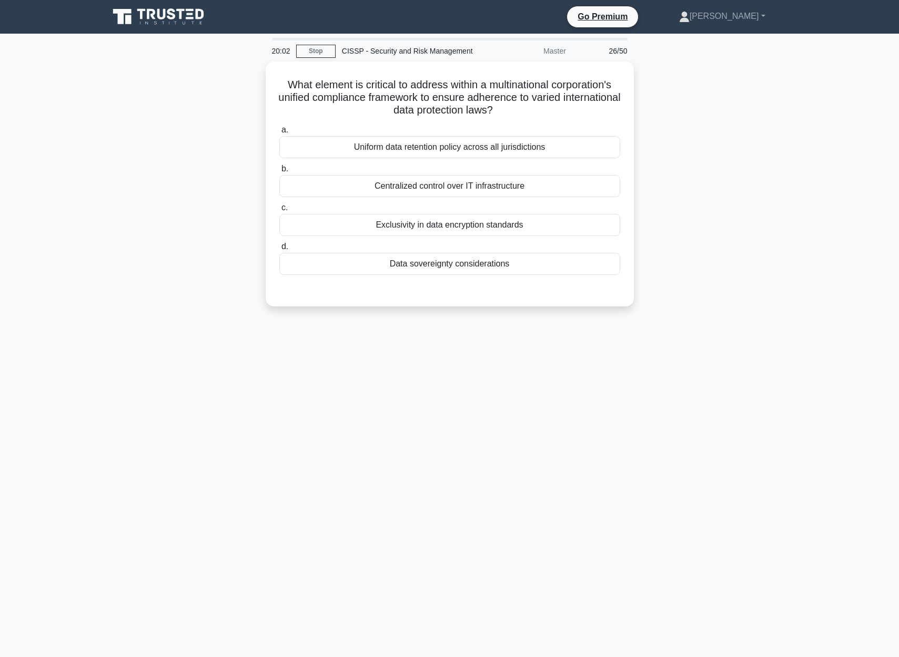
click at [500, 328] on div "20:02 Stop CISSP - Security and Risk Management Master 26/50 What element is cr…" at bounding box center [450, 301] width 694 height 526
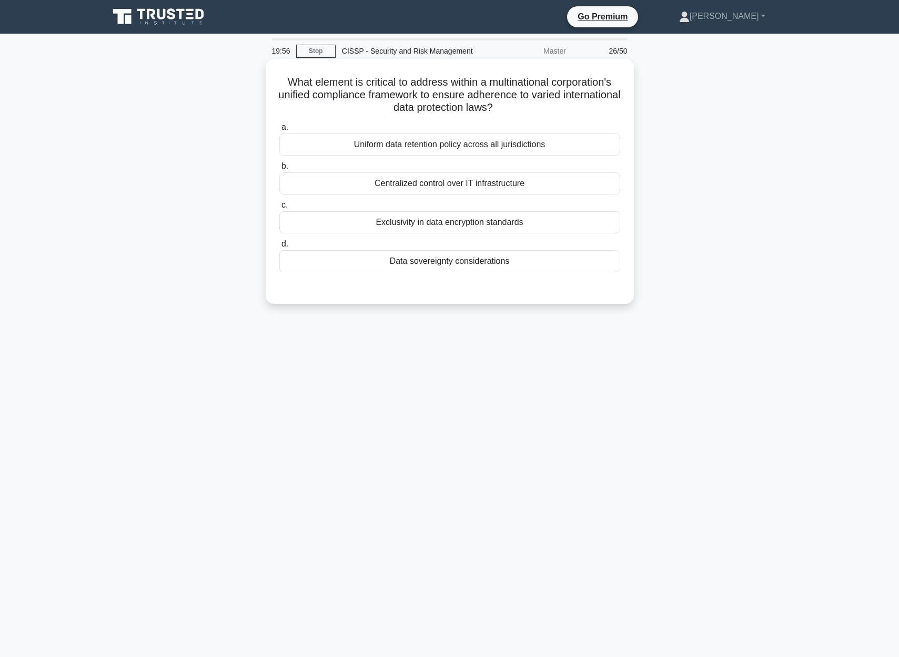
click at [465, 261] on div "Data sovereignty considerations" at bounding box center [449, 261] width 341 height 22
click at [279, 248] on input "d. Data sovereignty considerations" at bounding box center [279, 244] width 0 height 7
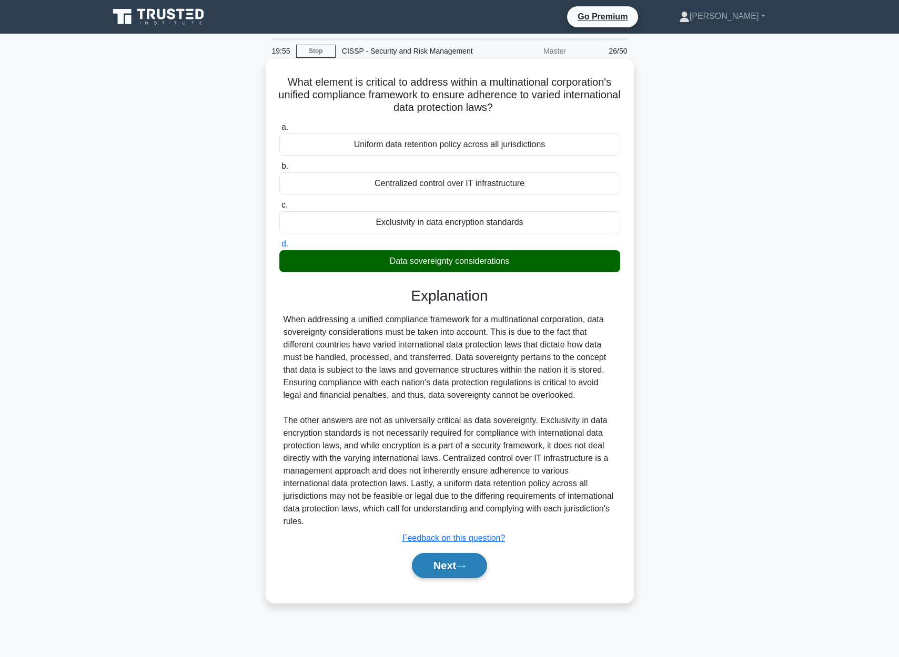
click at [472, 570] on button "Next" at bounding box center [449, 565] width 75 height 25
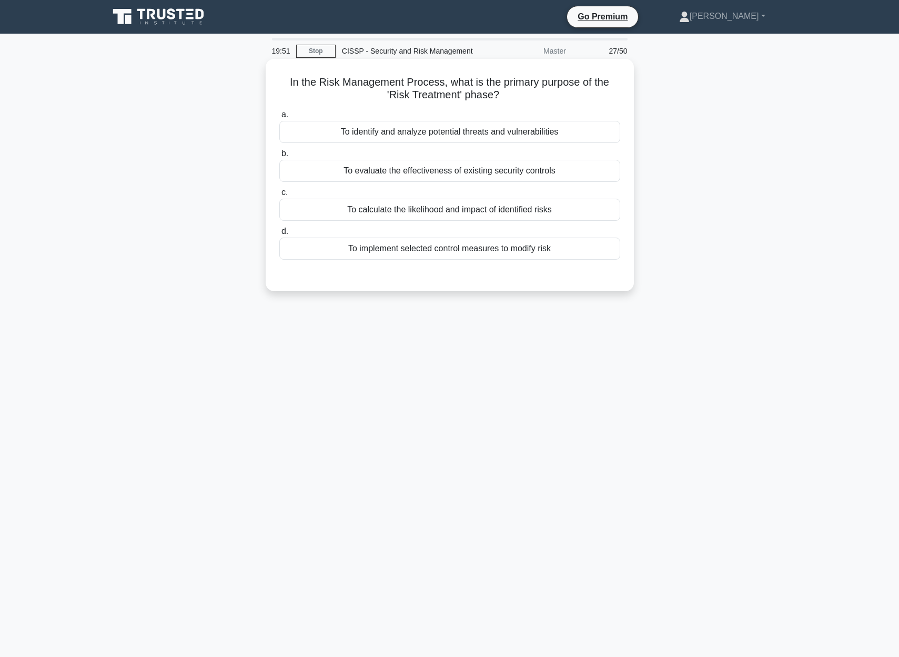
drag, startPoint x: 289, startPoint y: 79, endPoint x: 506, endPoint y: 99, distance: 218.1
click at [506, 99] on h5 "In the Risk Management Process, what is the primary purpose of the 'Risk Treatm…" at bounding box center [449, 89] width 343 height 26
click at [471, 252] on div "To implement selected control measures to modify risk" at bounding box center [449, 249] width 341 height 22
click at [279, 235] on input "d. To implement selected control measures to modify risk" at bounding box center [279, 231] width 0 height 7
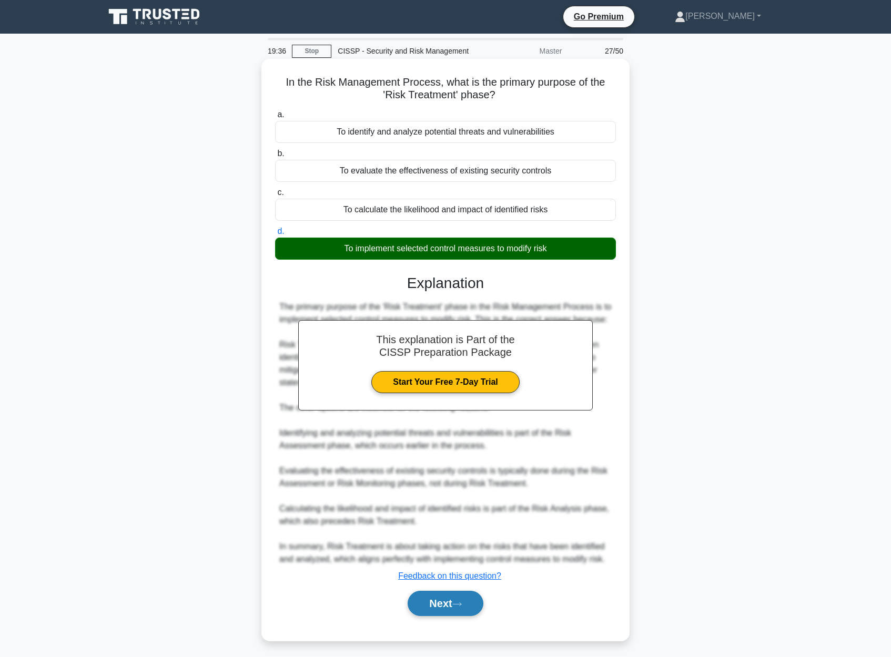
click at [457, 604] on icon at bounding box center [456, 605] width 9 height 6
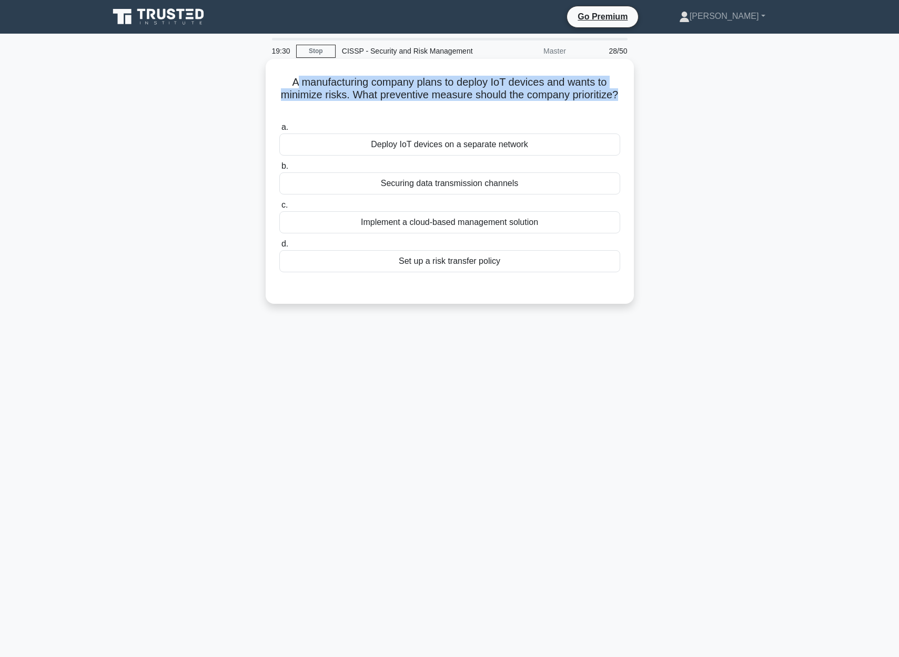
drag, startPoint x: 296, startPoint y: 79, endPoint x: 618, endPoint y: 96, distance: 322.9
click at [618, 96] on h5 "A manufacturing company plans to deploy IoT devices and wants to minimize risks…" at bounding box center [449, 95] width 343 height 39
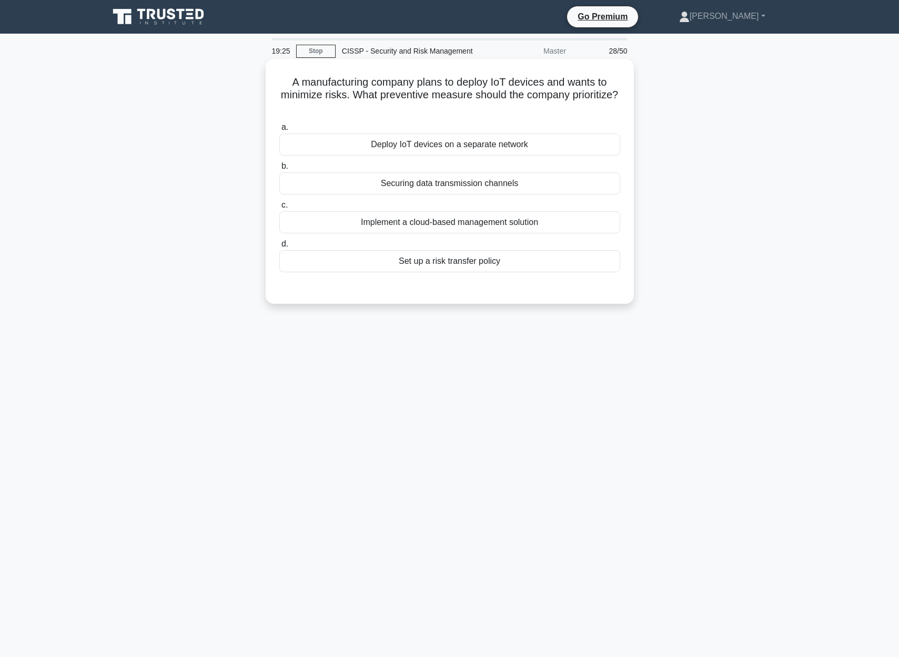
click at [482, 148] on div "Deploy IoT devices on a separate network" at bounding box center [449, 145] width 341 height 22
click at [279, 131] on input "a. Deploy IoT devices on a separate network" at bounding box center [279, 127] width 0 height 7
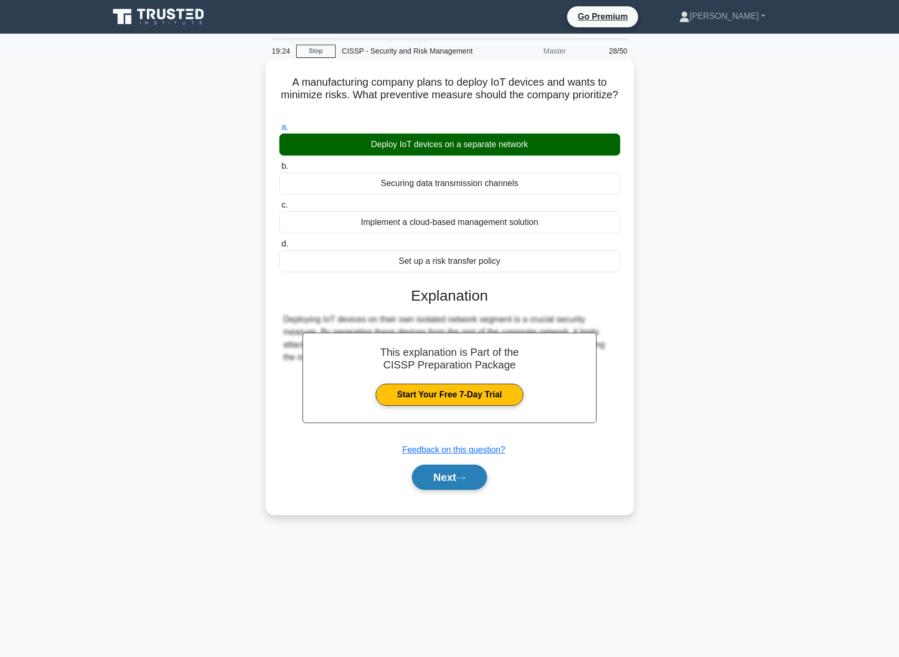
click at [439, 475] on button "Next" at bounding box center [449, 477] width 75 height 25
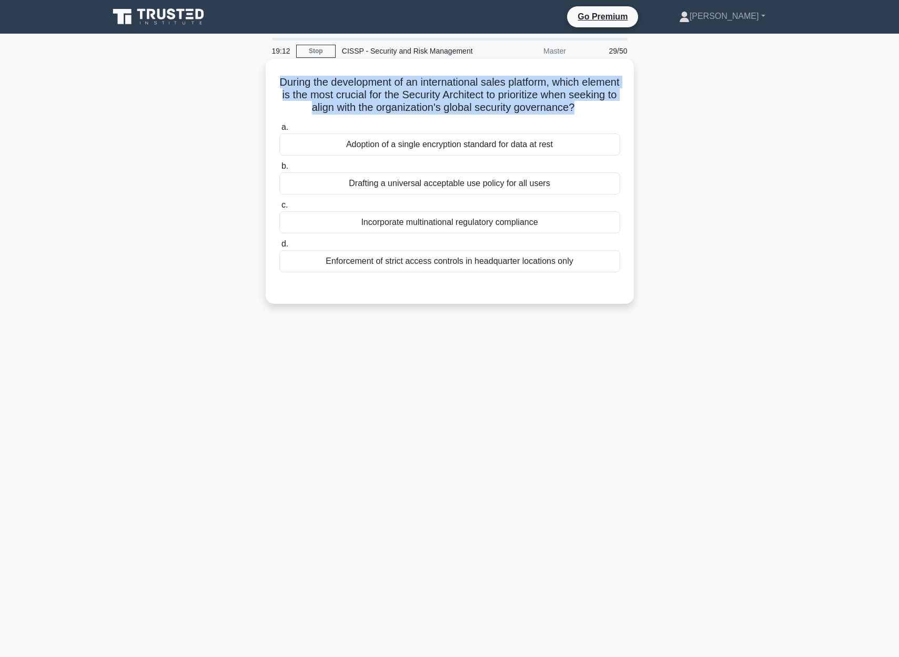
drag, startPoint x: 277, startPoint y: 83, endPoint x: 572, endPoint y: 105, distance: 295.3
click at [572, 105] on div "During the development of an international sales platform, which element is the…" at bounding box center [450, 181] width 360 height 237
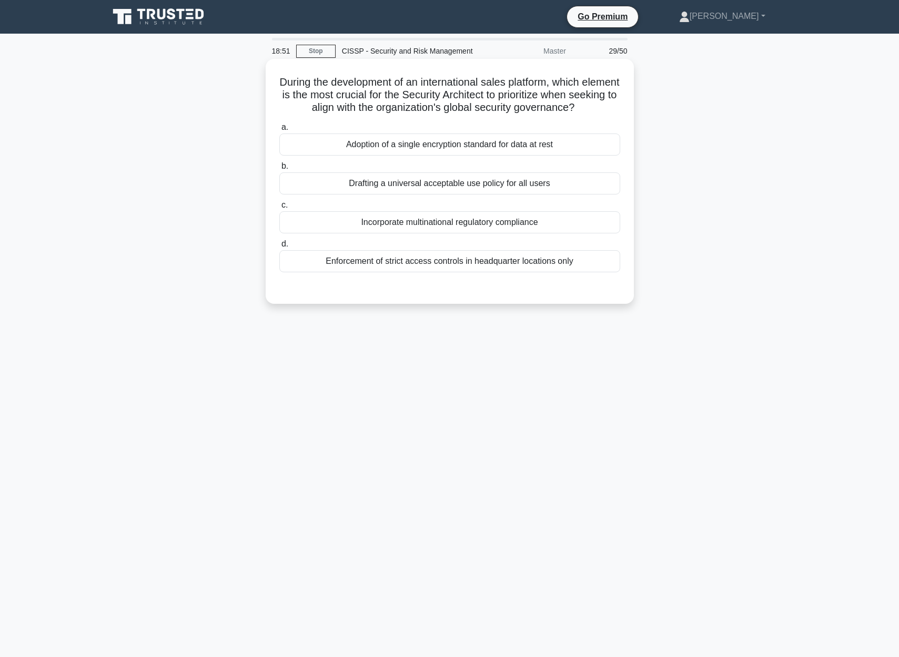
click at [395, 226] on div "Incorporate multinational regulatory compliance" at bounding box center [449, 222] width 341 height 22
click at [279, 209] on input "c. Incorporate multinational regulatory compliance" at bounding box center [279, 205] width 0 height 7
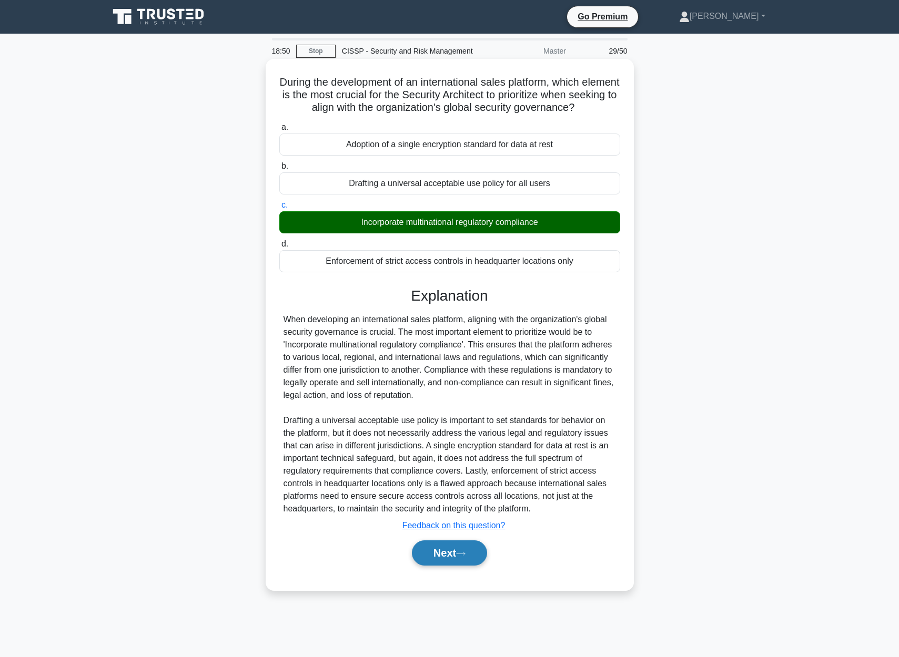
click at [464, 551] on icon at bounding box center [460, 554] width 9 height 6
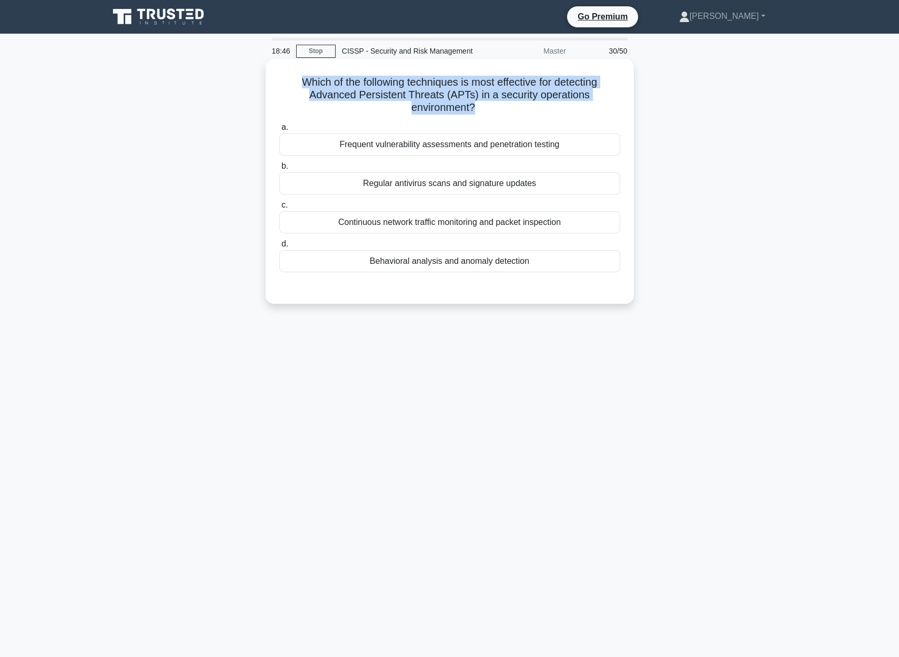
drag, startPoint x: 301, startPoint y: 83, endPoint x: 632, endPoint y: 98, distance: 330.6
click at [632, 97] on div "Which of the following techniques is most effective for detecting Advanced Pers…" at bounding box center [450, 181] width 368 height 245
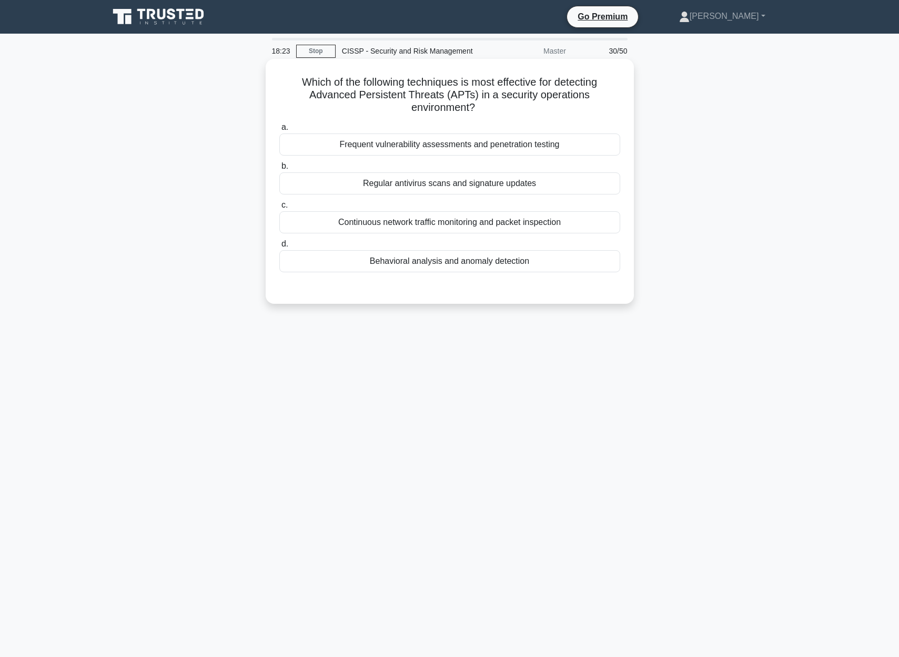
click at [527, 229] on div "Continuous network traffic monitoring and packet inspection" at bounding box center [449, 222] width 341 height 22
click at [279, 209] on input "c. Continuous network traffic monitoring and packet inspection" at bounding box center [279, 205] width 0 height 7
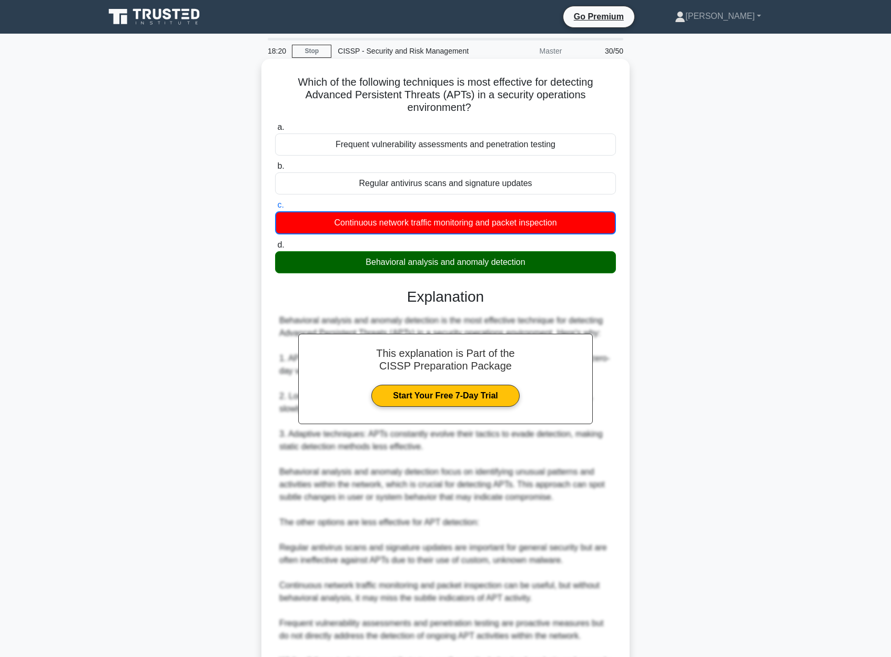
drag, startPoint x: 296, startPoint y: 79, endPoint x: 549, endPoint y: 266, distance: 314.0
click at [549, 266] on div "Which of the following techniques is most effective for detecting Advanced Pers…" at bounding box center [446, 413] width 360 height 701
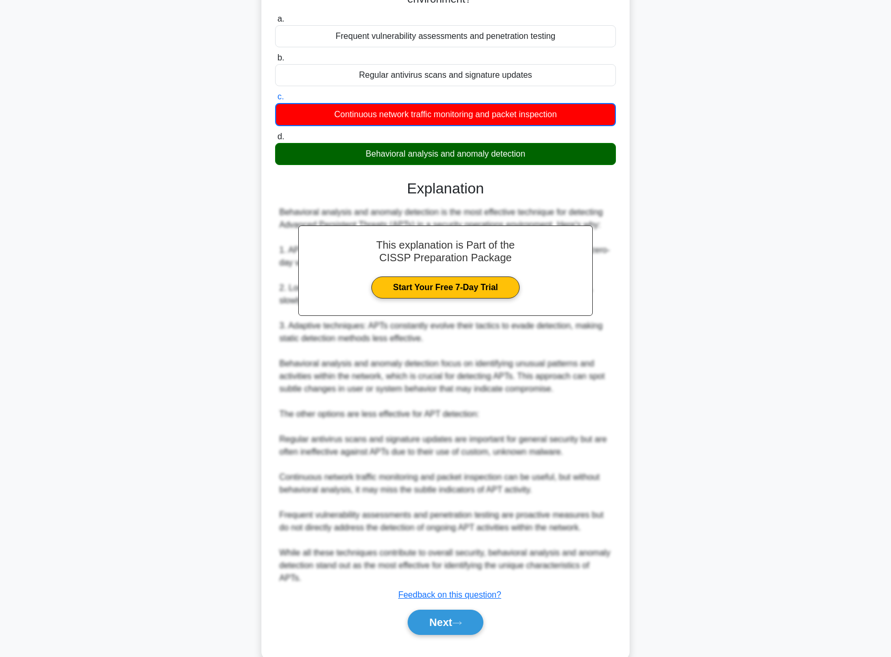
scroll to position [131, 0]
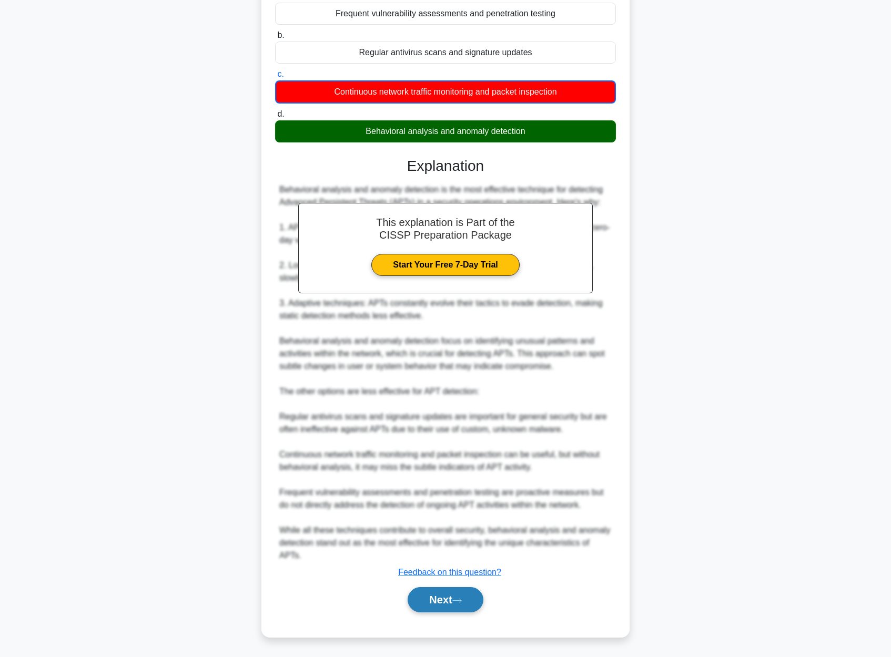
click at [455, 608] on button "Next" at bounding box center [445, 599] width 75 height 25
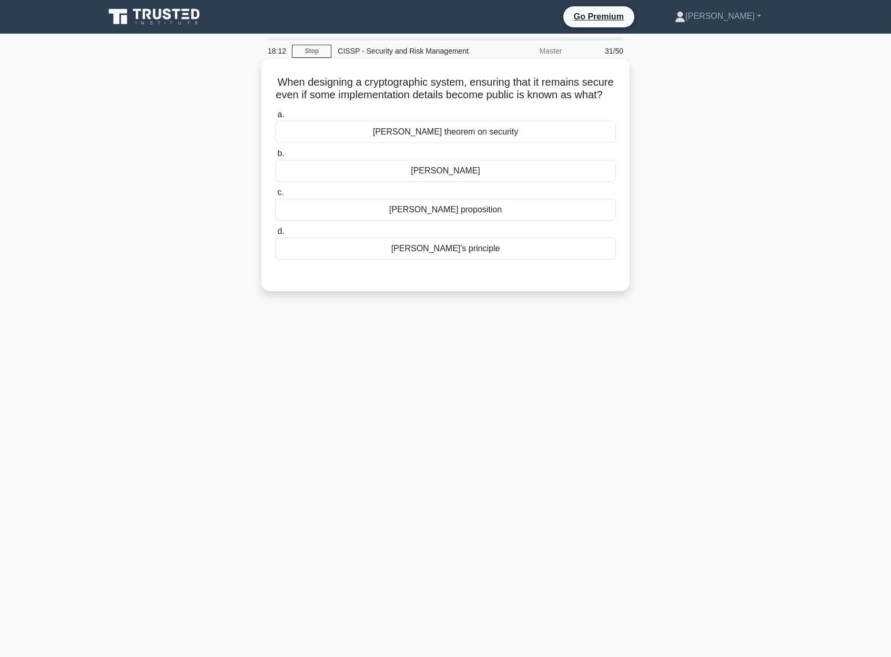
scroll to position [0, 0]
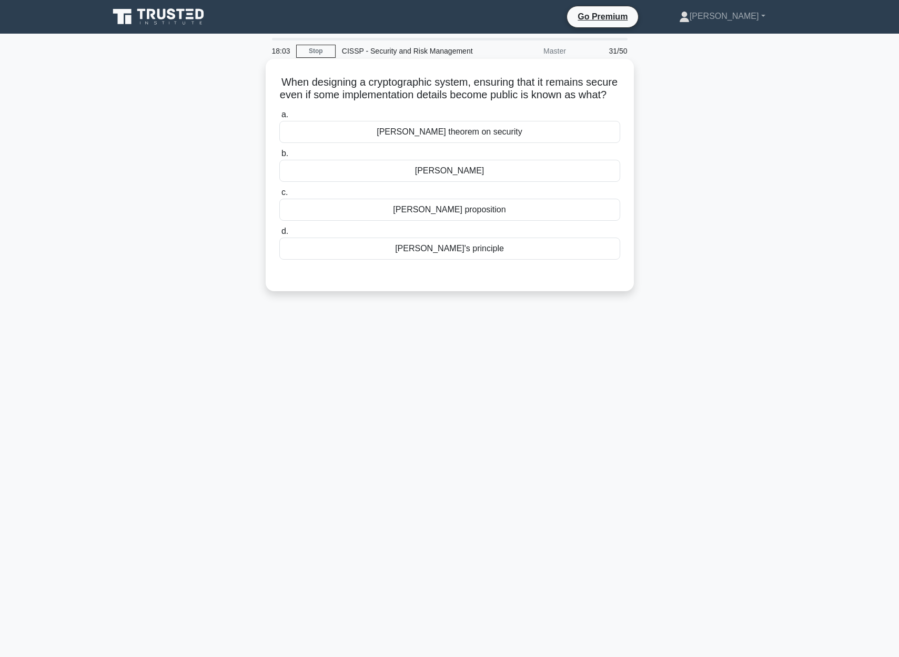
click at [490, 251] on div "Kerckhoffs's principle" at bounding box center [449, 249] width 341 height 22
click at [279, 235] on input "d. Kerckhoffs's principle" at bounding box center [279, 231] width 0 height 7
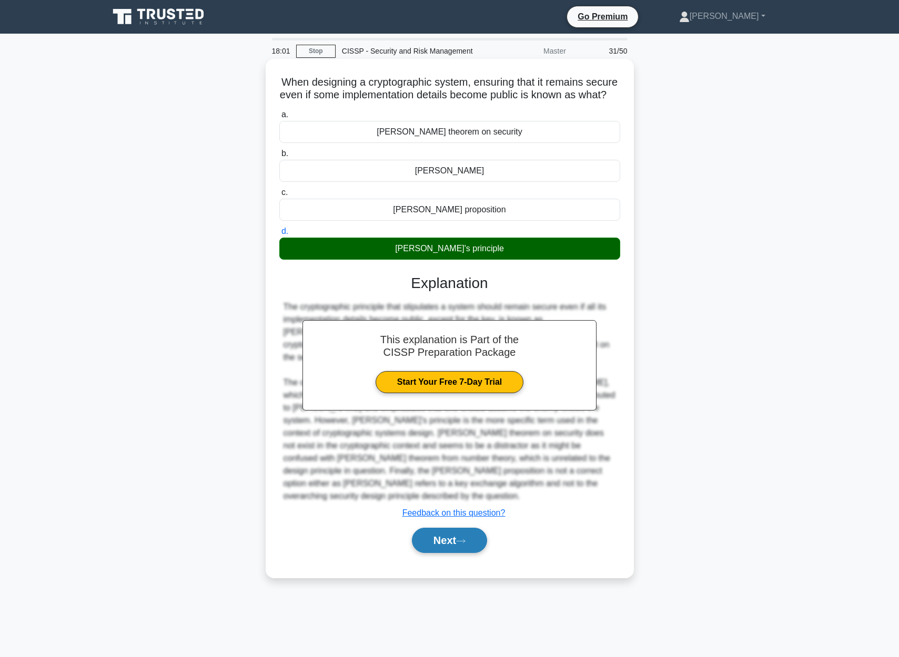
click at [473, 542] on button "Next" at bounding box center [449, 540] width 75 height 25
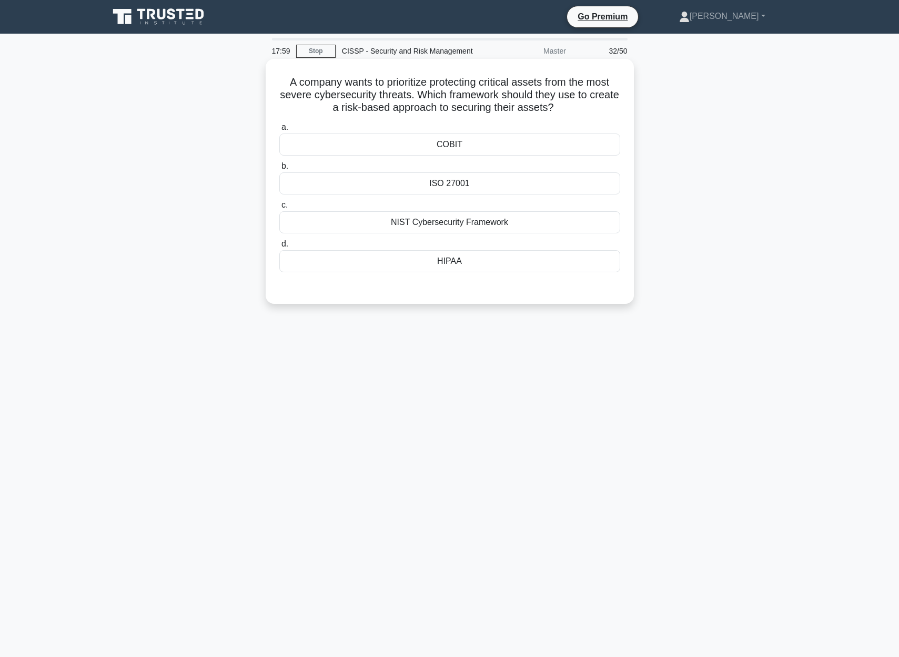
click at [295, 77] on h5 "A company wants to prioritize protecting critical assets from the most severe c…" at bounding box center [449, 95] width 343 height 39
drag, startPoint x: 283, startPoint y: 79, endPoint x: 626, endPoint y: 104, distance: 343.2
click at [626, 104] on div "A company wants to prioritize protecting critical assets from the most severe c…" at bounding box center [450, 181] width 360 height 237
click at [468, 147] on div "COBIT" at bounding box center [449, 145] width 341 height 22
click at [279, 131] on input "a. COBIT" at bounding box center [279, 127] width 0 height 7
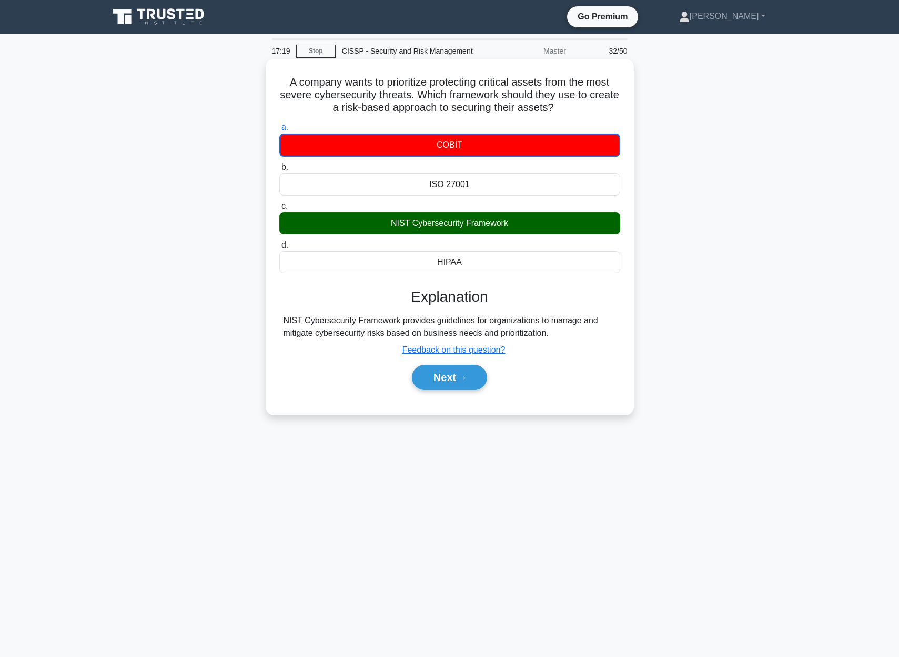
drag, startPoint x: 290, startPoint y: 83, endPoint x: 525, endPoint y: 274, distance: 303.6
click at [525, 274] on div "A company wants to prioritize protecting critical assets from the most severe c…" at bounding box center [450, 237] width 360 height 348
click at [447, 383] on button "Next" at bounding box center [449, 377] width 75 height 25
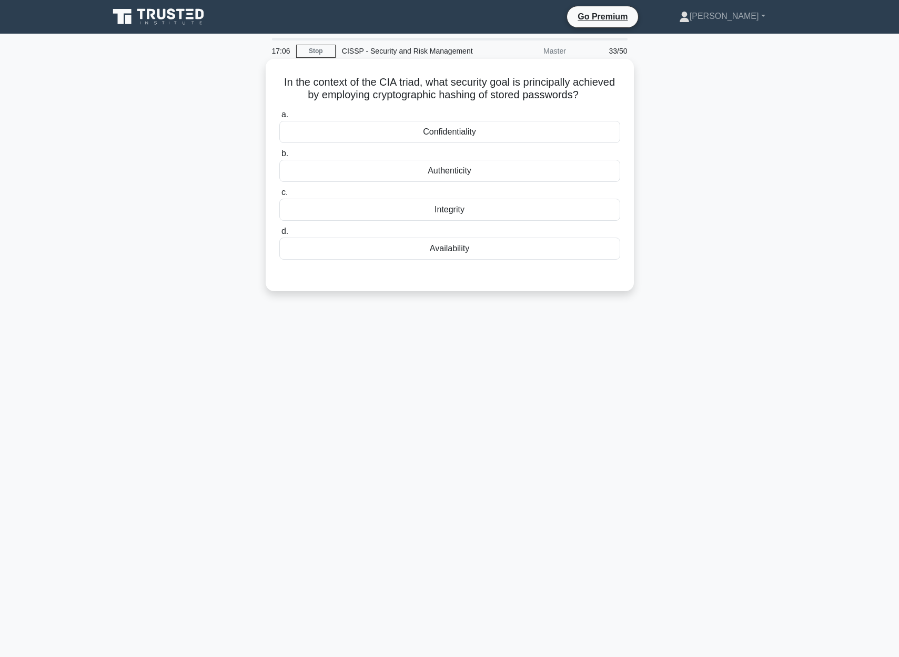
drag, startPoint x: 277, startPoint y: 79, endPoint x: 622, endPoint y: 92, distance: 344.7
click at [622, 92] on div "In the context of the CIA triad, what security goal is principally achieved by …" at bounding box center [450, 175] width 360 height 224
click at [466, 211] on div "Integrity" at bounding box center [449, 210] width 341 height 22
click at [279, 196] on input "c. Integrity" at bounding box center [279, 192] width 0 height 7
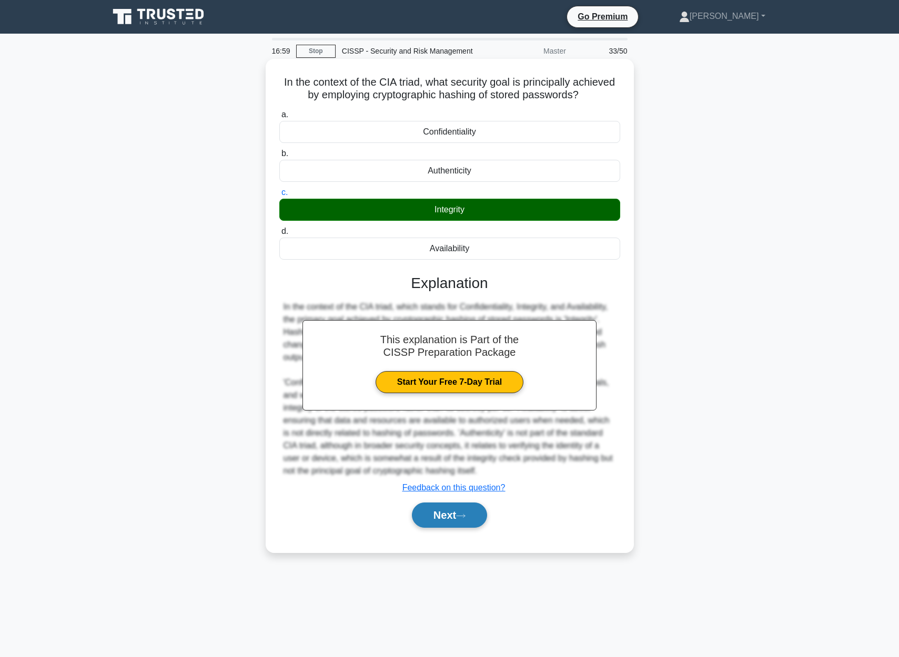
click at [465, 516] on icon at bounding box center [460, 515] width 8 height 3
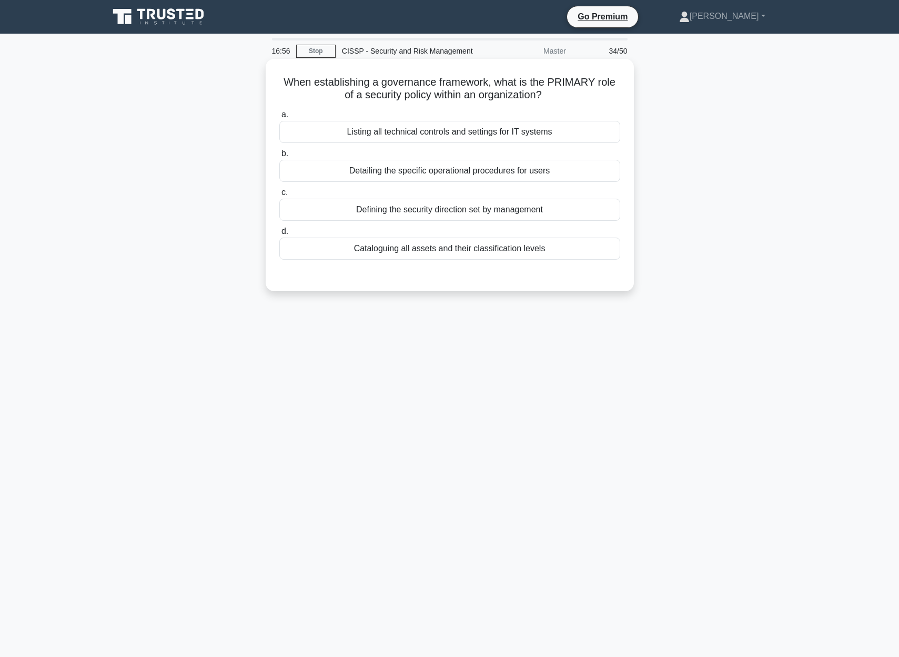
drag, startPoint x: 275, startPoint y: 83, endPoint x: 626, endPoint y: 90, distance: 351.4
click at [626, 90] on div "When establishing a governance framework, what is the PRIMARY role of a securit…" at bounding box center [450, 175] width 360 height 224
click at [380, 211] on div "Defining the security direction set by management" at bounding box center [449, 210] width 341 height 22
click at [279, 196] on input "c. Defining the security direction set by management" at bounding box center [279, 192] width 0 height 7
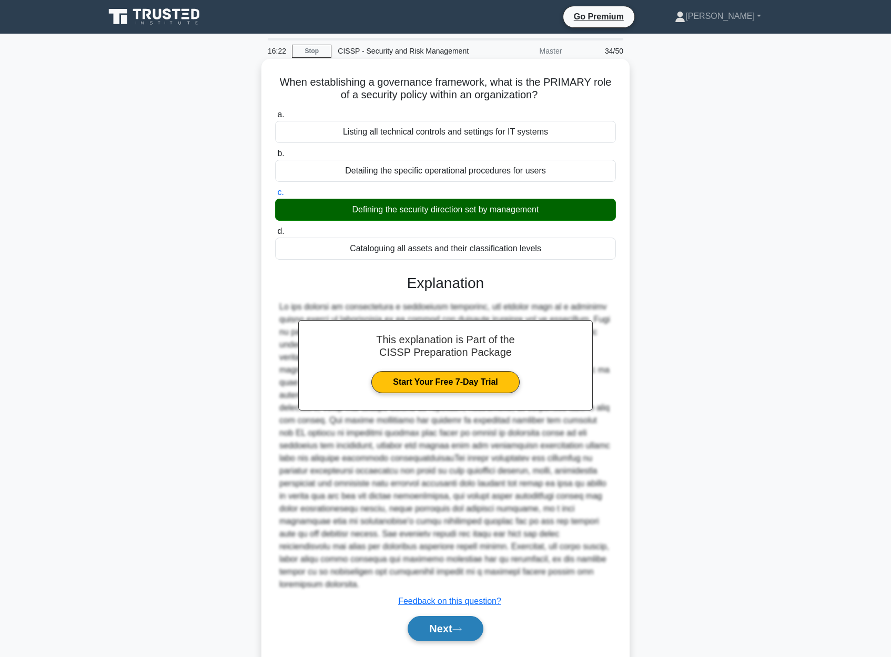
click at [447, 621] on button "Next" at bounding box center [445, 628] width 75 height 25
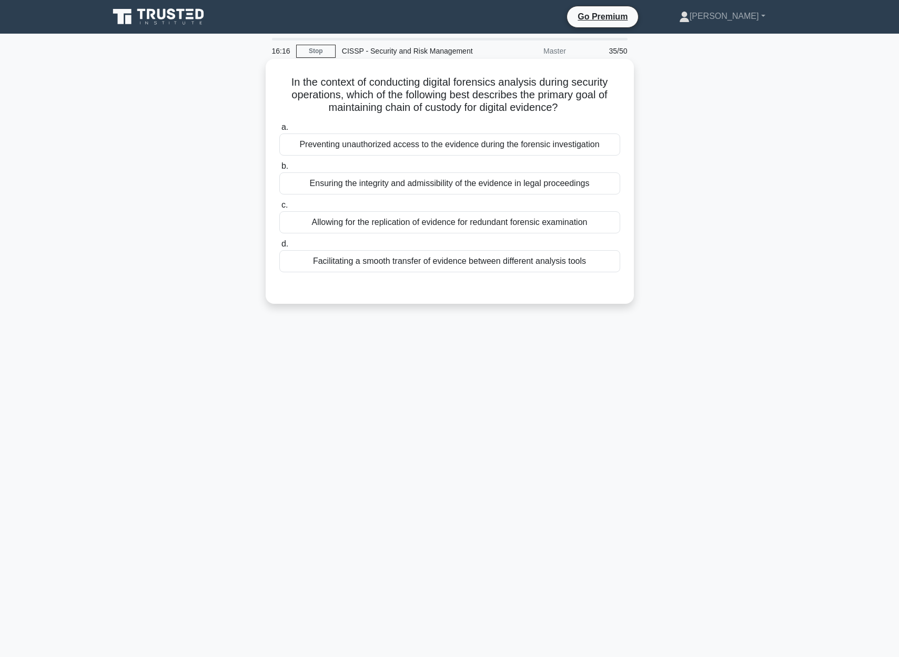
drag, startPoint x: 287, startPoint y: 81, endPoint x: 579, endPoint y: 113, distance: 293.1
click at [605, 106] on h5 "In the context of conducting digital forensics analysis during security operati…" at bounding box center [449, 95] width 343 height 39
click at [456, 186] on div "Ensuring the integrity and admissibility of the evidence in legal proceedings" at bounding box center [449, 183] width 341 height 22
click at [279, 170] on input "b. Ensuring the integrity and admissibility of the evidence in legal proceedings" at bounding box center [279, 166] width 0 height 7
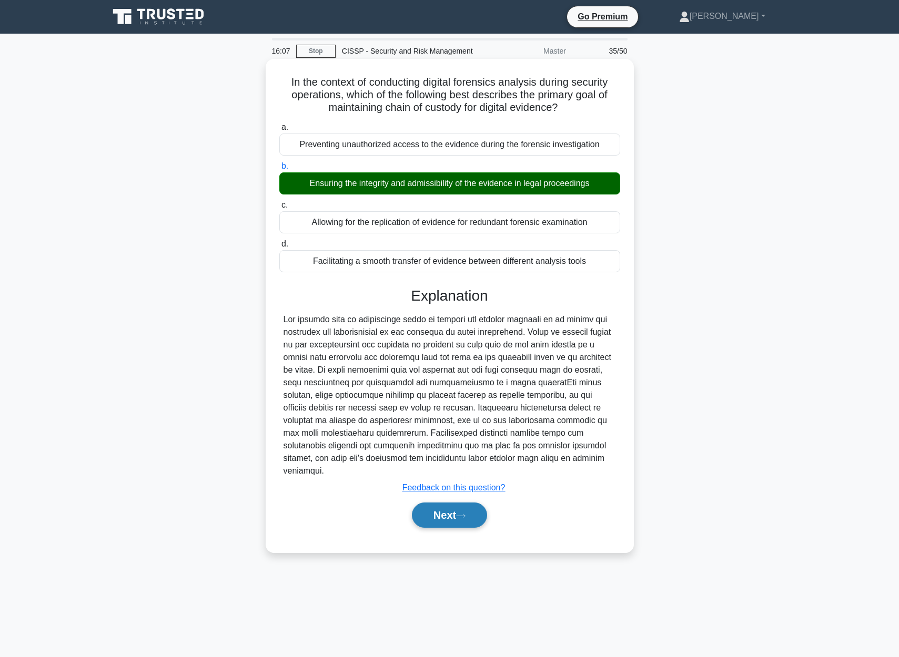
click at [440, 503] on button "Next" at bounding box center [449, 515] width 75 height 25
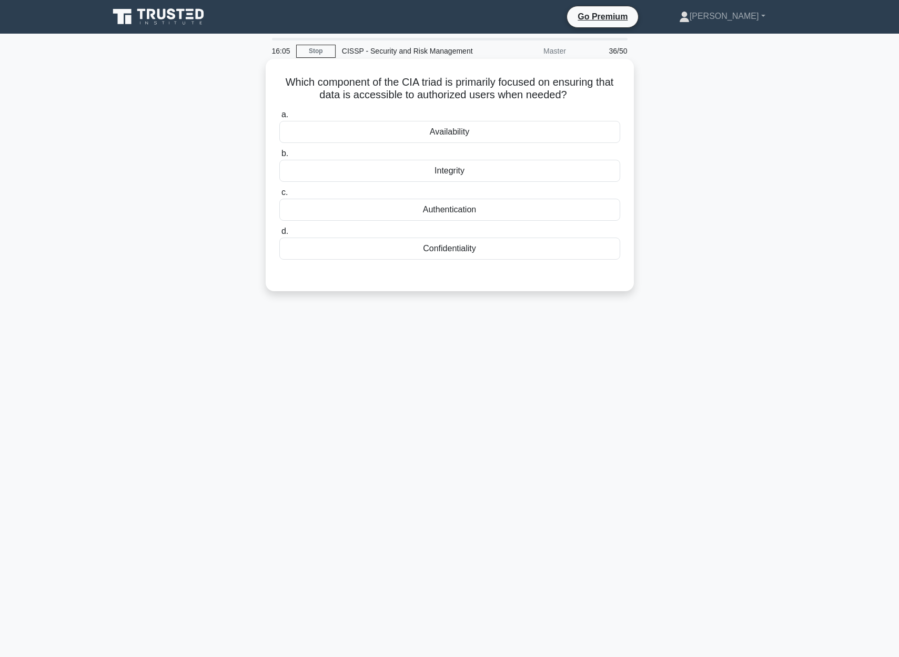
drag, startPoint x: 275, startPoint y: 80, endPoint x: 621, endPoint y: 94, distance: 346.3
click at [621, 94] on div "Which component of the CIA triad is primarily focused on ensuring that data is …" at bounding box center [450, 175] width 360 height 224
click at [473, 131] on div "Availability" at bounding box center [449, 132] width 341 height 22
click at [279, 118] on input "a. Availability" at bounding box center [279, 114] width 0 height 7
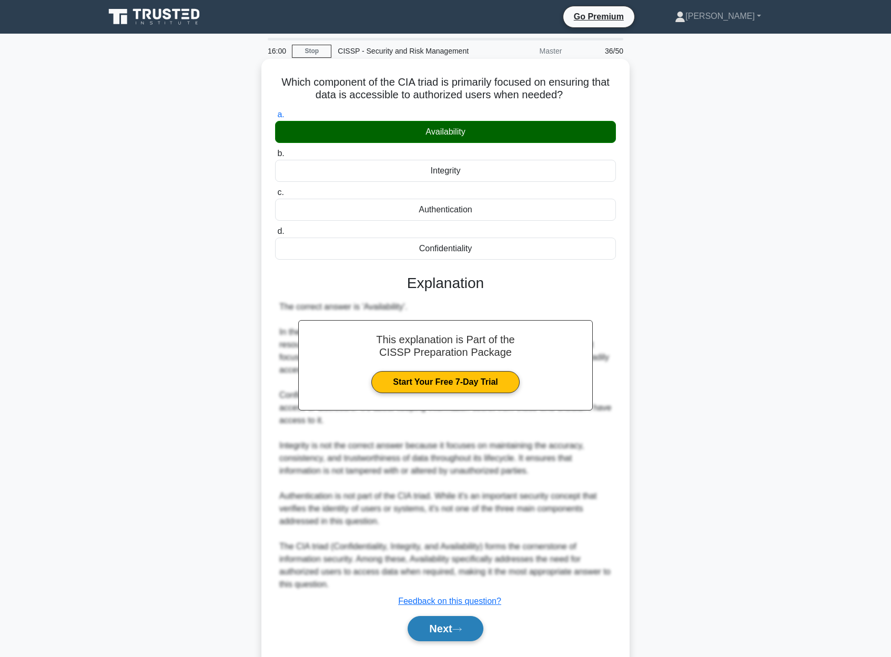
click at [440, 640] on button "Next" at bounding box center [445, 628] width 75 height 25
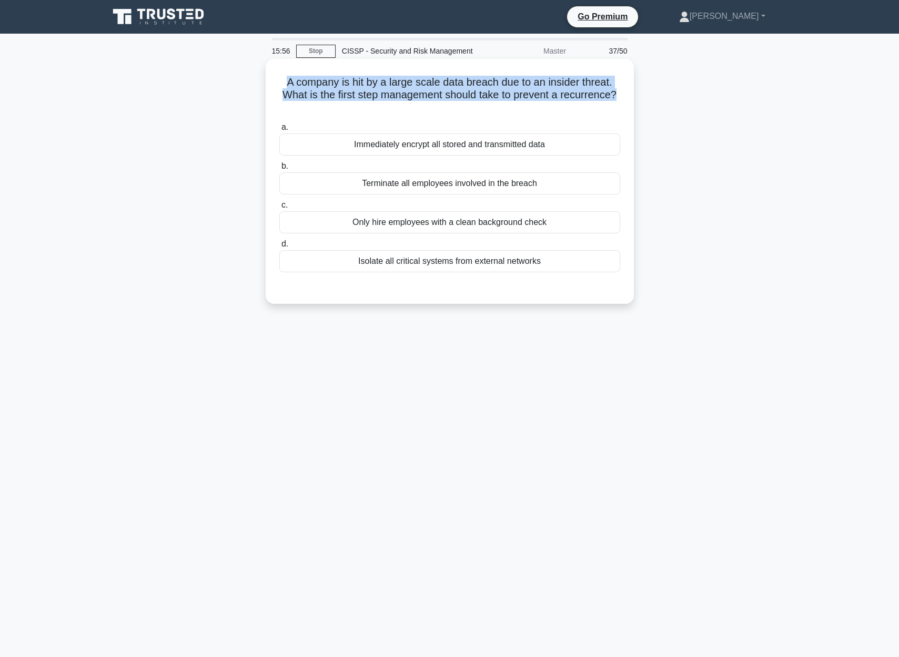
drag, startPoint x: 285, startPoint y: 79, endPoint x: 623, endPoint y: 98, distance: 339.2
click at [623, 98] on div "A company is hit by a large scale data breach due to an insider threat. What is…" at bounding box center [450, 181] width 360 height 237
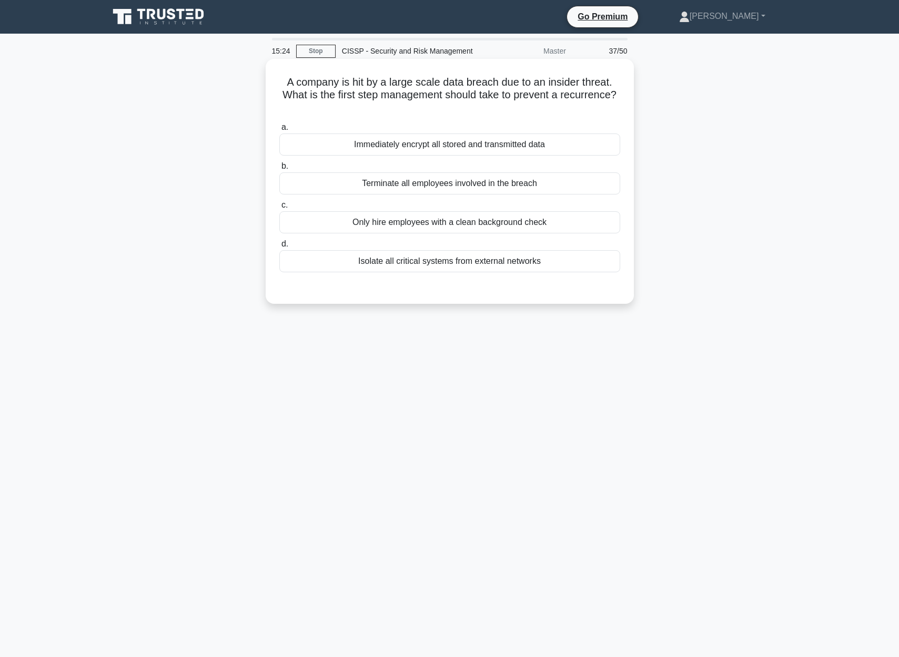
click at [528, 265] on div "Isolate all critical systems from external networks" at bounding box center [449, 261] width 341 height 22
click at [279, 248] on input "d. Isolate all critical systems from external networks" at bounding box center [279, 244] width 0 height 7
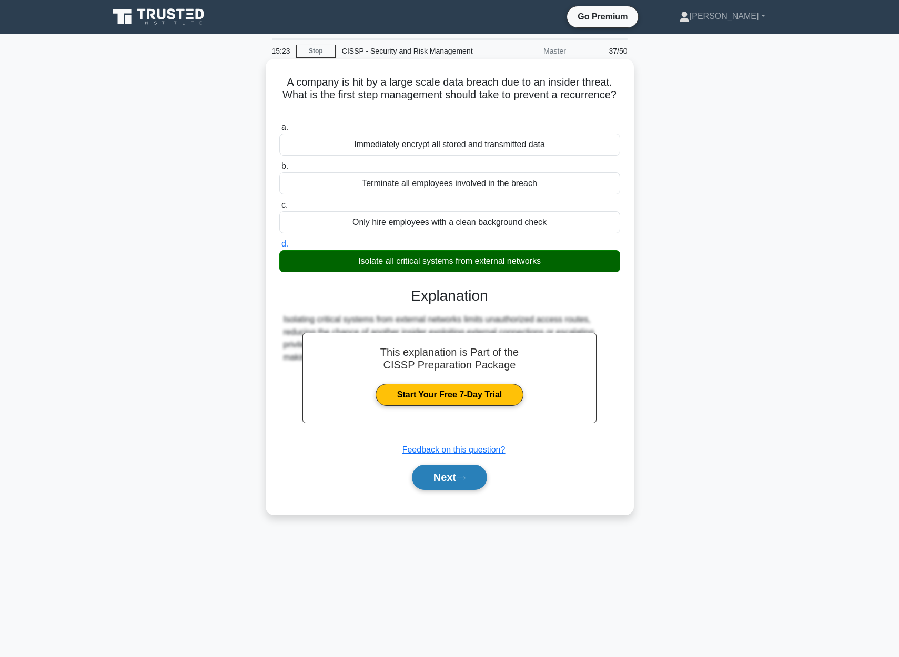
click at [471, 475] on button "Next" at bounding box center [449, 477] width 75 height 25
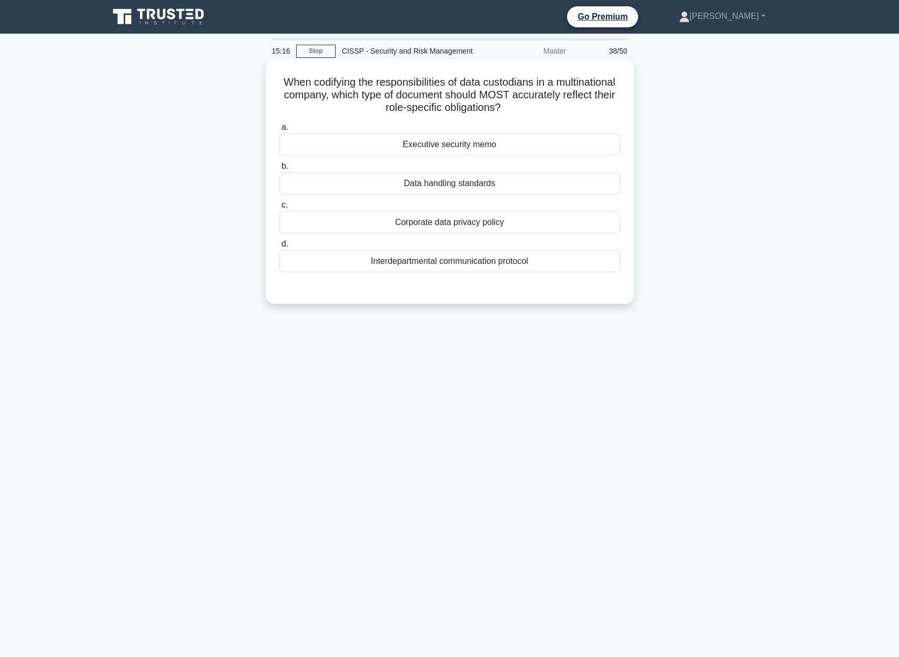
drag, startPoint x: 278, startPoint y: 78, endPoint x: 622, endPoint y: 103, distance: 344.8
click at [622, 103] on div "When codifying the responsibilities of data custodians in a multinational compa…" at bounding box center [450, 181] width 360 height 237
click at [454, 187] on div "Data handling standards" at bounding box center [449, 183] width 341 height 22
click at [279, 170] on input "b. Data handling standards" at bounding box center [279, 166] width 0 height 7
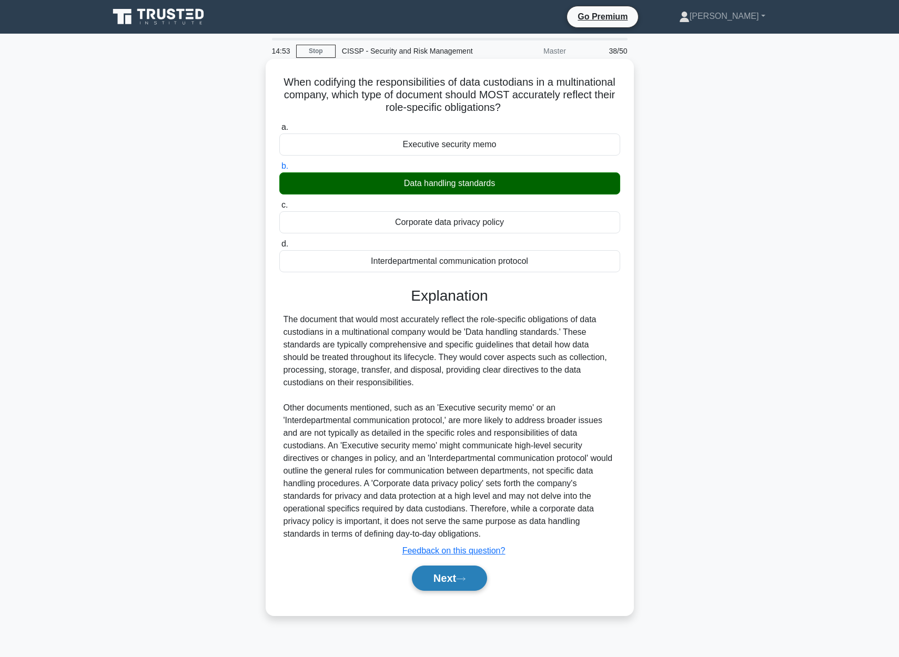
click at [464, 577] on icon at bounding box center [460, 579] width 9 height 6
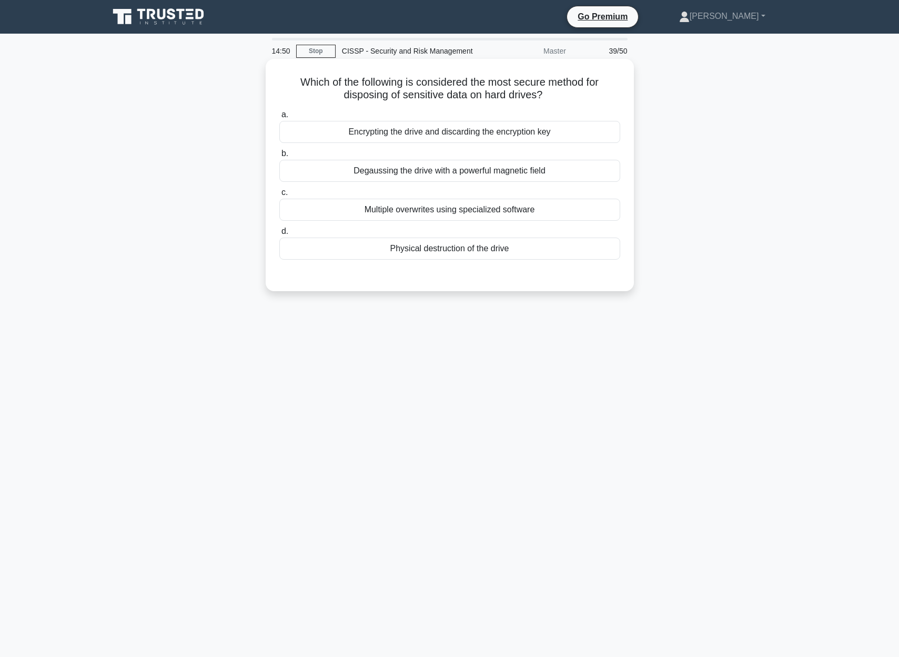
drag, startPoint x: 308, startPoint y: 79, endPoint x: 591, endPoint y: 90, distance: 283.7
click at [591, 90] on h5 "Which of the following is considered the most secure method for disposing of se…" at bounding box center [449, 89] width 343 height 26
click at [523, 169] on div "Degaussing the drive with a powerful magnetic field" at bounding box center [449, 171] width 341 height 22
click at [511, 174] on div "Degaussing the drive with a powerful magnetic field" at bounding box center [449, 171] width 341 height 22
click at [279, 157] on input "b. Degaussing the drive with a powerful magnetic field" at bounding box center [279, 153] width 0 height 7
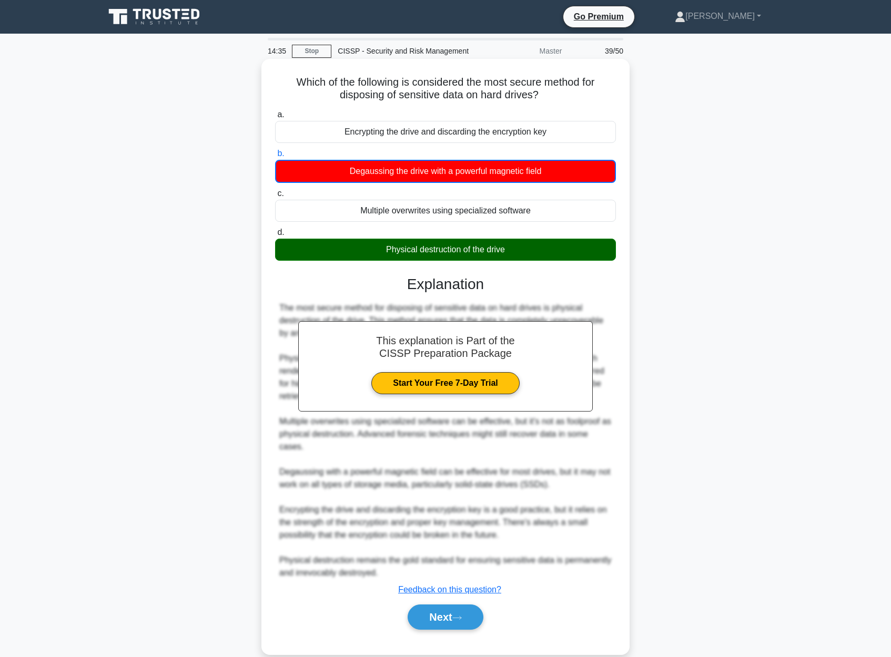
drag, startPoint x: 306, startPoint y: 81, endPoint x: 533, endPoint y: 248, distance: 281.8
click at [533, 248] on div "Which of the following is considered the most secure method for disposing of se…" at bounding box center [446, 356] width 360 height 587
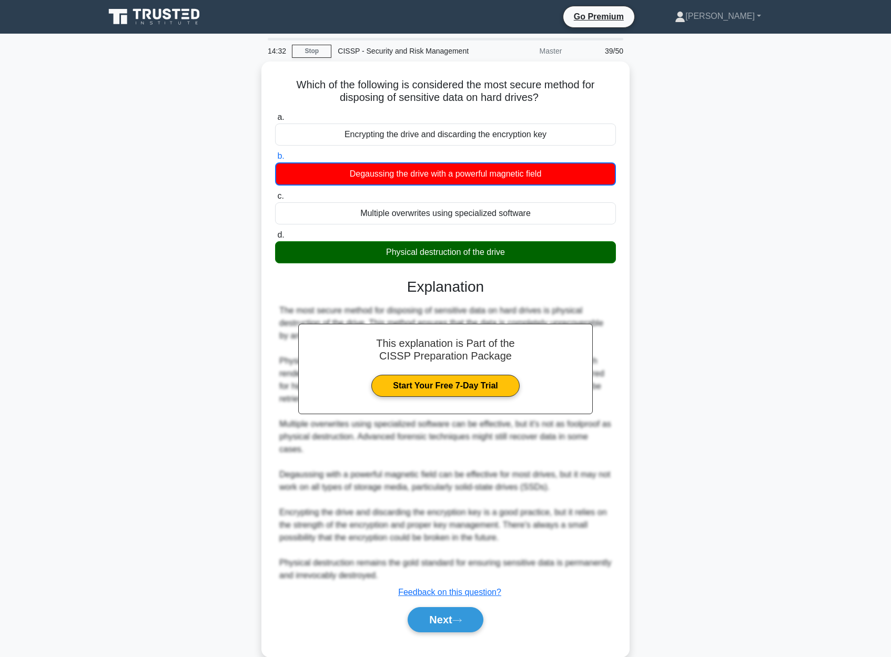
scroll to position [2, 0]
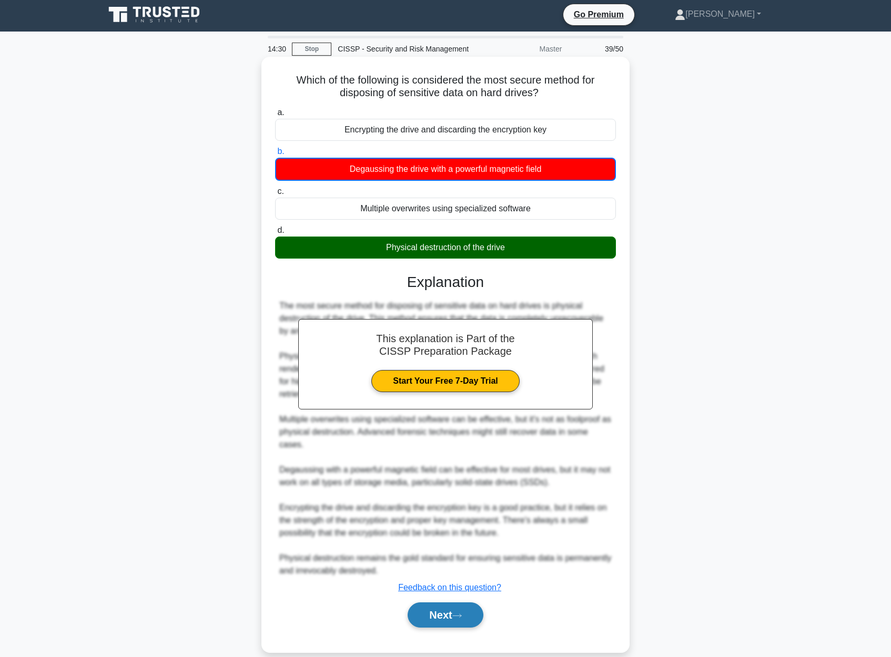
click at [460, 618] on icon at bounding box center [456, 616] width 9 height 6
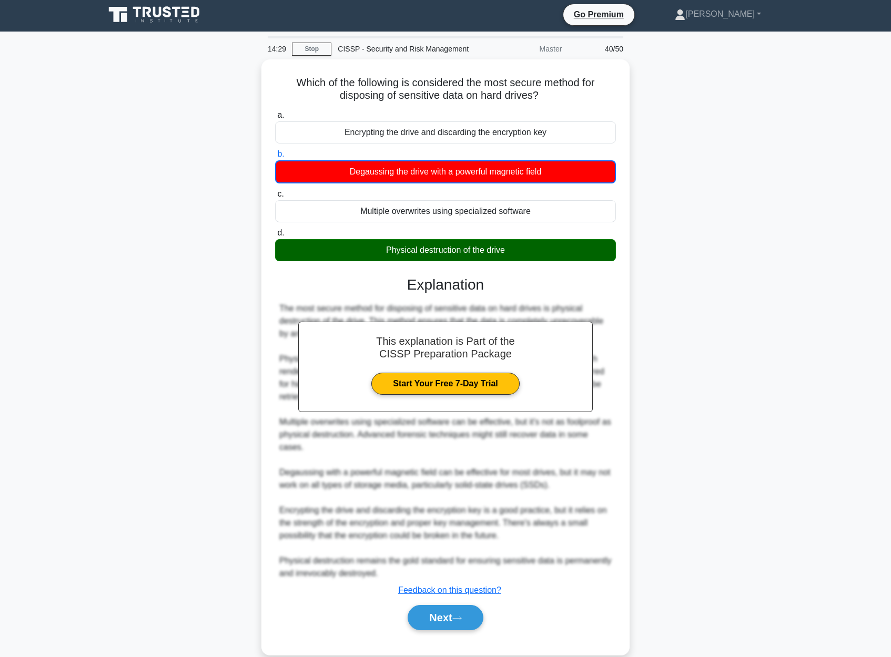
scroll to position [0, 0]
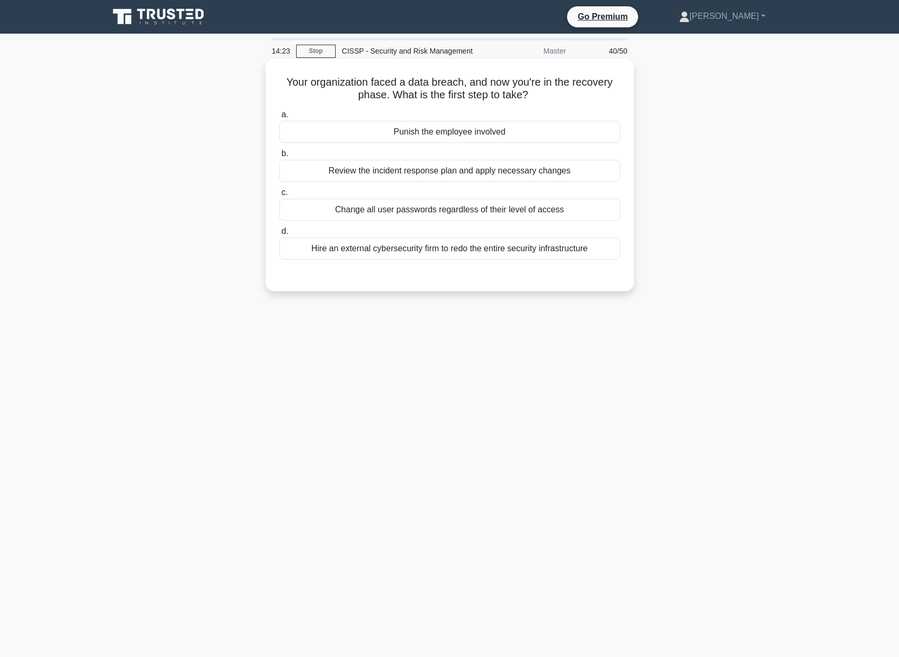
drag, startPoint x: 277, startPoint y: 73, endPoint x: 607, endPoint y: 96, distance: 331.6
click at [607, 96] on div "Your organization faced a data breach, and now you're in the recovery phase. Wh…" at bounding box center [450, 175] width 360 height 224
click at [473, 168] on div "Review the incident response plan and apply necessary changes" at bounding box center [449, 171] width 341 height 22
click at [279, 157] on input "b. Review the incident response plan and apply necessary changes" at bounding box center [279, 153] width 0 height 7
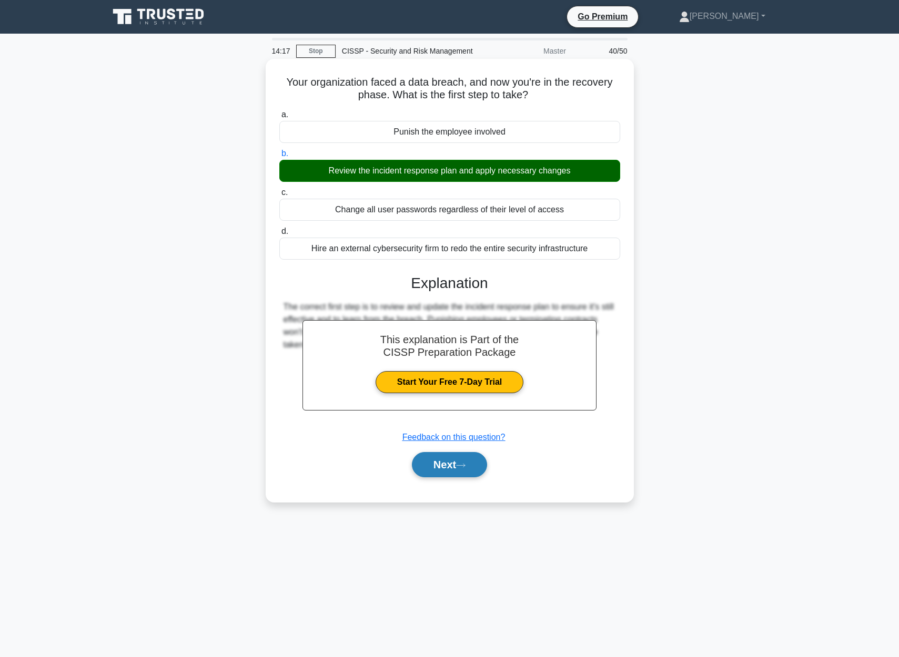
click at [455, 460] on button "Next" at bounding box center [449, 464] width 75 height 25
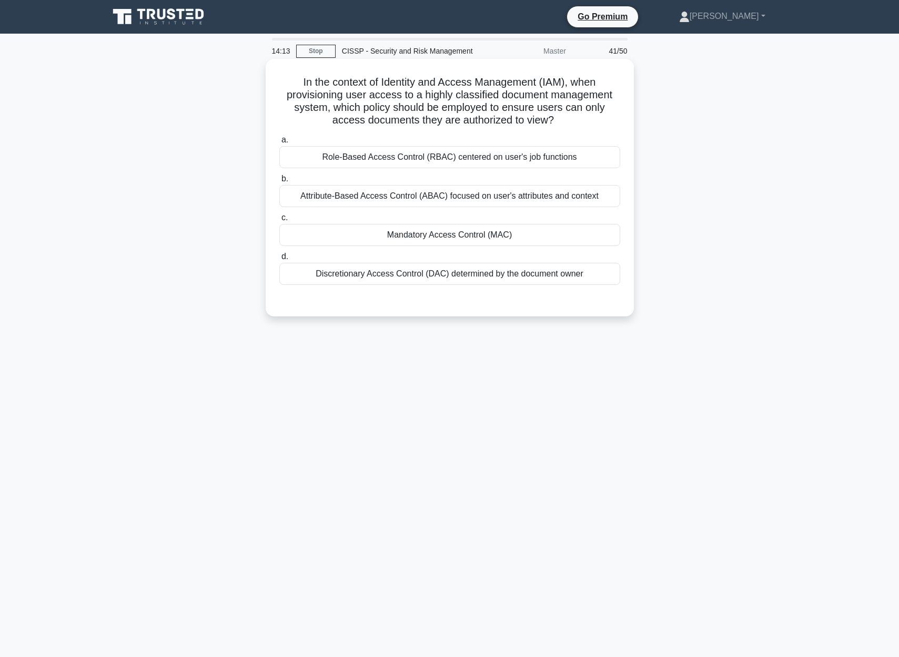
drag, startPoint x: 292, startPoint y: 77, endPoint x: 506, endPoint y: 154, distance: 226.9
click at [587, 135] on div "In the context of Identity and Access Management (IAM), when provisioning user …" at bounding box center [450, 187] width 360 height 249
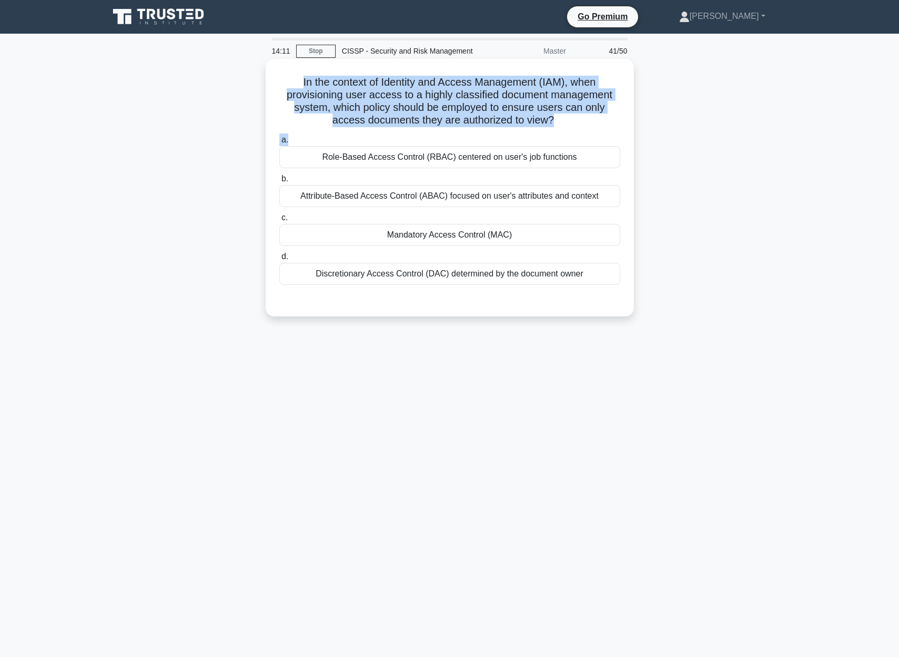
click at [409, 134] on label "a. Role-Based Access Control (RBAC) centered on user's job functions" at bounding box center [449, 151] width 341 height 35
click at [279, 137] on input "a. Role-Based Access Control (RBAC) centered on user's job functions" at bounding box center [279, 140] width 0 height 7
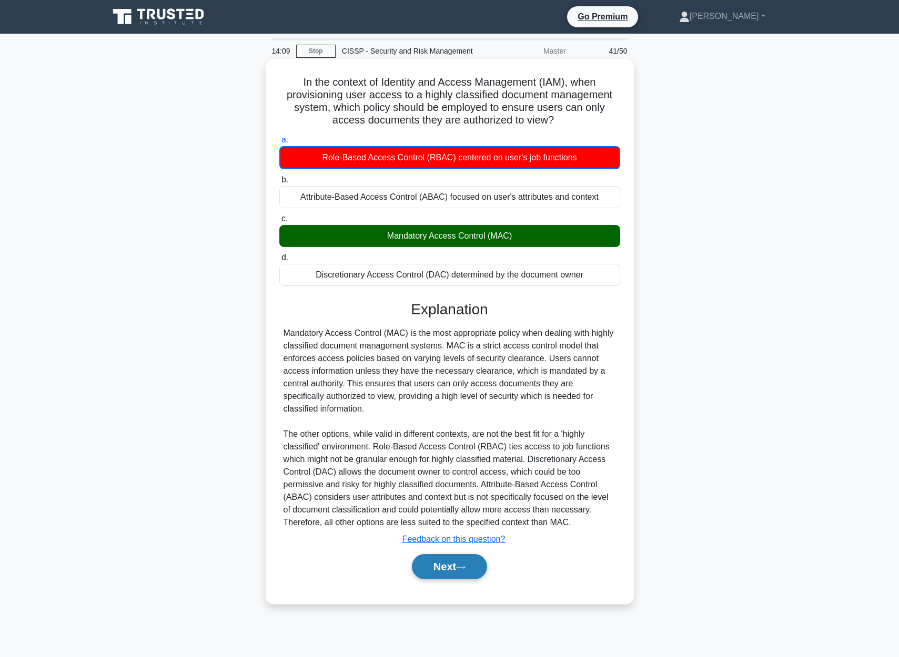
click at [441, 576] on button "Next" at bounding box center [449, 566] width 75 height 25
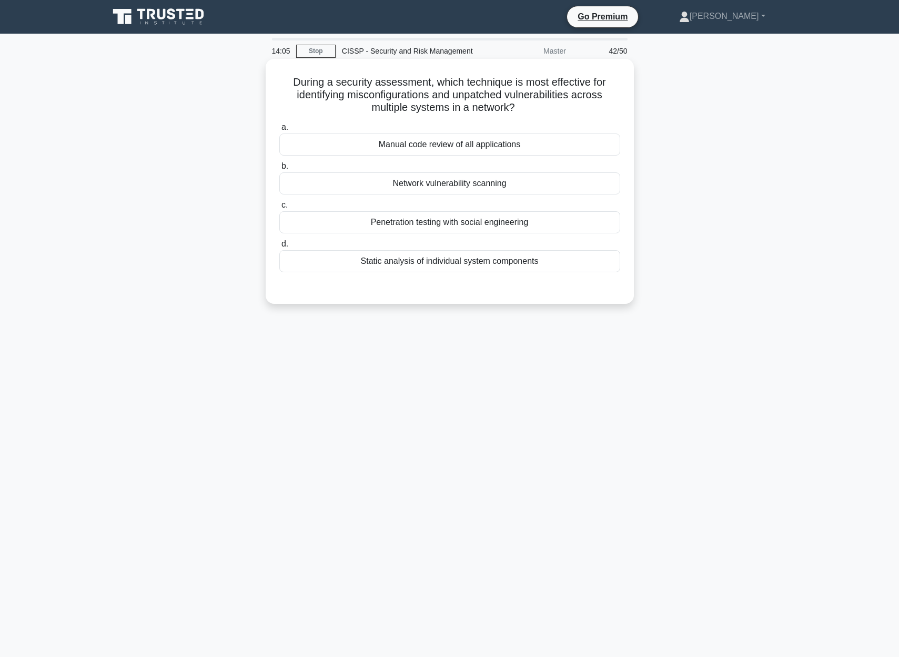
drag, startPoint x: 287, startPoint y: 83, endPoint x: 602, endPoint y: 105, distance: 315.8
click at [602, 105] on h5 "During a security assessment, which technique is most effective for identifying…" at bounding box center [449, 95] width 343 height 39
click at [426, 188] on div "Network vulnerability scanning" at bounding box center [449, 183] width 341 height 22
click at [279, 170] on input "b. Network vulnerability scanning" at bounding box center [279, 166] width 0 height 7
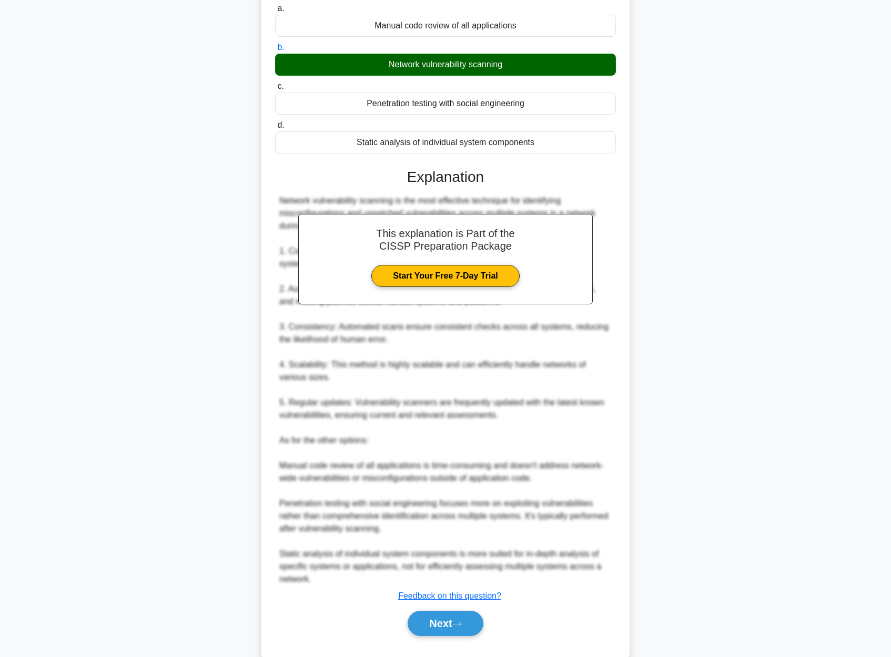
scroll to position [143, 0]
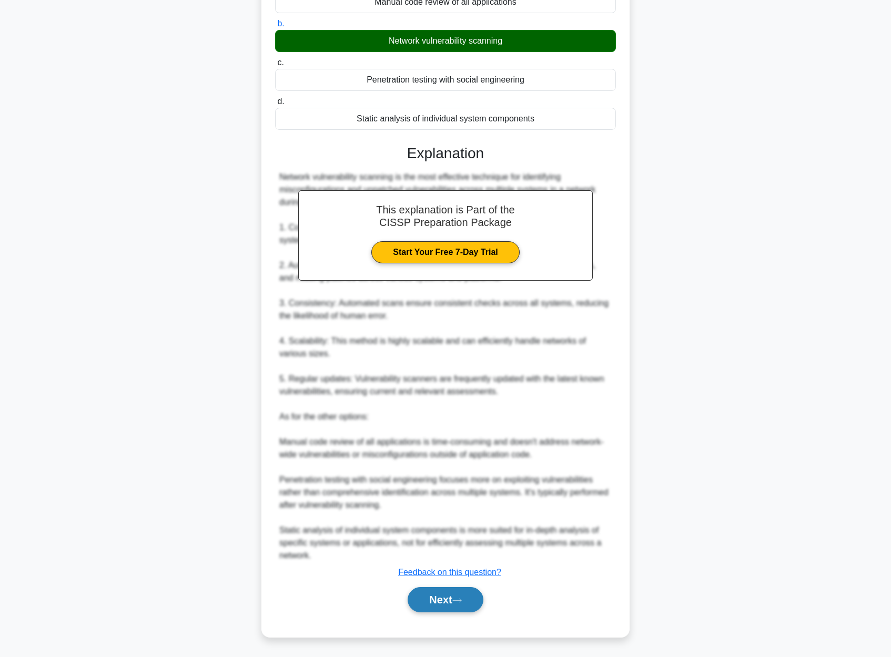
click at [469, 599] on button "Next" at bounding box center [445, 599] width 75 height 25
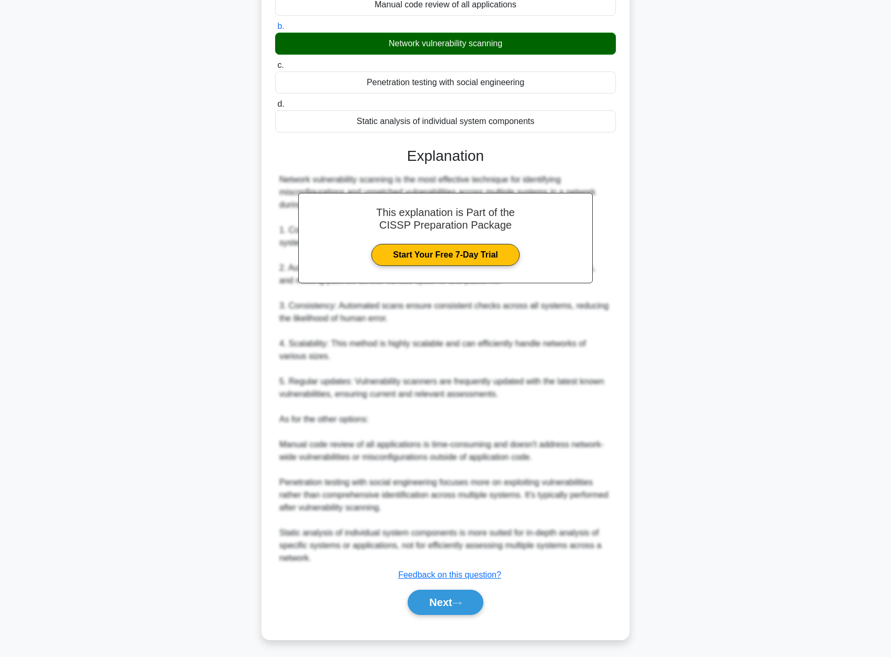
scroll to position [0, 0]
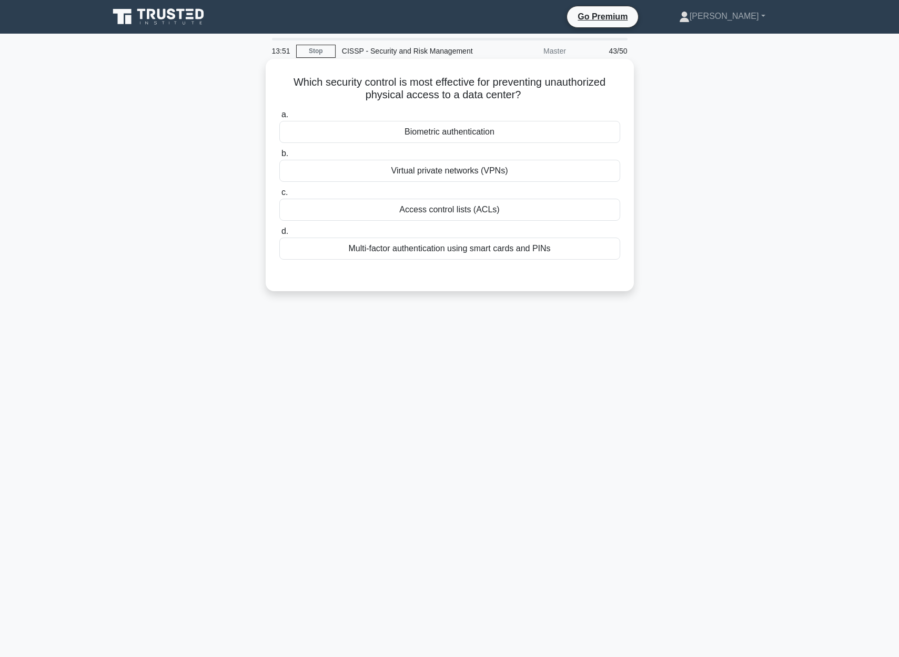
drag, startPoint x: 299, startPoint y: 79, endPoint x: 611, endPoint y: 92, distance: 312.6
click at [611, 92] on h5 "Which security control is most effective for preventing unauthorized physical a…" at bounding box center [449, 89] width 343 height 26
drag, startPoint x: 291, startPoint y: 79, endPoint x: 630, endPoint y: 95, distance: 339.0
click at [630, 95] on div "Which security control is most effective for preventing unauthorized physical a…" at bounding box center [450, 175] width 368 height 232
click at [458, 132] on div "Biometric authentication" at bounding box center [449, 132] width 341 height 22
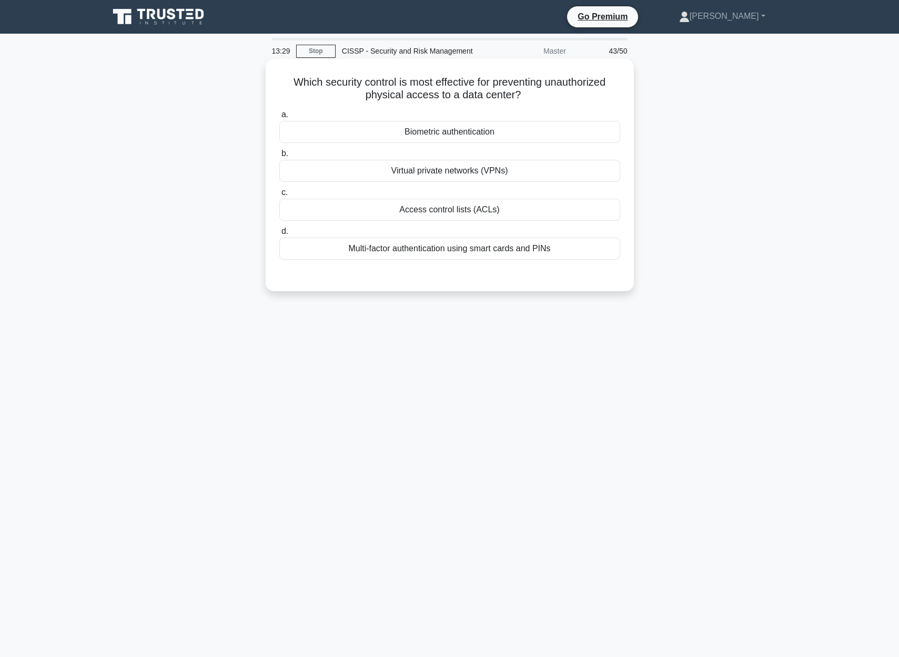
click at [279, 118] on input "a. Biometric authentication" at bounding box center [279, 114] width 0 height 7
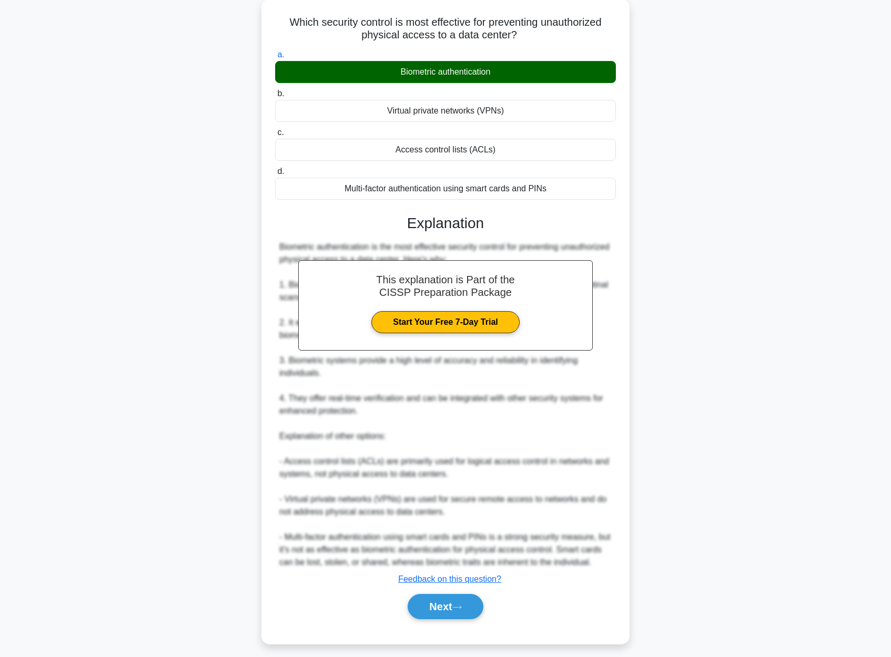
scroll to position [67, 0]
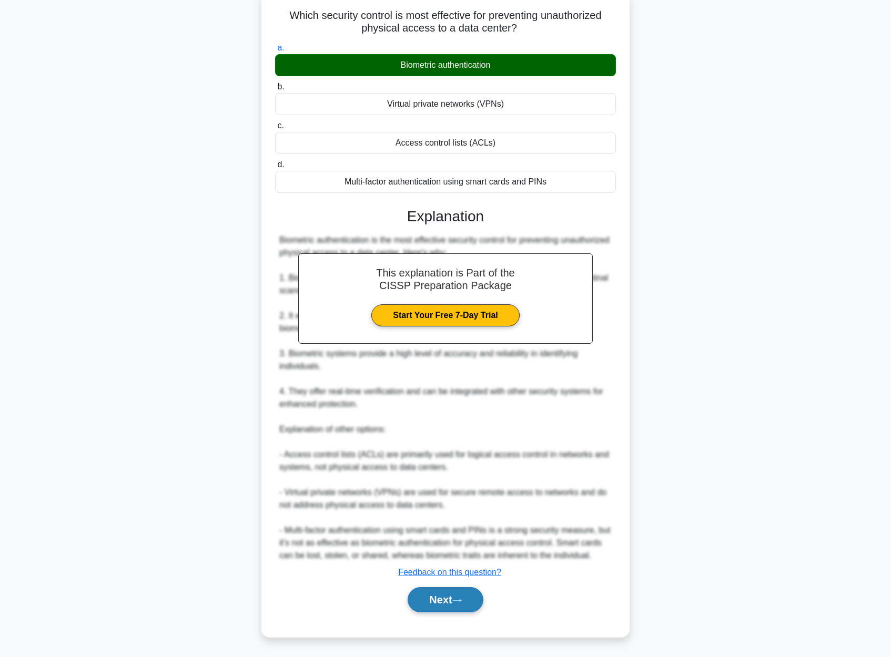
click at [449, 602] on button "Next" at bounding box center [445, 599] width 75 height 25
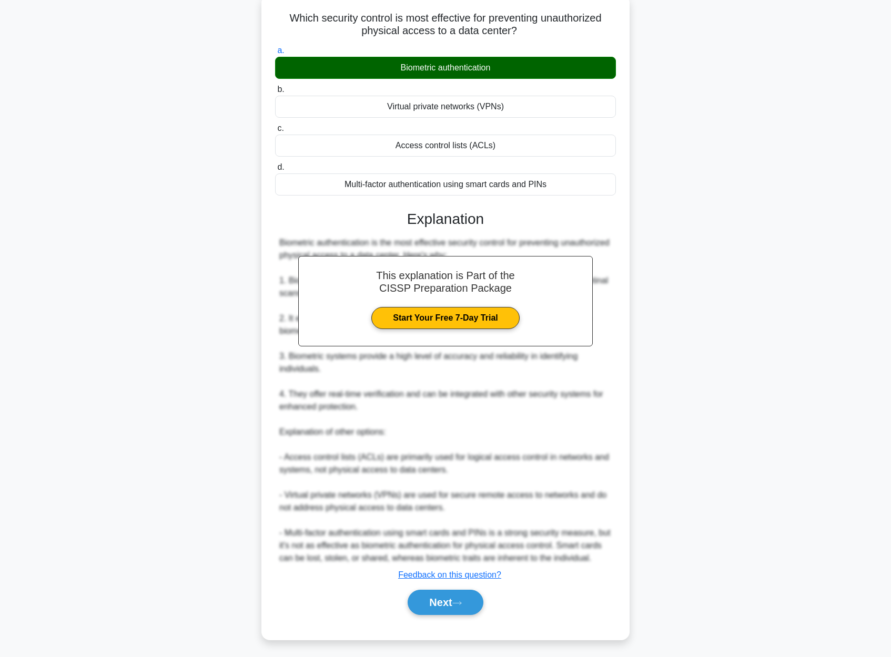
scroll to position [0, 0]
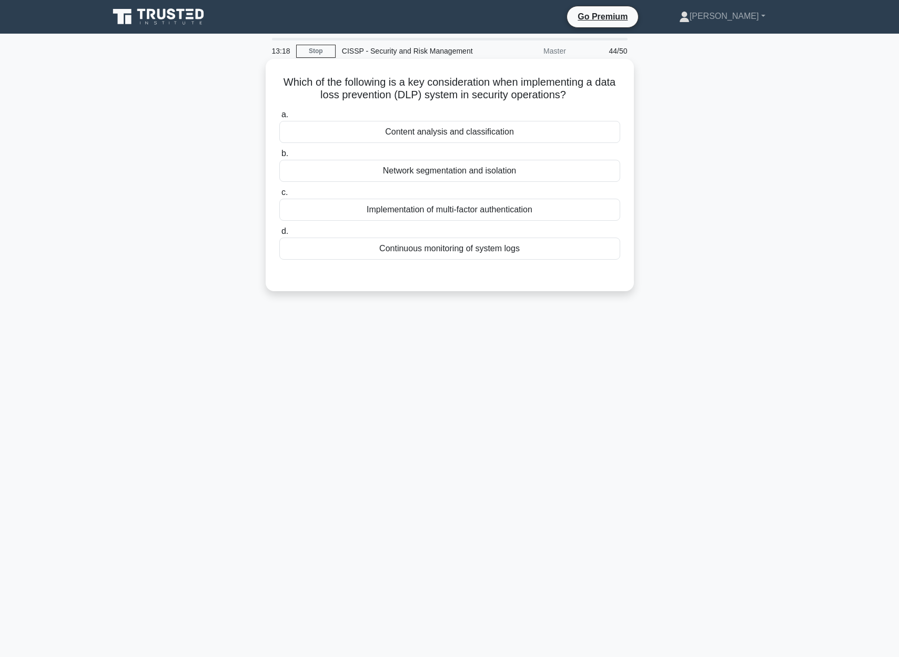
drag, startPoint x: 282, startPoint y: 80, endPoint x: 600, endPoint y: 99, distance: 317.7
click at [600, 99] on h5 "Which of the following is a key consideration when implementing a data loss pre…" at bounding box center [449, 89] width 343 height 26
click at [485, 171] on div "Network segmentation and isolation" at bounding box center [449, 171] width 341 height 22
click at [279, 157] on input "b. Network segmentation and isolation" at bounding box center [279, 153] width 0 height 7
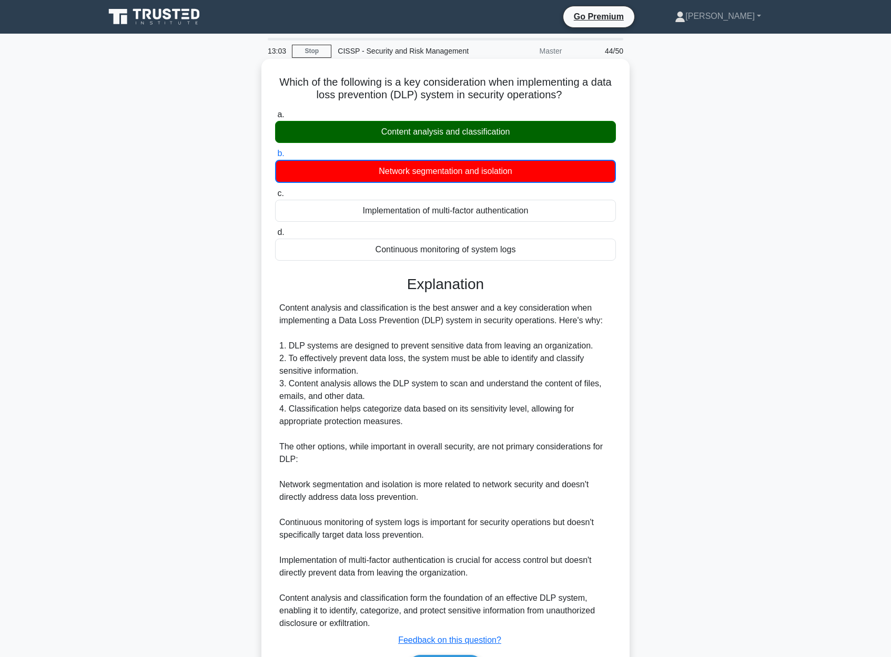
drag, startPoint x: 275, startPoint y: 69, endPoint x: 581, endPoint y: 256, distance: 358.3
click at [581, 256] on div "Which of the following is a key consideration when implementing a data loss pre…" at bounding box center [446, 382] width 360 height 638
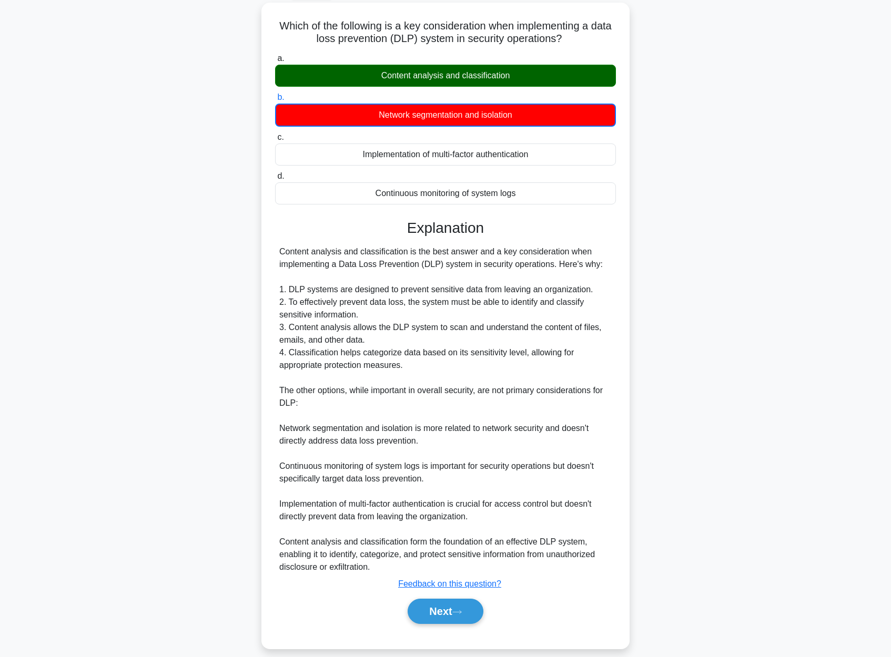
scroll to position [68, 0]
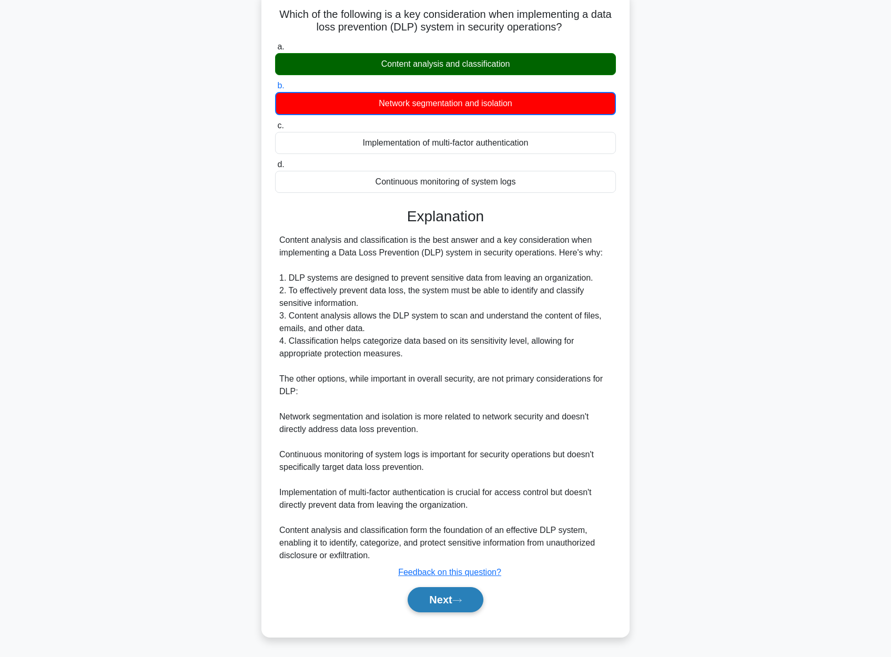
click at [460, 603] on button "Next" at bounding box center [445, 599] width 75 height 25
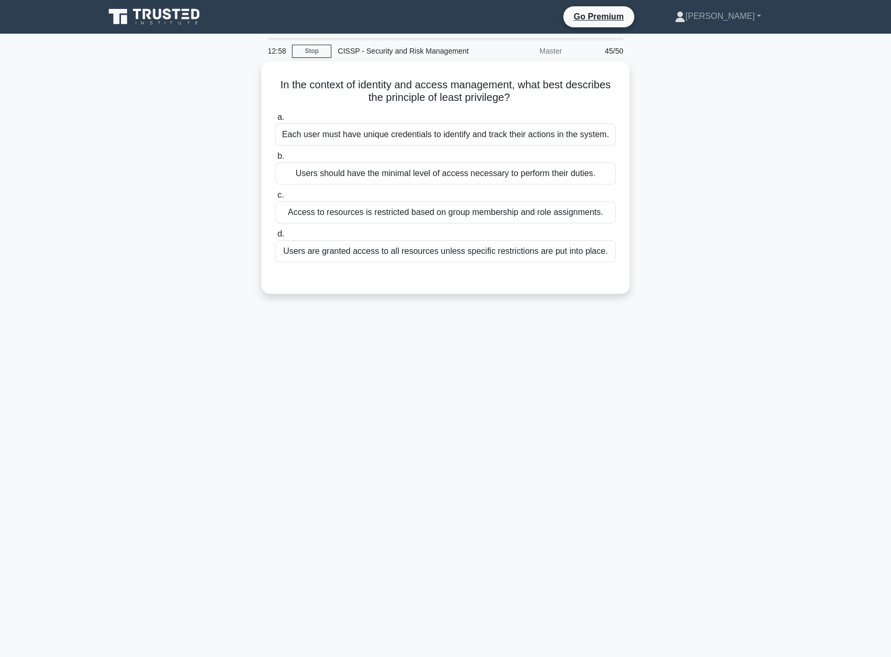
scroll to position [0, 0]
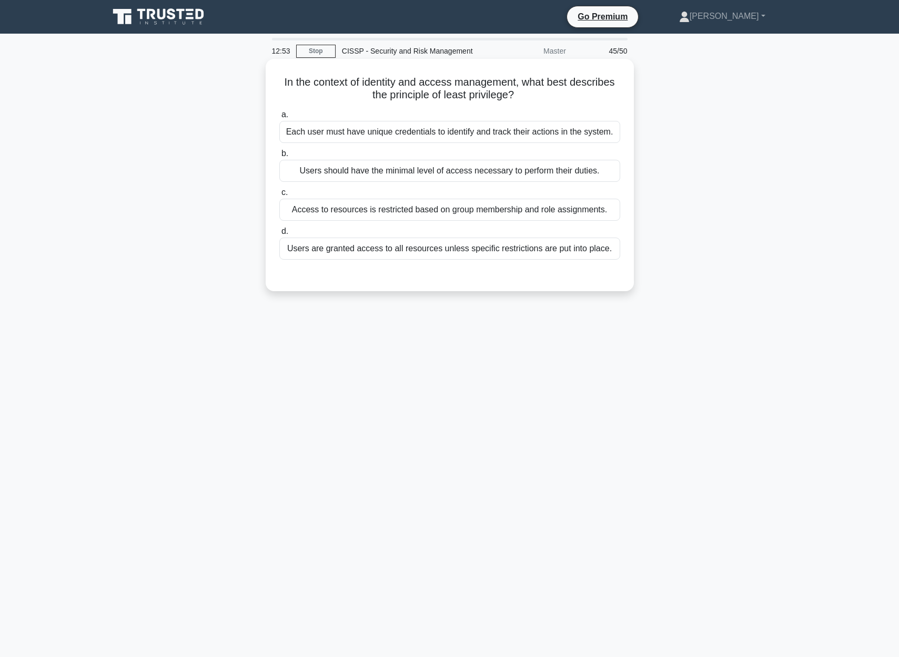
drag, startPoint x: 282, startPoint y: 75, endPoint x: 590, endPoint y: 111, distance: 310.3
click at [589, 100] on h5 "In the context of identity and access management, what best describes the princ…" at bounding box center [449, 89] width 343 height 26
click at [599, 172] on div "Users should have the minimal level of access necessary to perform their duties." at bounding box center [449, 171] width 341 height 22
click at [279, 157] on input "b. Users should have the minimal level of access necessary to perform their dut…" at bounding box center [279, 153] width 0 height 7
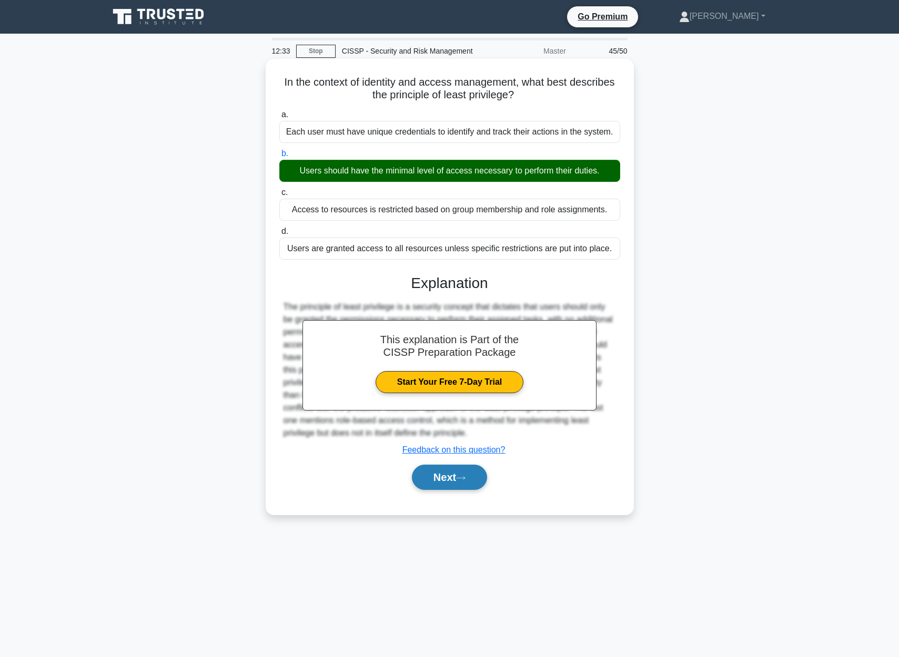
click at [450, 474] on button "Next" at bounding box center [449, 477] width 75 height 25
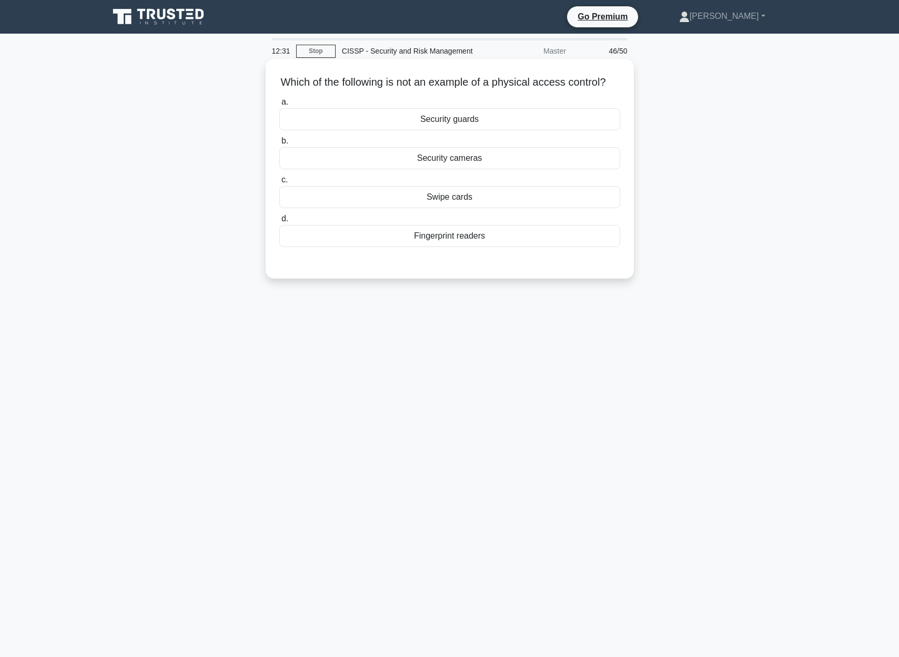
drag, startPoint x: 271, startPoint y: 84, endPoint x: 621, endPoint y: 83, distance: 349.7
click at [621, 83] on div "Which of the following is not an example of a physical access control? .spinner…" at bounding box center [450, 168] width 360 height 211
click at [466, 237] on div "Fingerprint readers" at bounding box center [449, 236] width 341 height 22
click at [279, 222] on input "d. Fingerprint readers" at bounding box center [279, 219] width 0 height 7
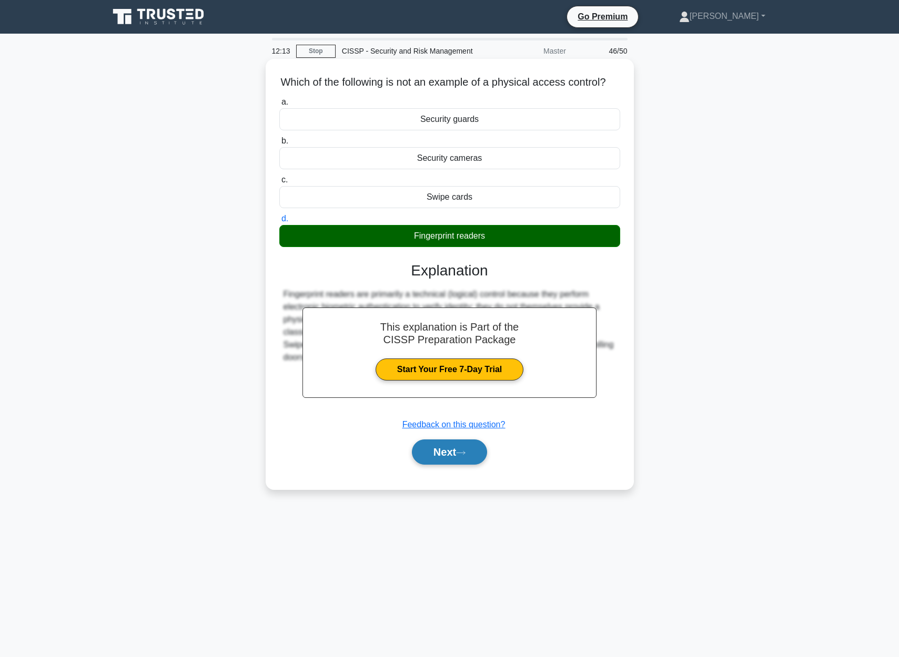
click at [437, 455] on button "Next" at bounding box center [449, 452] width 75 height 25
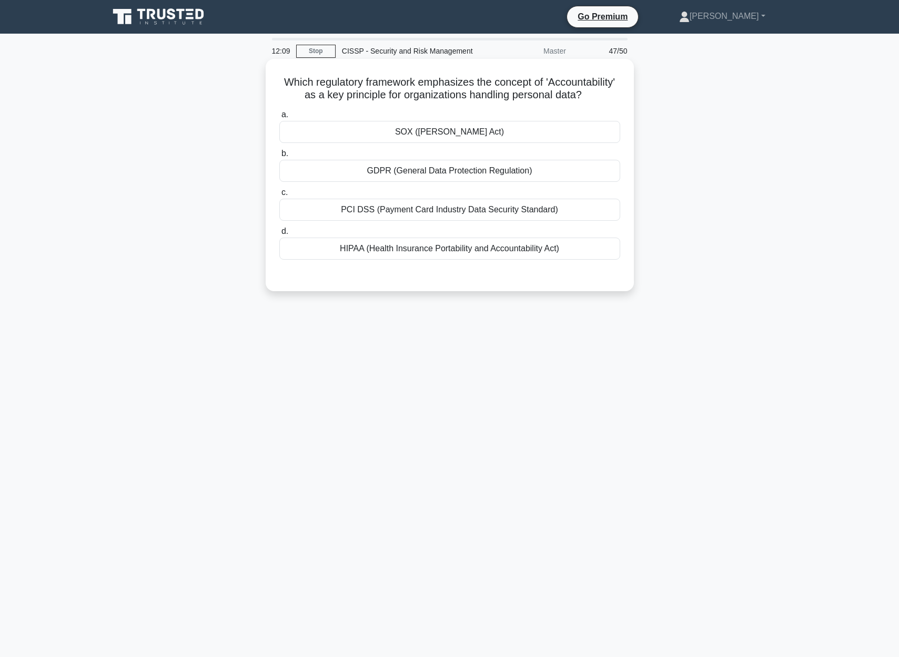
drag, startPoint x: 285, startPoint y: 80, endPoint x: 629, endPoint y: 94, distance: 344.2
click at [629, 94] on div "Which regulatory framework emphasizes the concept of 'Accountability' as a key …" at bounding box center [450, 175] width 360 height 224
click at [455, 243] on div "HIPAA (Health Insurance Portability and Accountability Act)" at bounding box center [449, 249] width 341 height 22
click at [279, 235] on input "d. HIPAA (Health Insurance Portability and Accountability Act)" at bounding box center [279, 231] width 0 height 7
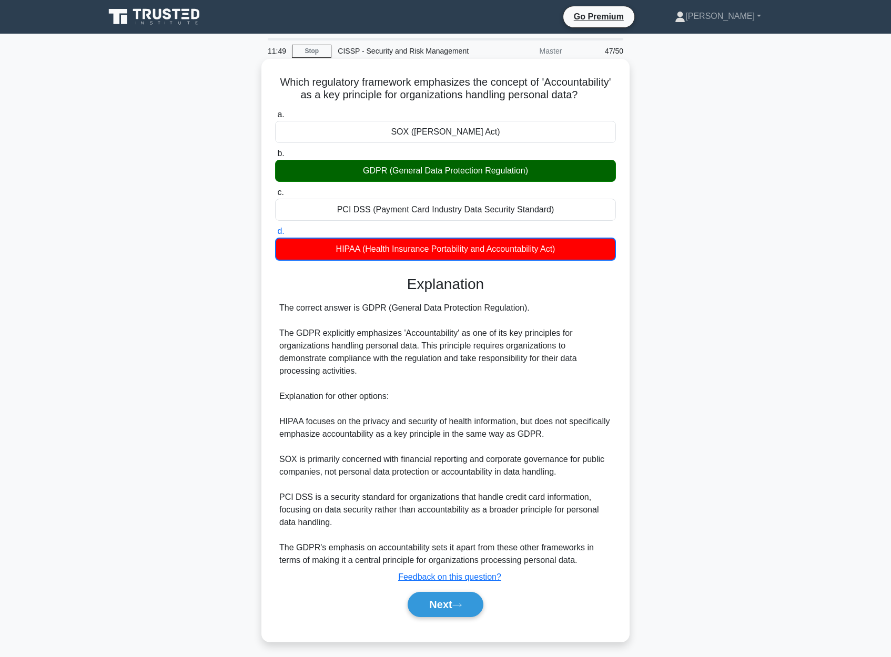
drag, startPoint x: 287, startPoint y: 82, endPoint x: 578, endPoint y: 258, distance: 340.5
click at [578, 259] on div "Which regulatory framework emphasizes the concept of 'Accountability' as a key …" at bounding box center [446, 350] width 360 height 575
click at [454, 605] on button "Next" at bounding box center [445, 604] width 75 height 25
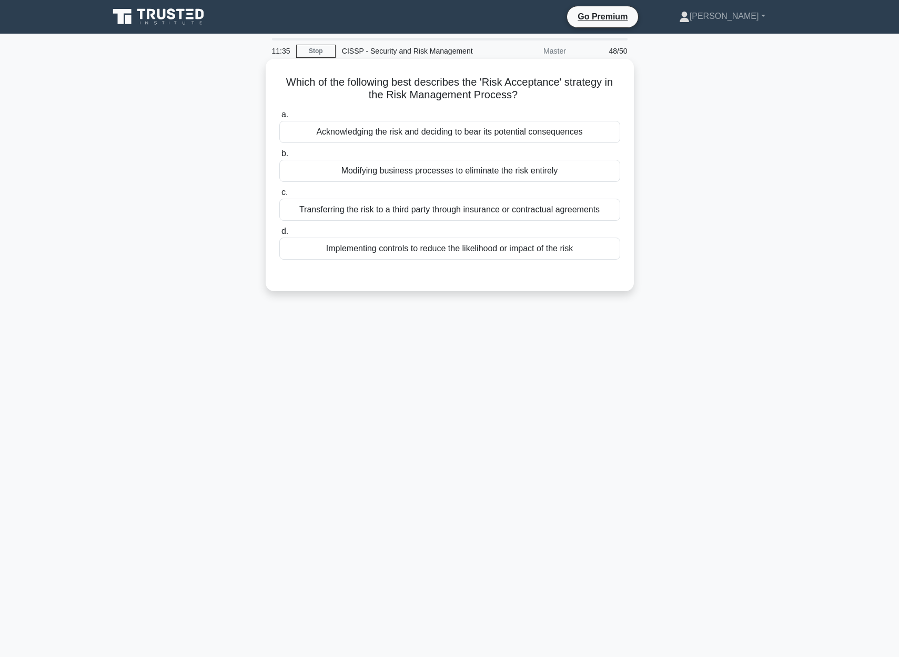
click at [586, 135] on div "Acknowledging the risk and deciding to bear its potential consequences" at bounding box center [449, 132] width 341 height 22
click at [279, 118] on input "a. Acknowledging the risk and deciding to bear its potential consequences" at bounding box center [279, 114] width 0 height 7
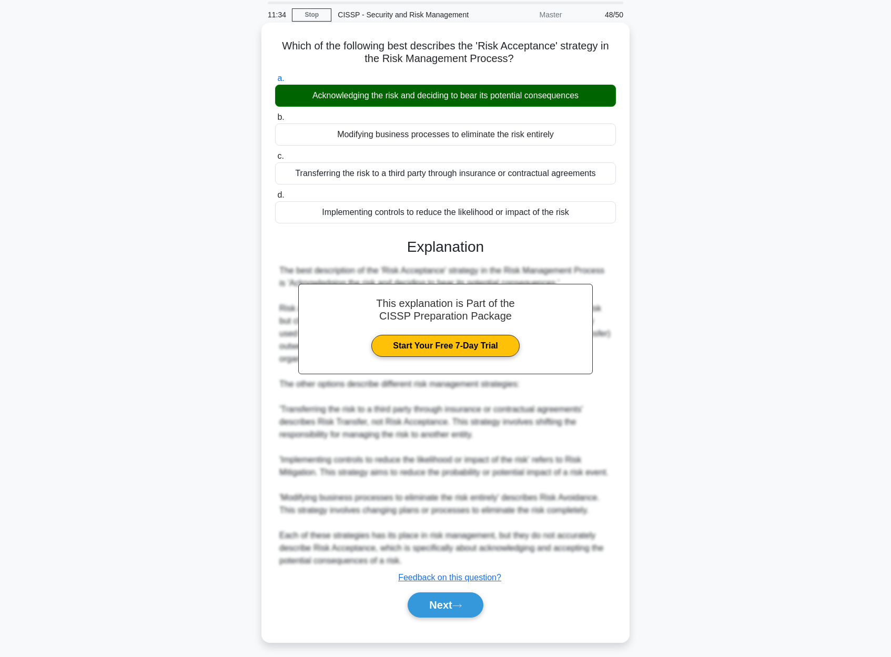
scroll to position [55, 0]
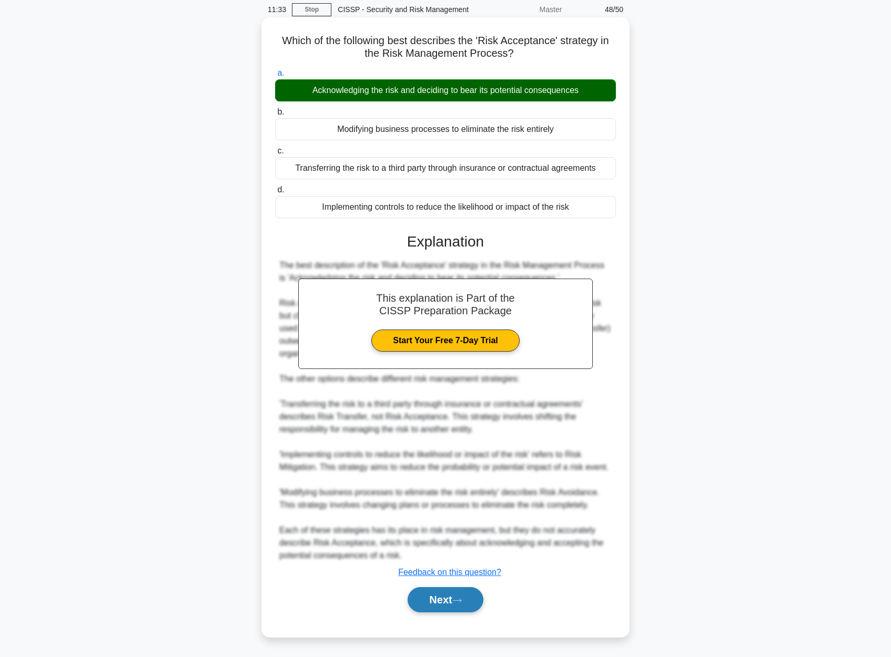
click at [463, 604] on button "Next" at bounding box center [445, 599] width 75 height 25
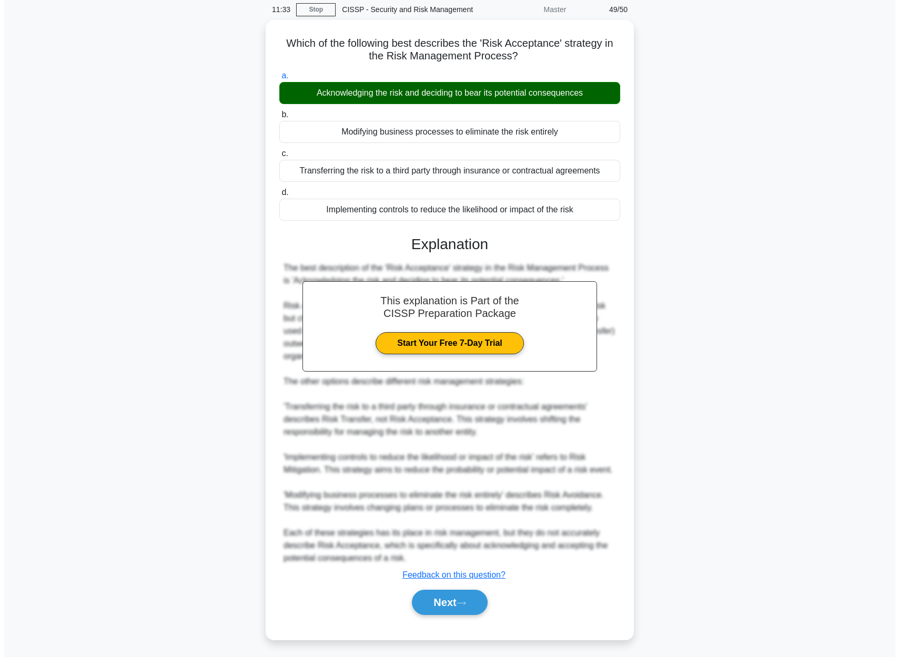
scroll to position [0, 0]
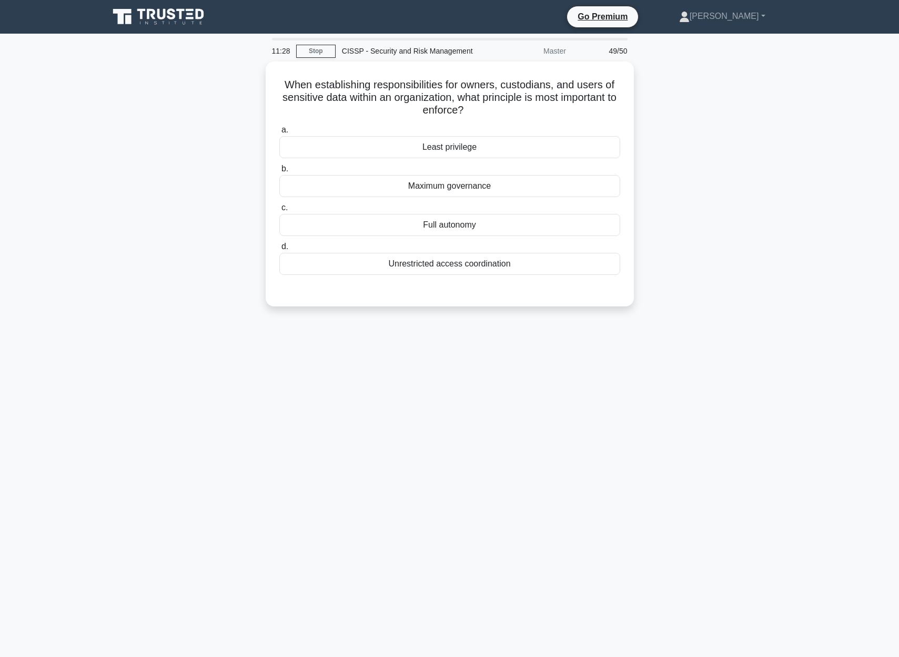
drag, startPoint x: 279, startPoint y: 83, endPoint x: 639, endPoint y: 109, distance: 361.2
click at [639, 109] on div "When establishing responsibilities for owners, custodians, and users of sensiti…" at bounding box center [450, 191] width 694 height 258
click at [457, 147] on div "Least privilege" at bounding box center [449, 145] width 341 height 22
click at [279, 131] on input "a. Least privilege" at bounding box center [279, 127] width 0 height 7
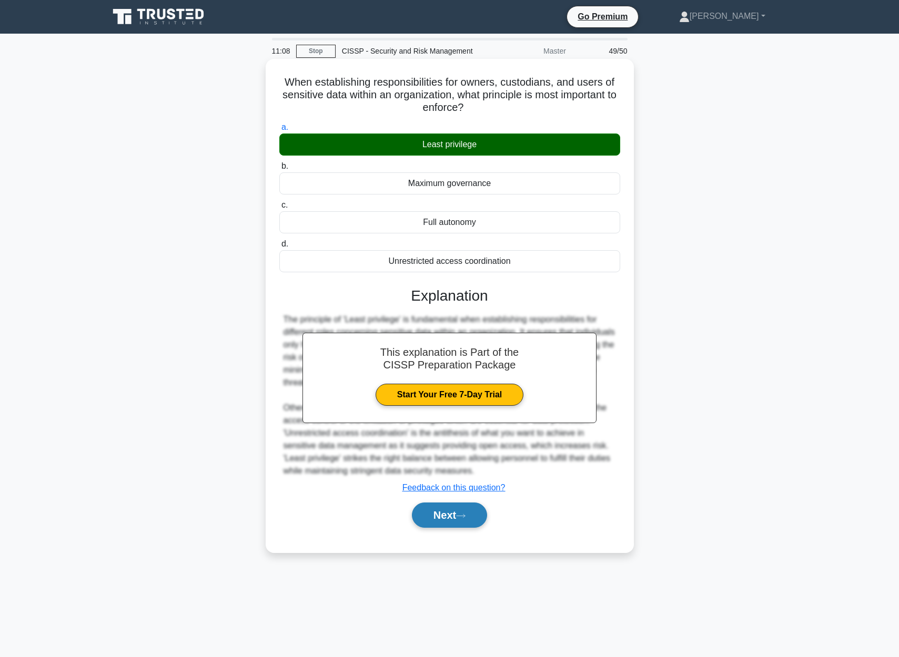
click at [440, 515] on button "Next" at bounding box center [449, 515] width 75 height 25
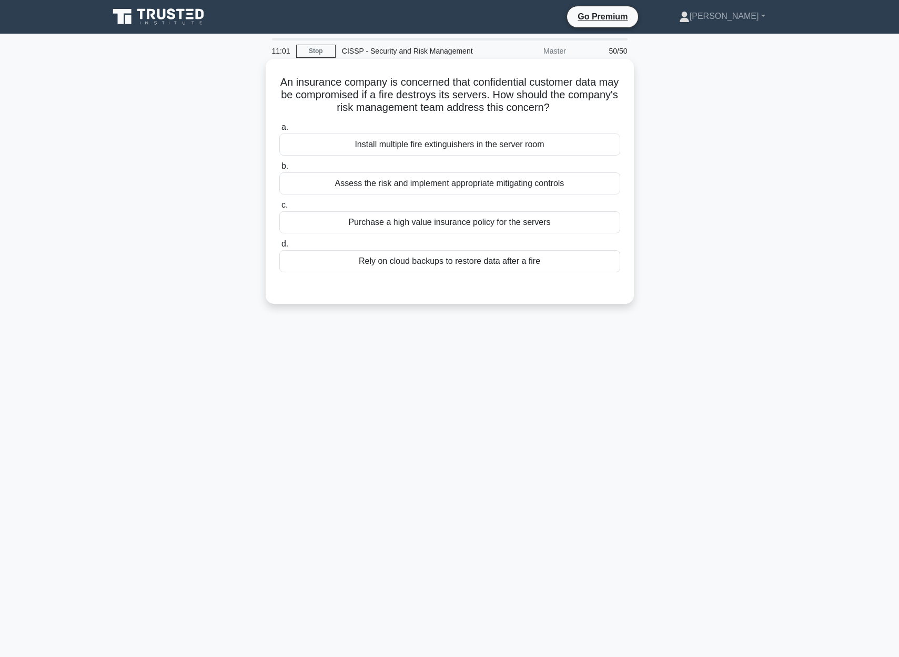
drag, startPoint x: 278, startPoint y: 82, endPoint x: 553, endPoint y: 116, distance: 276.6
click at [553, 116] on div "An insurance company is concerned that confidential customer data may be compro…" at bounding box center [450, 181] width 360 height 237
click at [506, 188] on div "Assess the risk and implement appropriate mitigating controls" at bounding box center [449, 183] width 341 height 22
click at [279, 170] on input "b. Assess the risk and implement appropriate mitigating controls" at bounding box center [279, 166] width 0 height 7
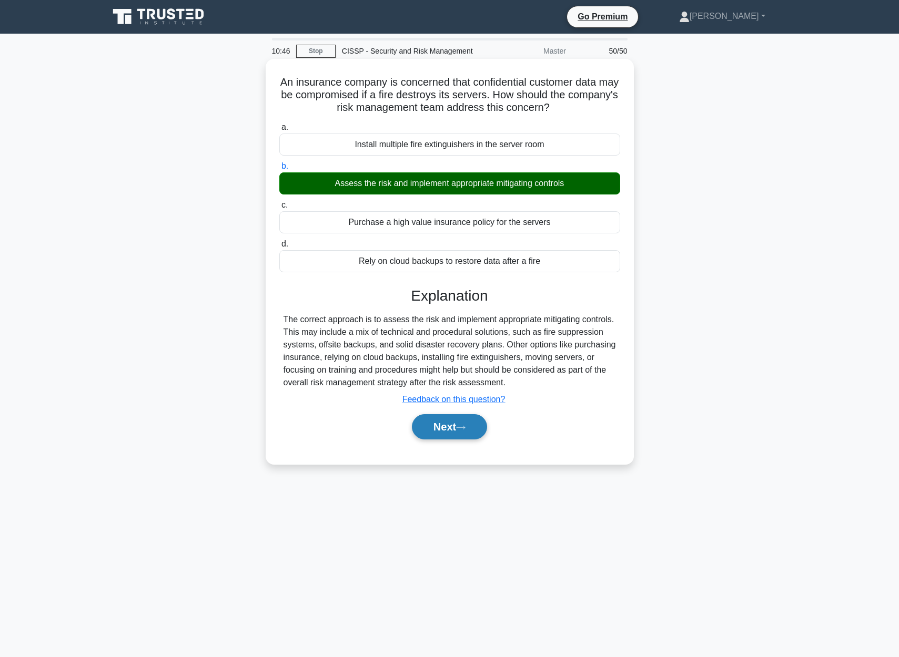
click at [438, 433] on button "Next" at bounding box center [449, 426] width 75 height 25
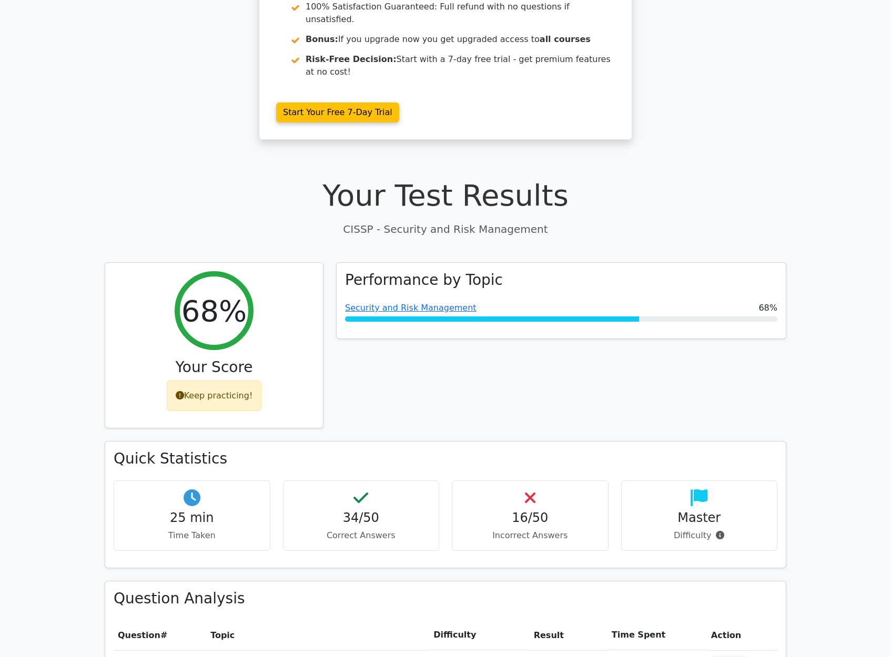
scroll to position [189, 0]
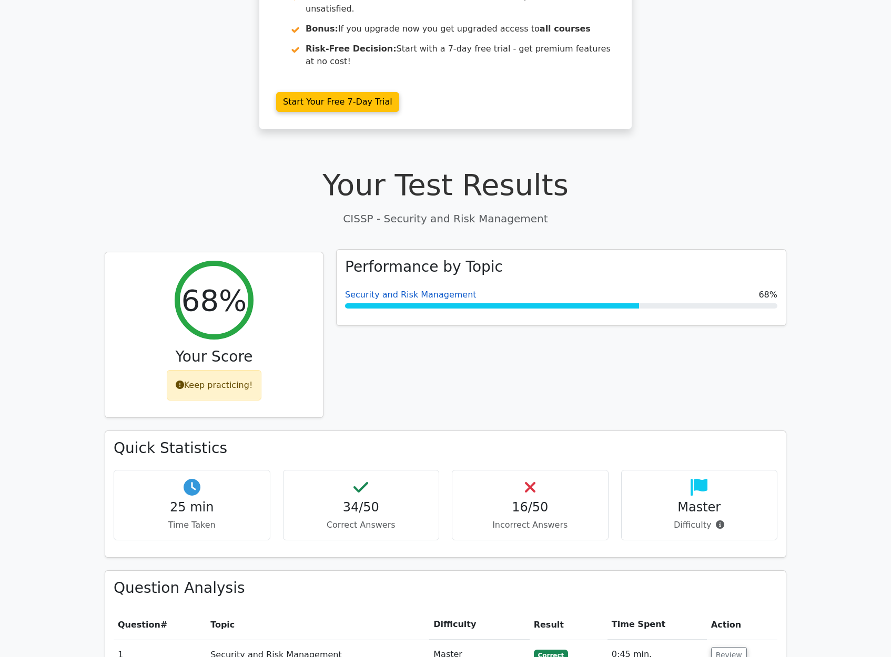
click at [428, 290] on link "Security and Risk Management" at bounding box center [410, 295] width 131 height 10
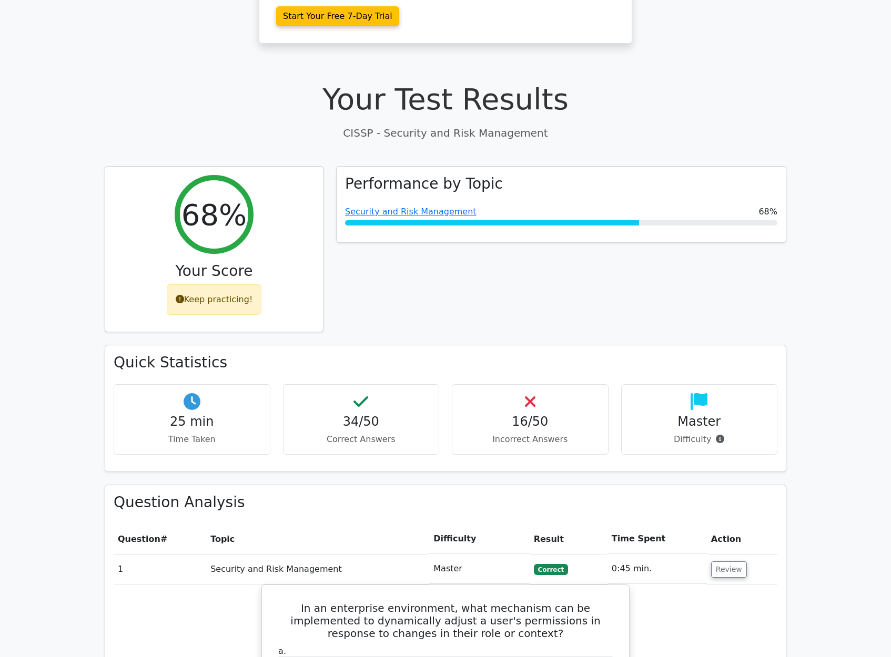
scroll to position [350, 0]
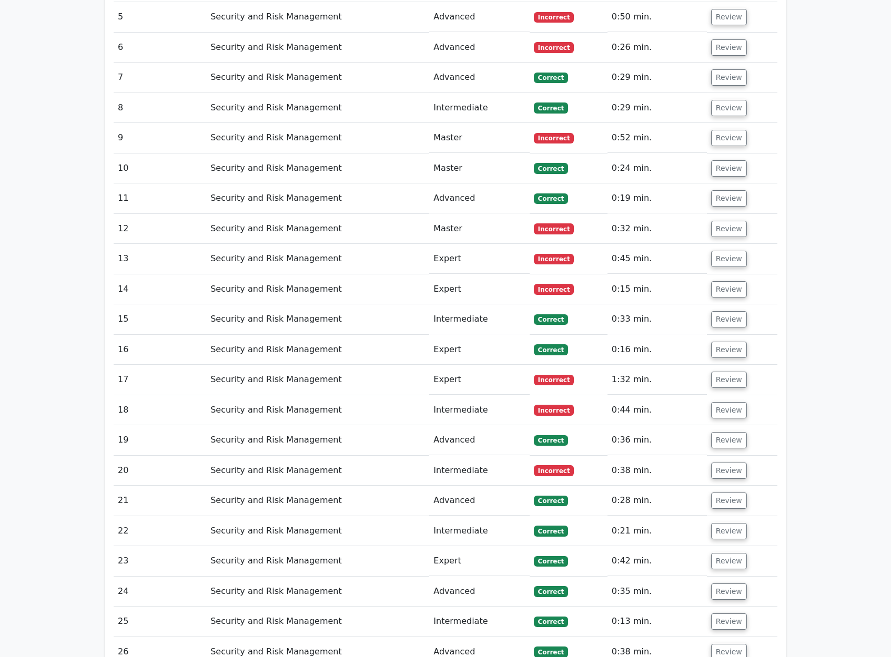
click at [753, 305] on td "Review" at bounding box center [742, 320] width 70 height 30
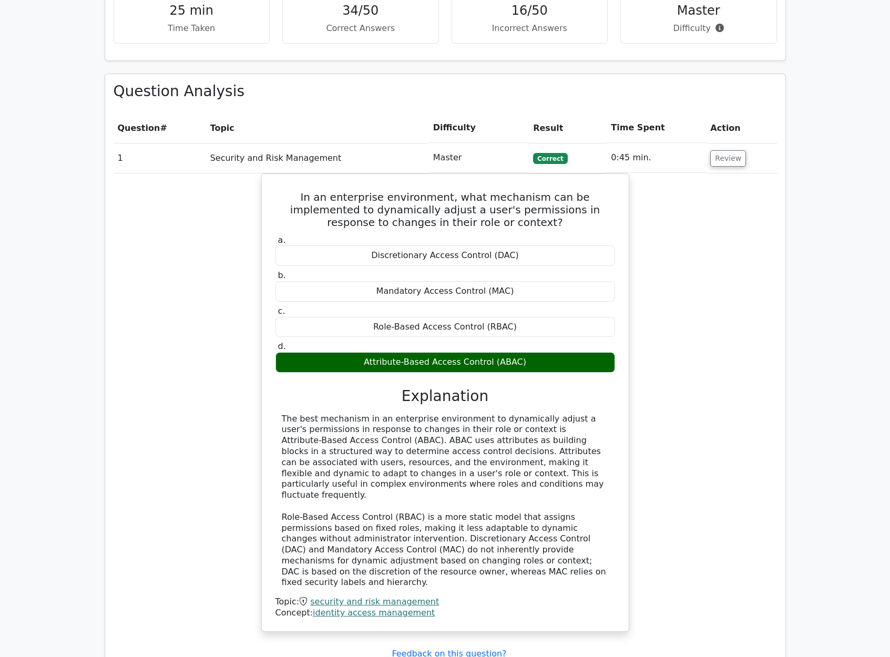
scroll to position [1204, 0]
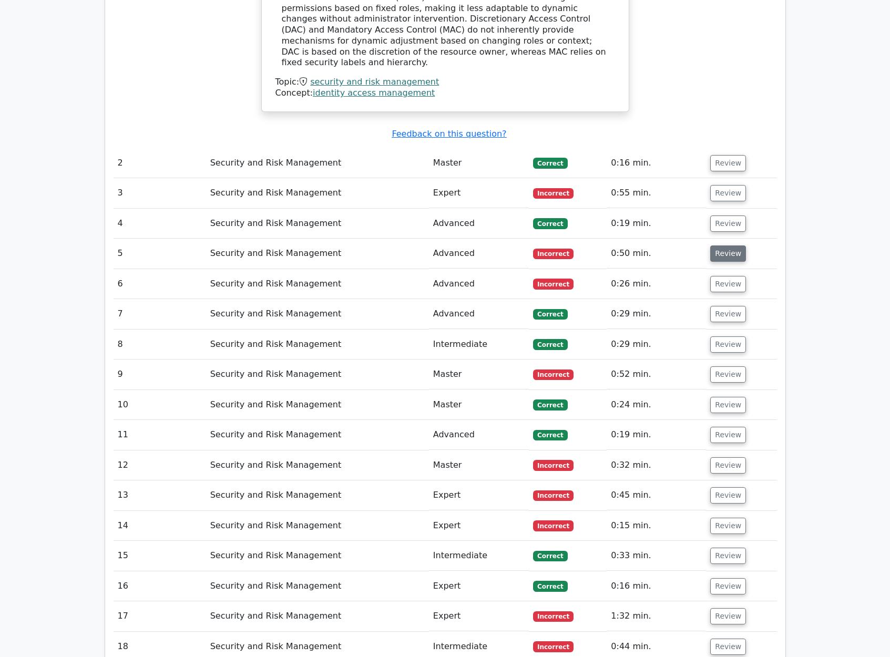
click at [728, 246] on button "Review" at bounding box center [729, 254] width 36 height 16
click at [724, 246] on button "Review" at bounding box center [729, 254] width 36 height 16
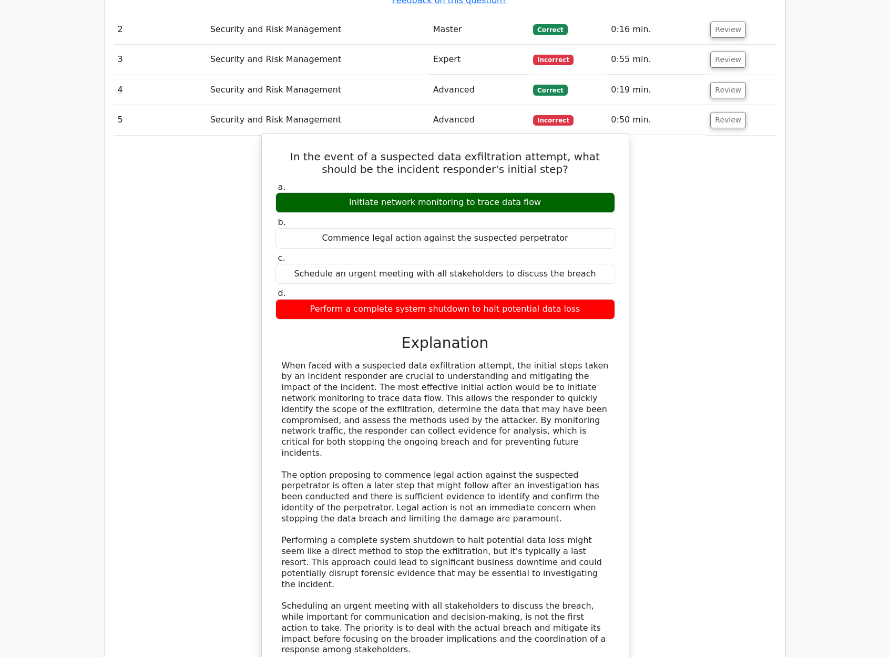
scroll to position [1378, 0]
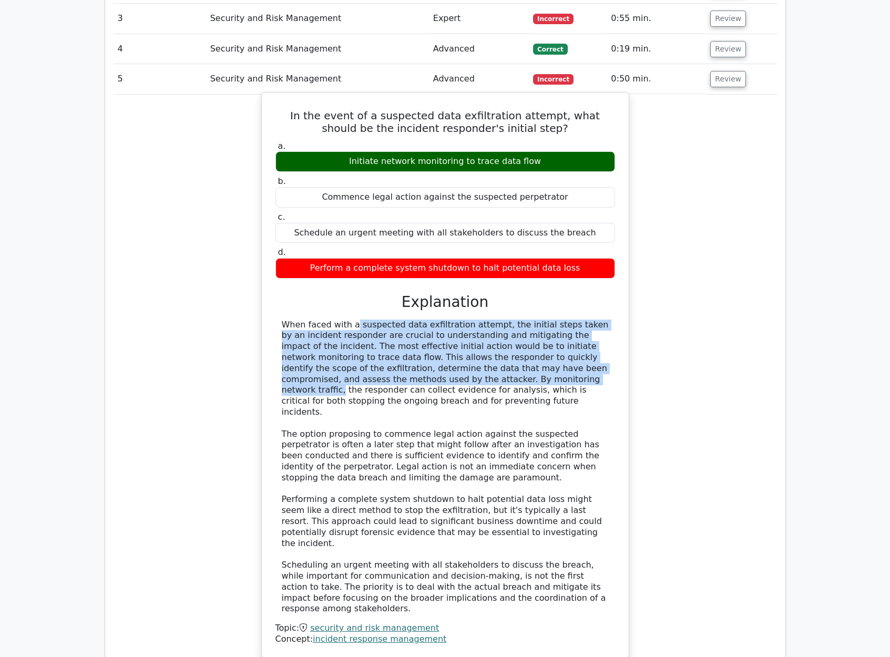
drag, startPoint x: 282, startPoint y: 276, endPoint x: 423, endPoint y: 338, distance: 154.3
click at [448, 336] on div "When faced with a suspected data exfiltration attempt, the initial steps taken …" at bounding box center [445, 468] width 327 height 296
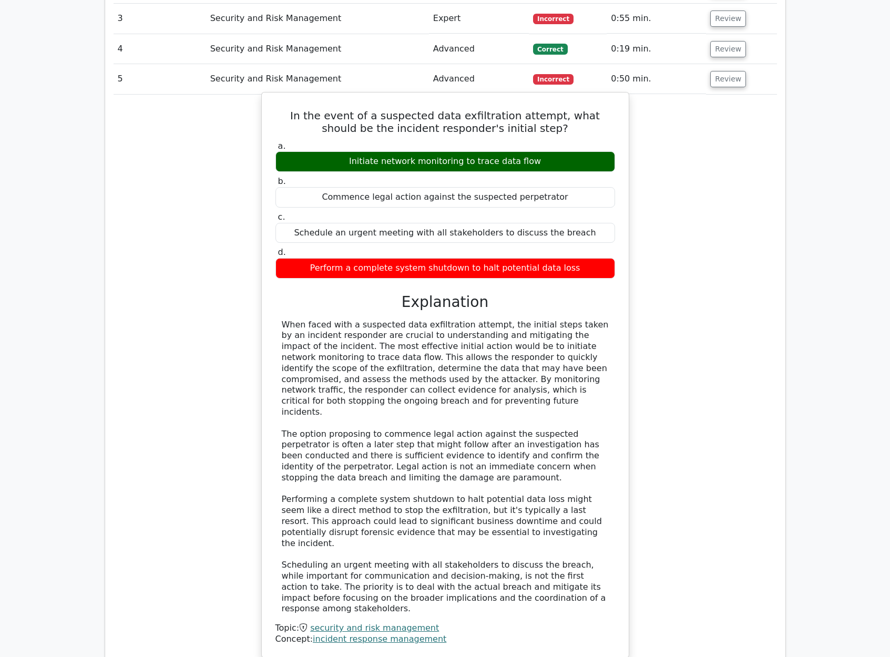
drag, startPoint x: 275, startPoint y: 336, endPoint x: 289, endPoint y: 332, distance: 15.1
click at [281, 334] on div "a. Initiate network monitoring to trace data flow b. Commence legal action agai…" at bounding box center [446, 392] width 342 height 506
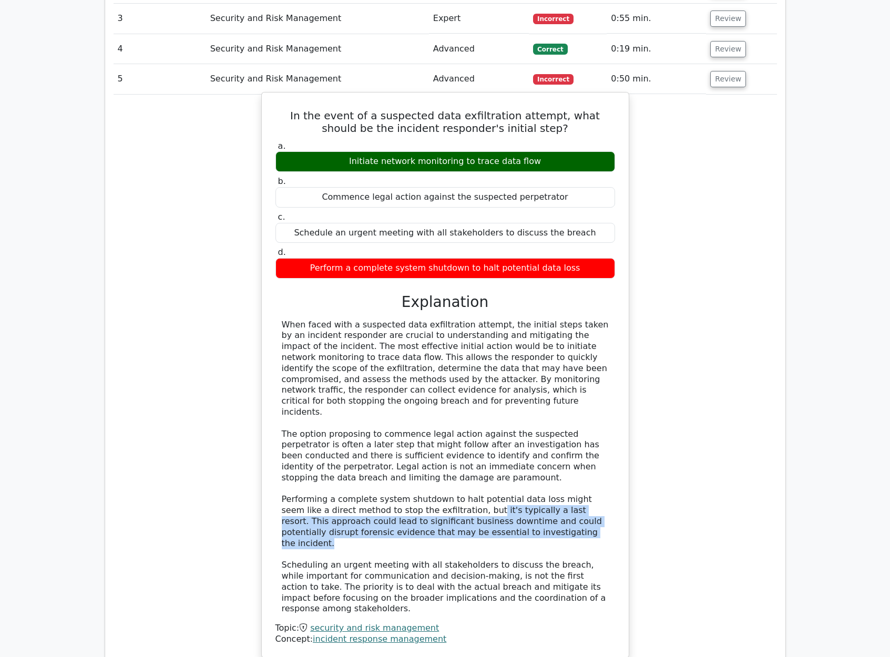
drag, startPoint x: 439, startPoint y: 456, endPoint x: 524, endPoint y: 478, distance: 87.9
click at [524, 478] on div "When faced with a suspected data exfiltration attempt, the initial steps taken …" at bounding box center [445, 468] width 327 height 296
click at [523, 478] on div "When faced with a suspected data exfiltration attempt, the initial steps taken …" at bounding box center [445, 468] width 327 height 296
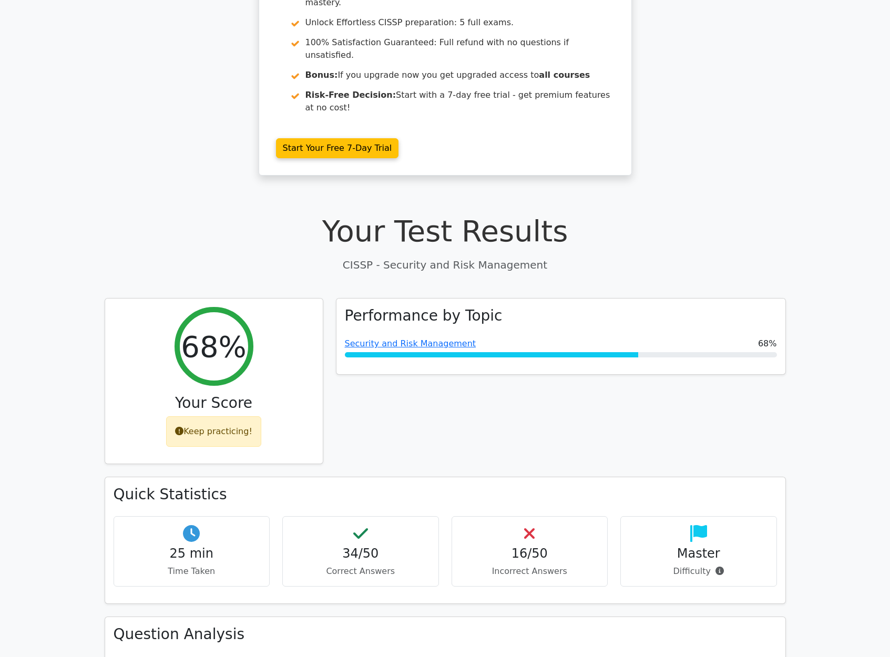
scroll to position [172, 0]
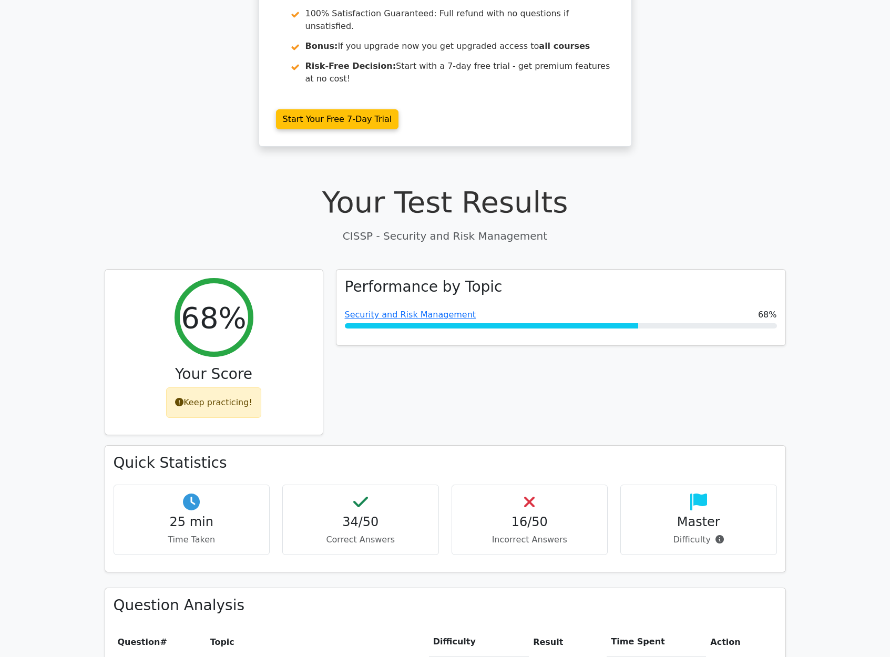
click at [777, 523] on div "Master Difficulty" at bounding box center [698, 520] width 169 height 71
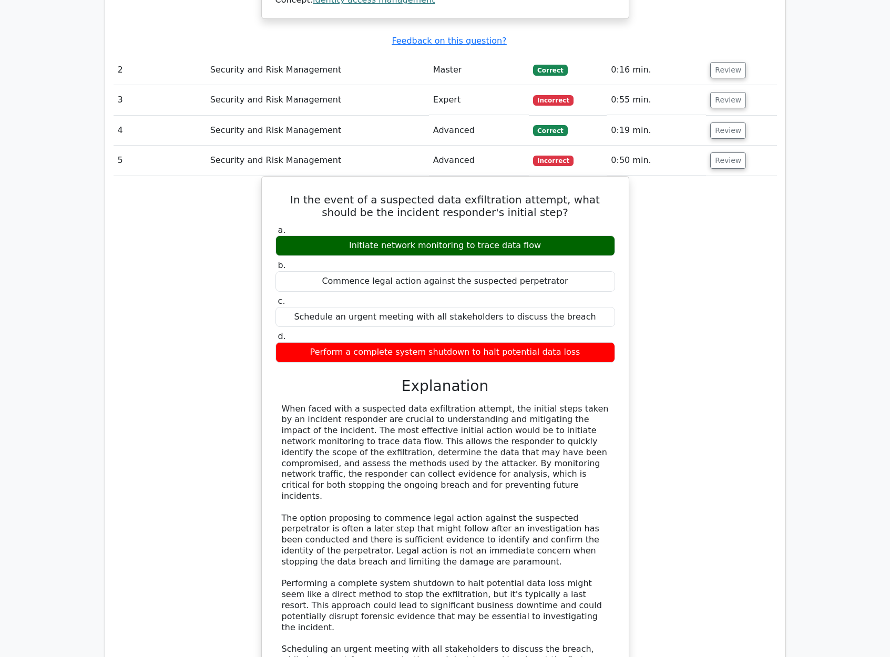
scroll to position [1192, 0]
